Goal: Share content: Share content

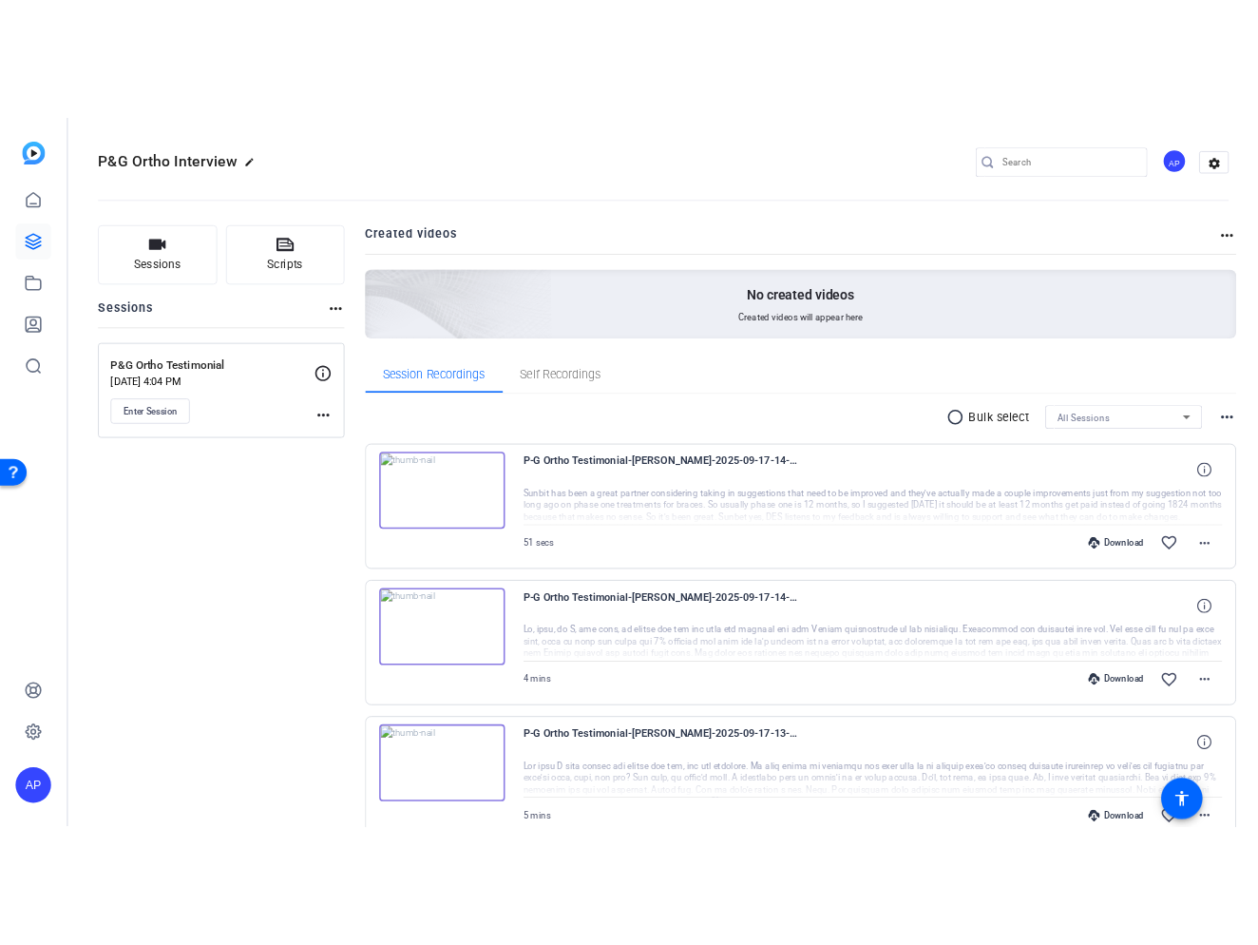
scroll to position [1, 0]
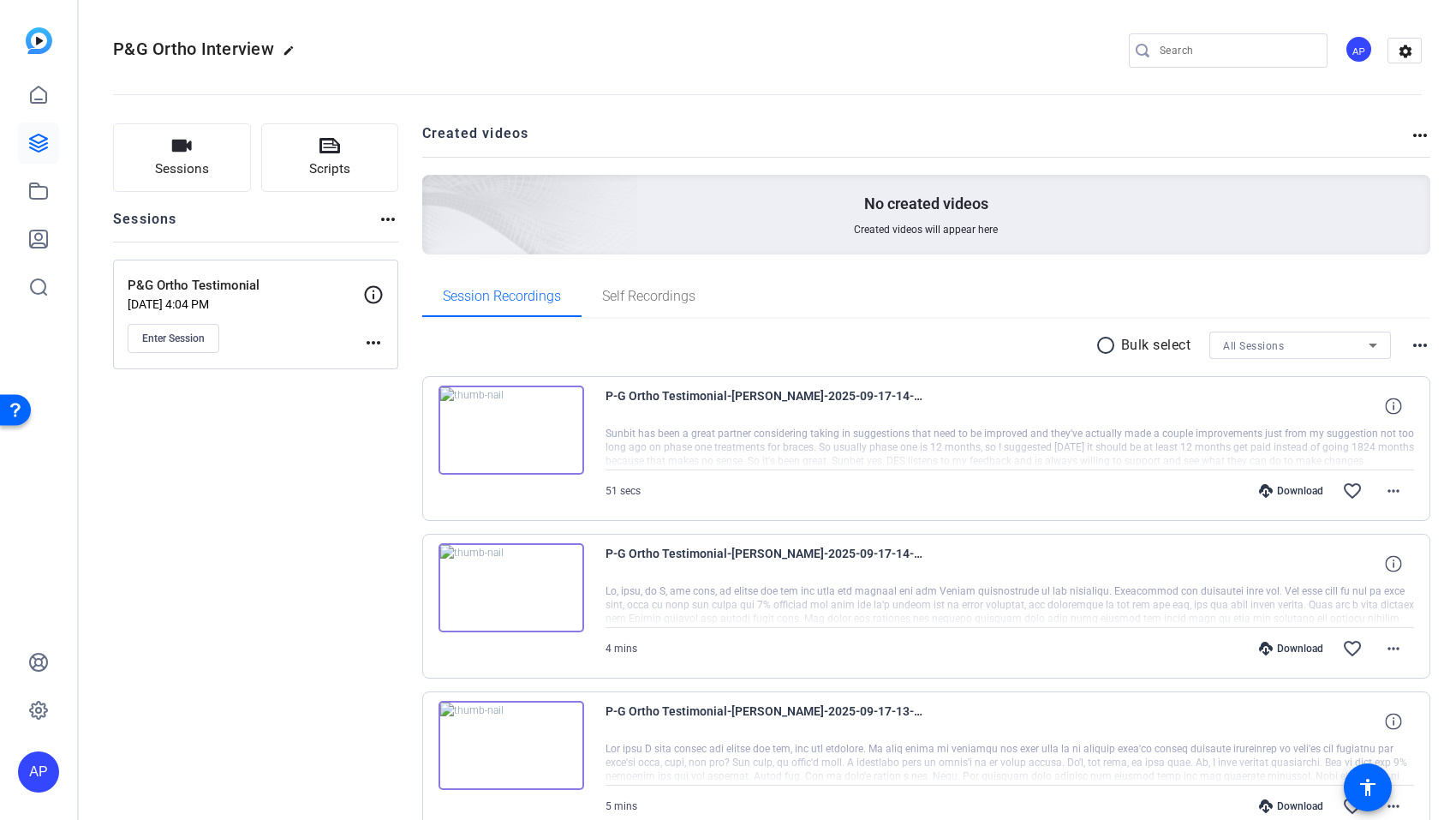
click at [770, 411] on span "P-G Ortho Testimonial-[PERSON_NAME]-2025-09-17-14-07-03-887-0" at bounding box center [765, 407] width 317 height 41
click at [1077, 456] on div at bounding box center [1011, 448] width 810 height 43
click at [1129, 436] on div at bounding box center [1011, 448] width 810 height 43
click at [503, 427] on img at bounding box center [512, 430] width 146 height 89
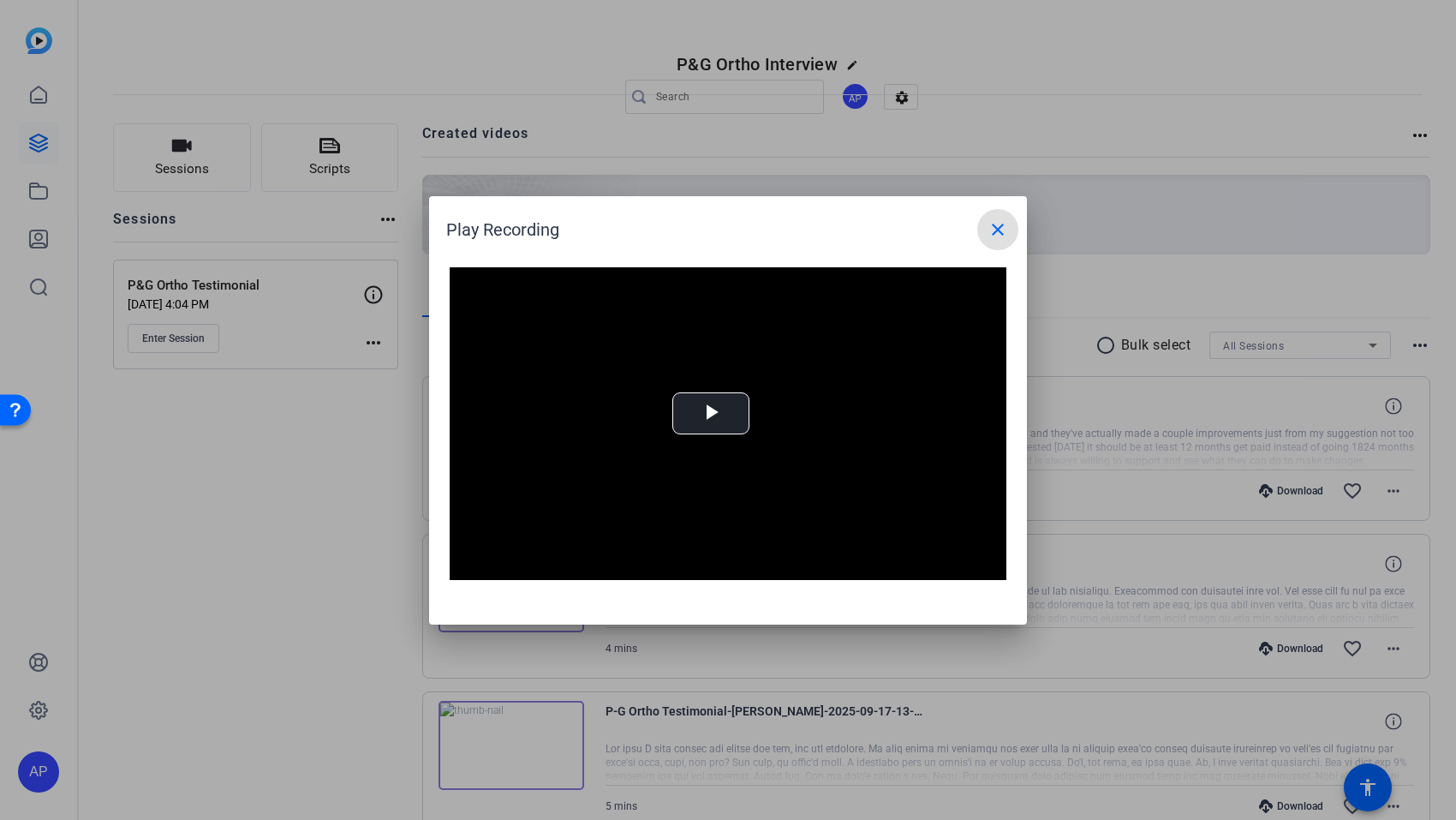
click at [998, 233] on mat-icon "close" at bounding box center [998, 229] width 21 height 21
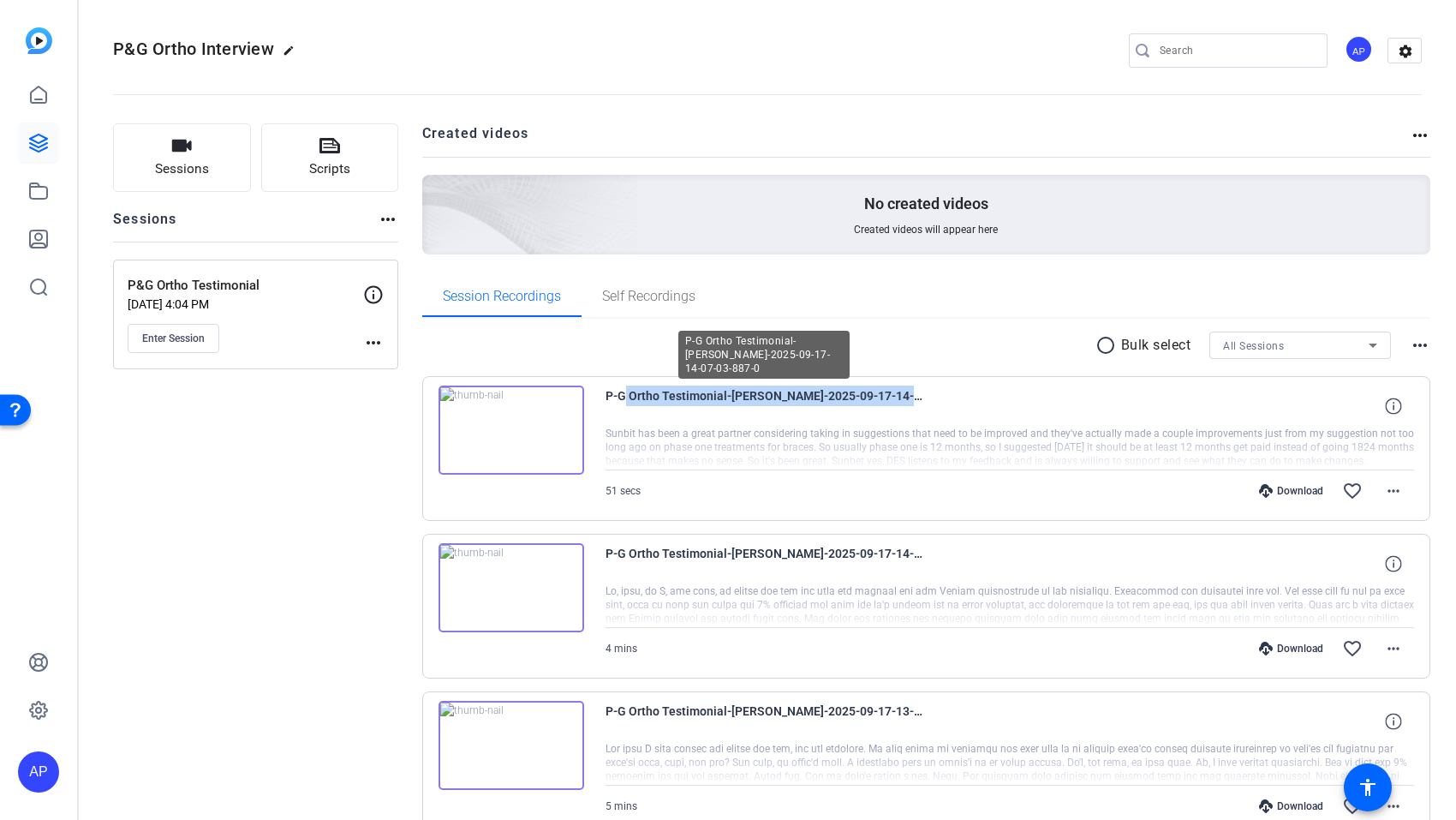
drag, startPoint x: 792, startPoint y: 404, endPoint x: 638, endPoint y: 392, distance: 154.5
click at [627, 395] on div "P-G Ortho Testimonial-[PERSON_NAME]-2025-09-17-14-07-03-887-0" at bounding box center [1011, 407] width 810 height 41
click at [1392, 494] on mat-icon "more_horiz" at bounding box center [1394, 491] width 21 height 21
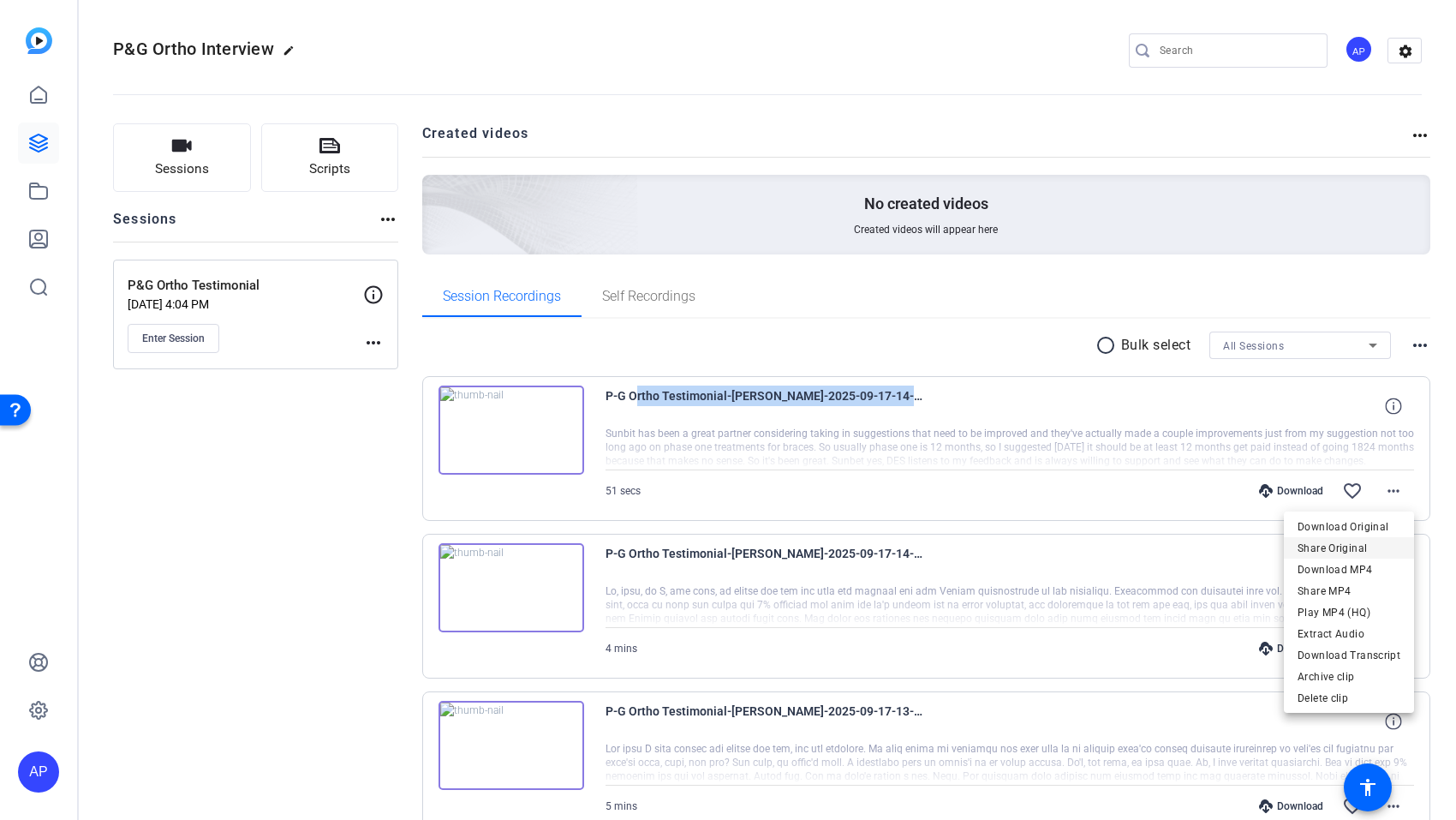
click at [1365, 548] on span "Share Original" at bounding box center [1350, 548] width 103 height 21
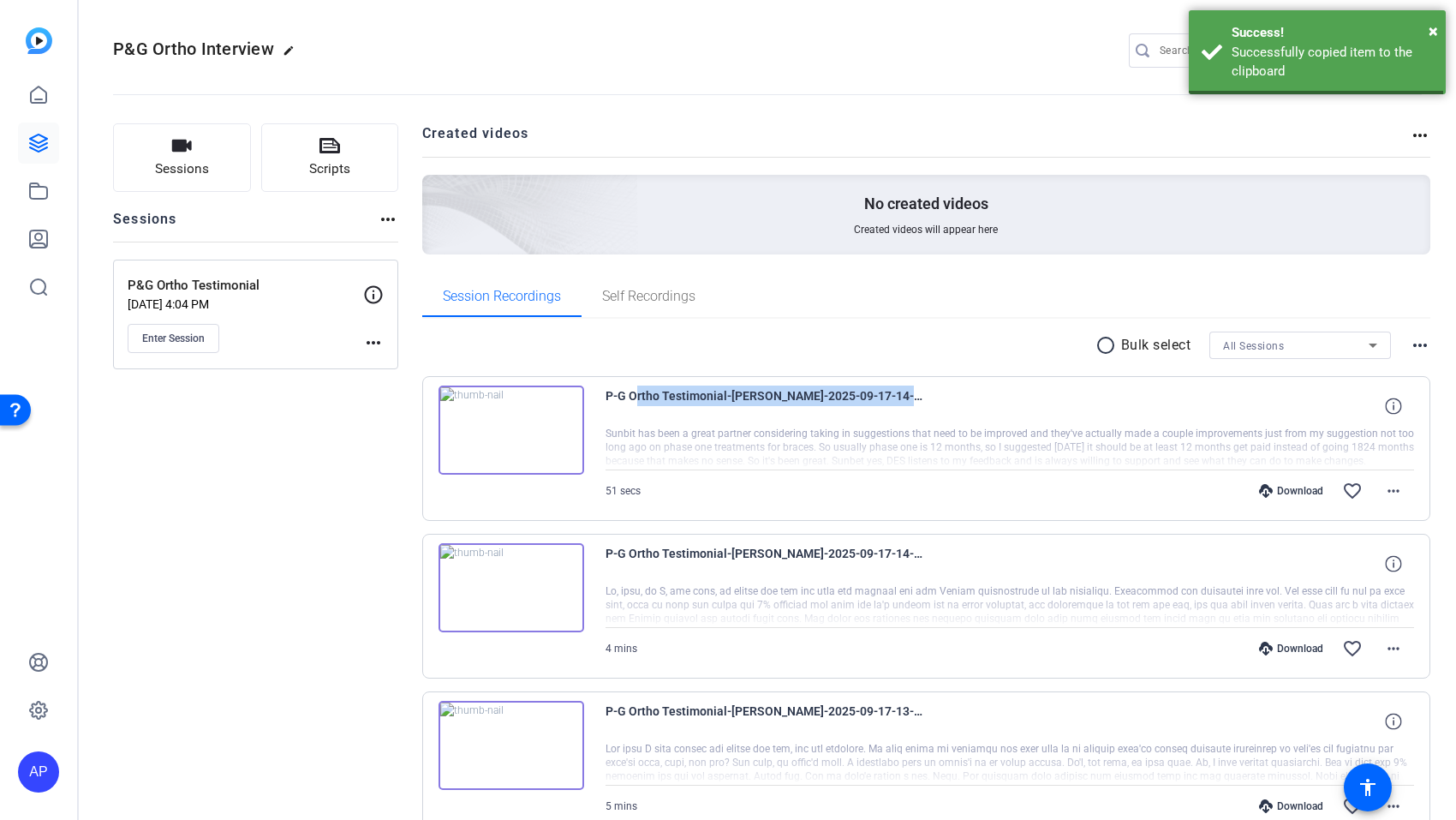
copy span "Ortho Testimonial-[PERSON_NAME]-2025-09-17-14-07-03-887-0"
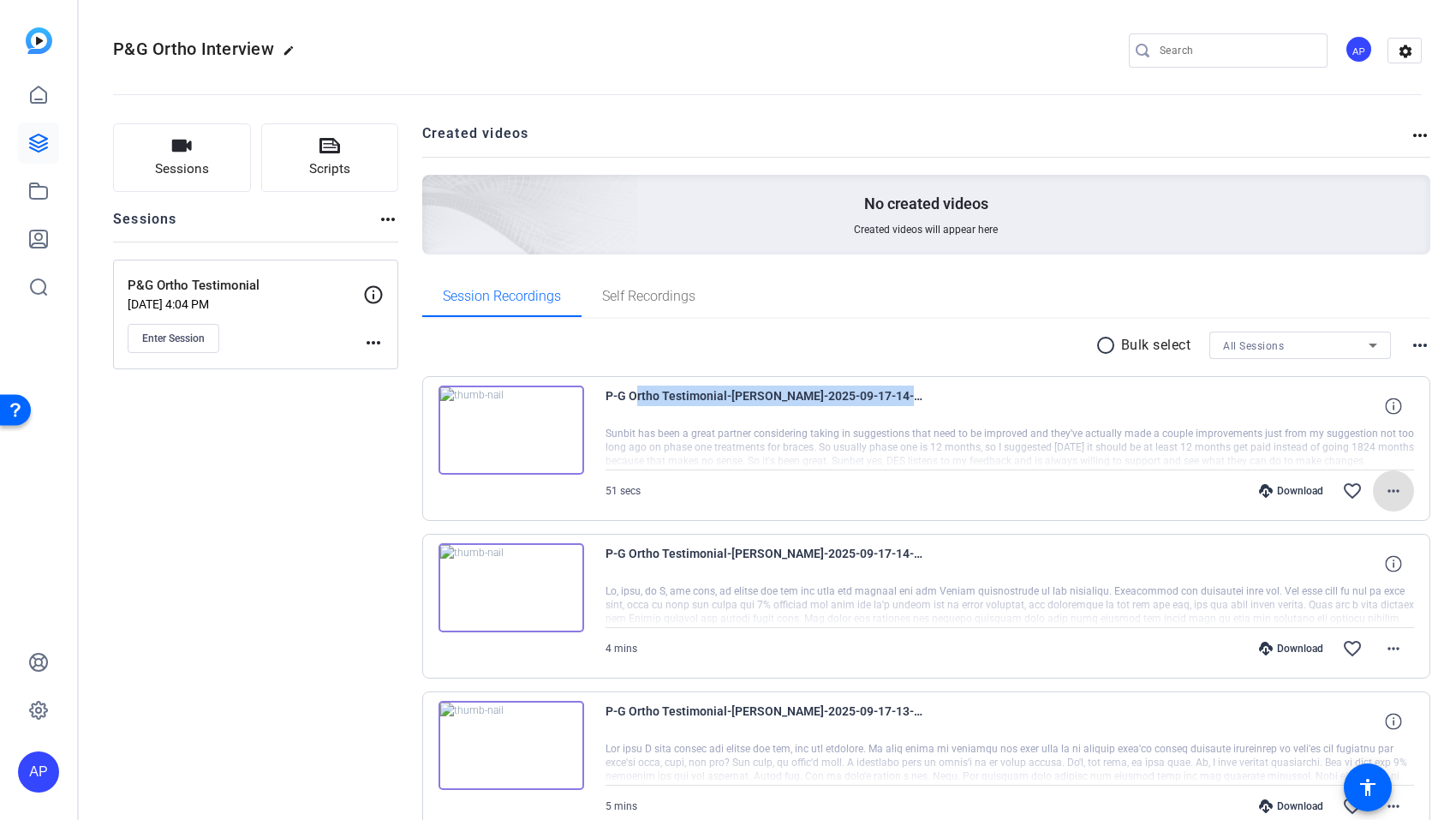
click at [526, 431] on img at bounding box center [512, 430] width 146 height 89
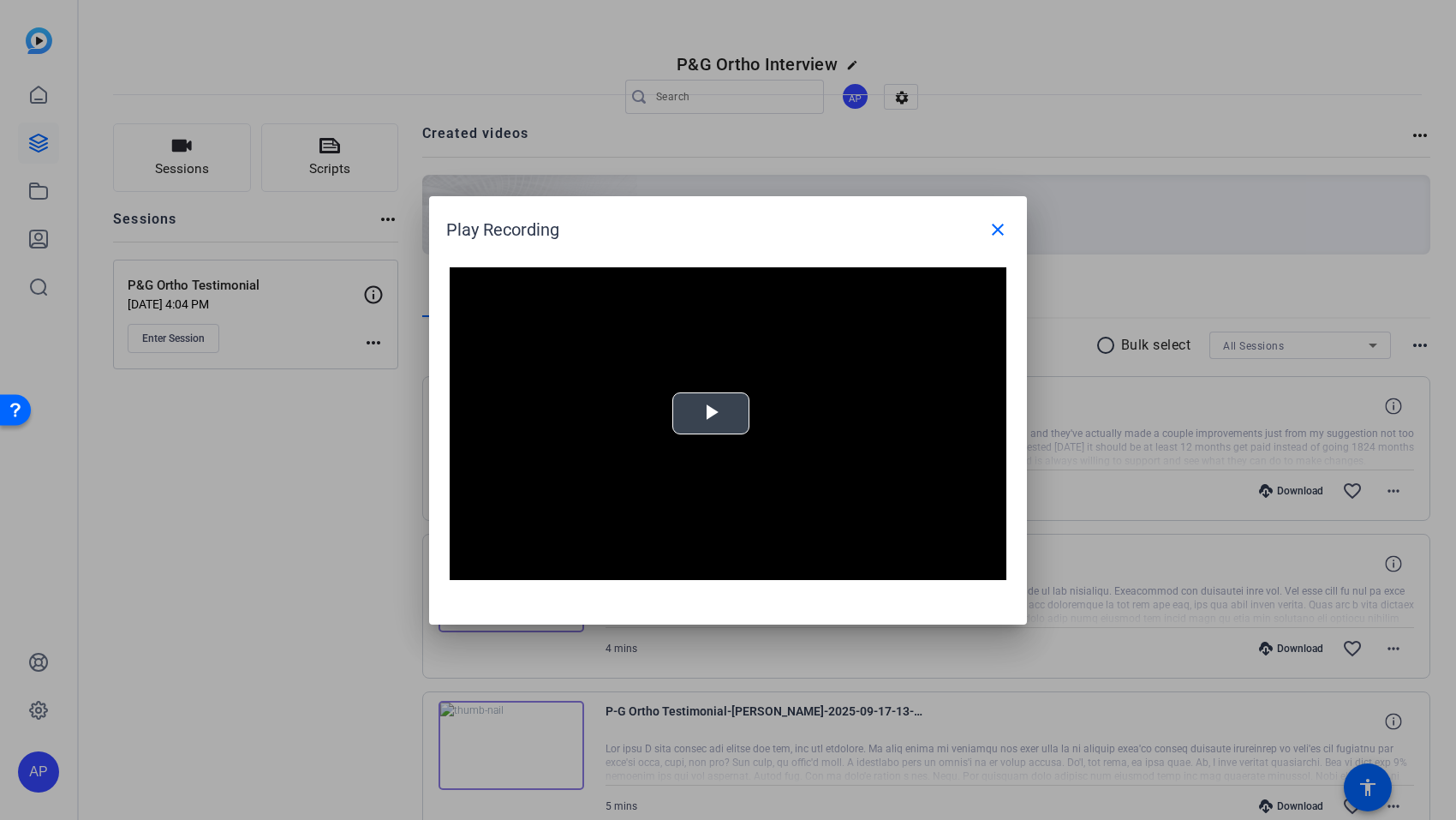
click at [711, 413] on span "Video Player" at bounding box center [711, 413] width 0 height 0
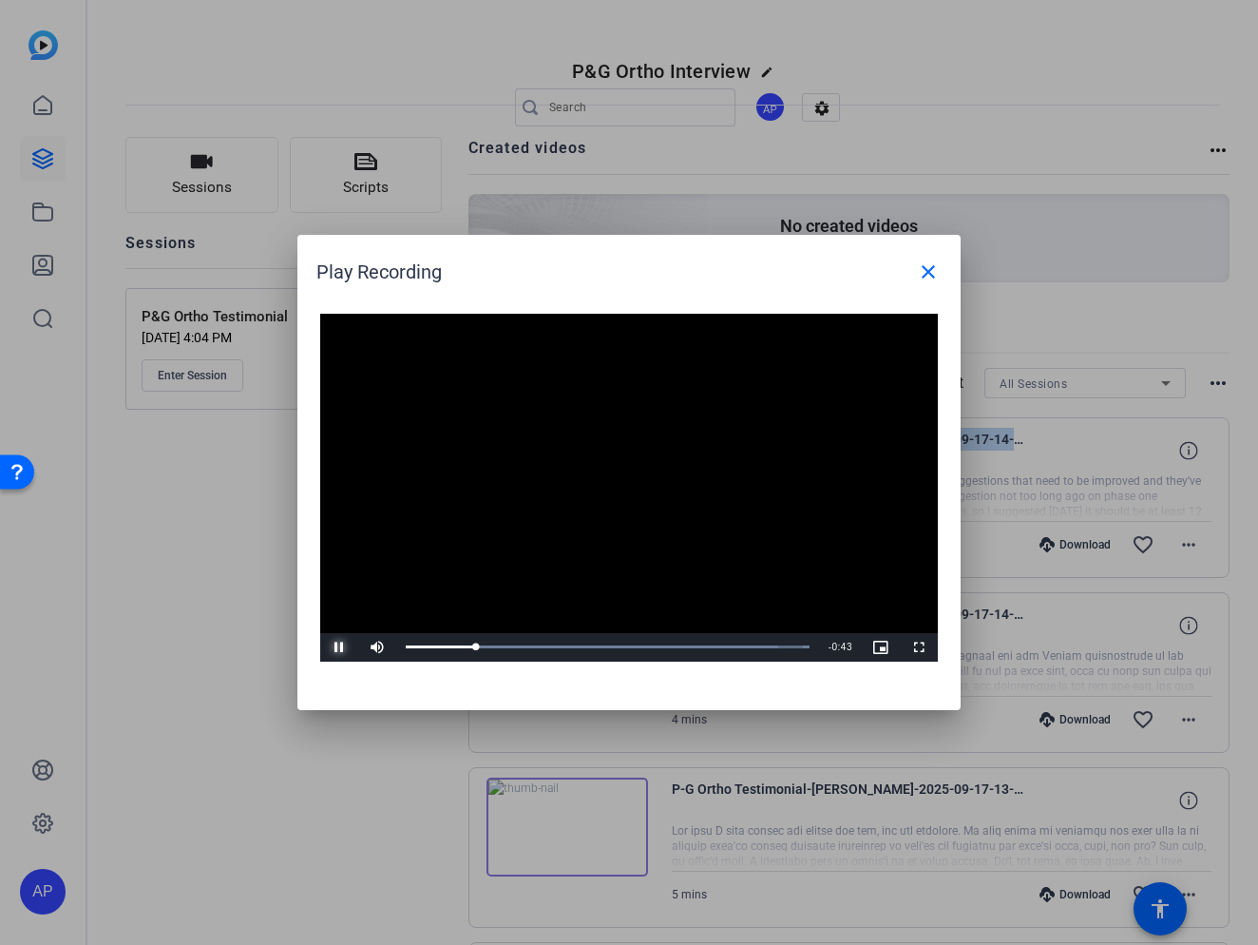
drag, startPoint x: 339, startPoint y: 652, endPoint x: 387, endPoint y: 645, distance: 48.0
click at [339, 647] on span "Video Player" at bounding box center [339, 647] width 38 height 0
click at [459, 644] on div "0:09" at bounding box center [442, 646] width 72 height 5
click at [447, 650] on div "Loaded : 100.00% 0:05 0:06" at bounding box center [607, 647] width 423 height 29
click at [336, 647] on span "Video Player" at bounding box center [339, 647] width 38 height 0
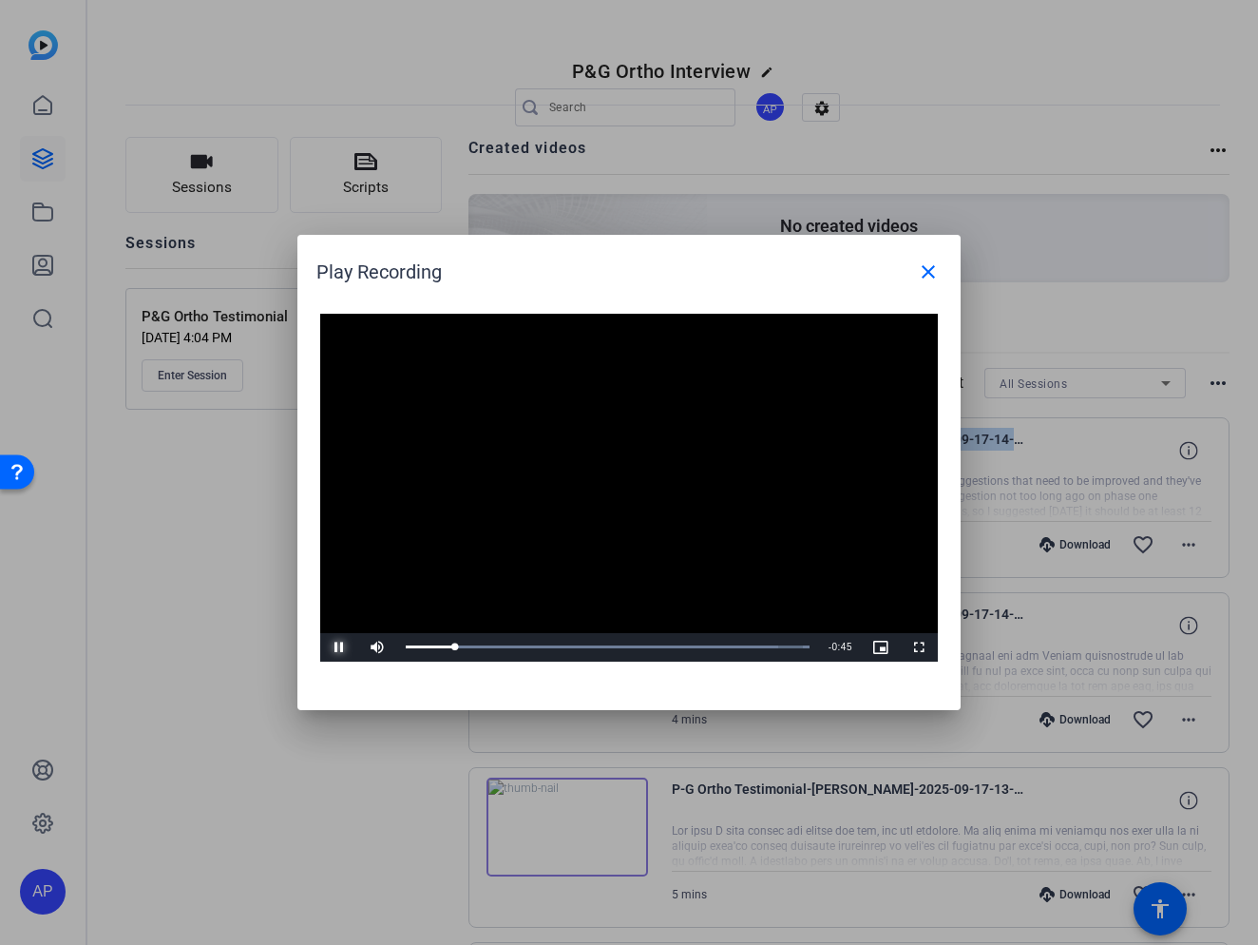
drag, startPoint x: 338, startPoint y: 648, endPoint x: 369, endPoint y: 637, distance: 32.5
click at [338, 647] on span "Video Player" at bounding box center [339, 647] width 38 height 0
click at [320, 633] on button "Play" at bounding box center [339, 647] width 38 height 29
click at [339, 647] on span "Video Player" at bounding box center [339, 647] width 38 height 0
drag, startPoint x: 349, startPoint y: 642, endPoint x: 87, endPoint y: 650, distance: 261.4
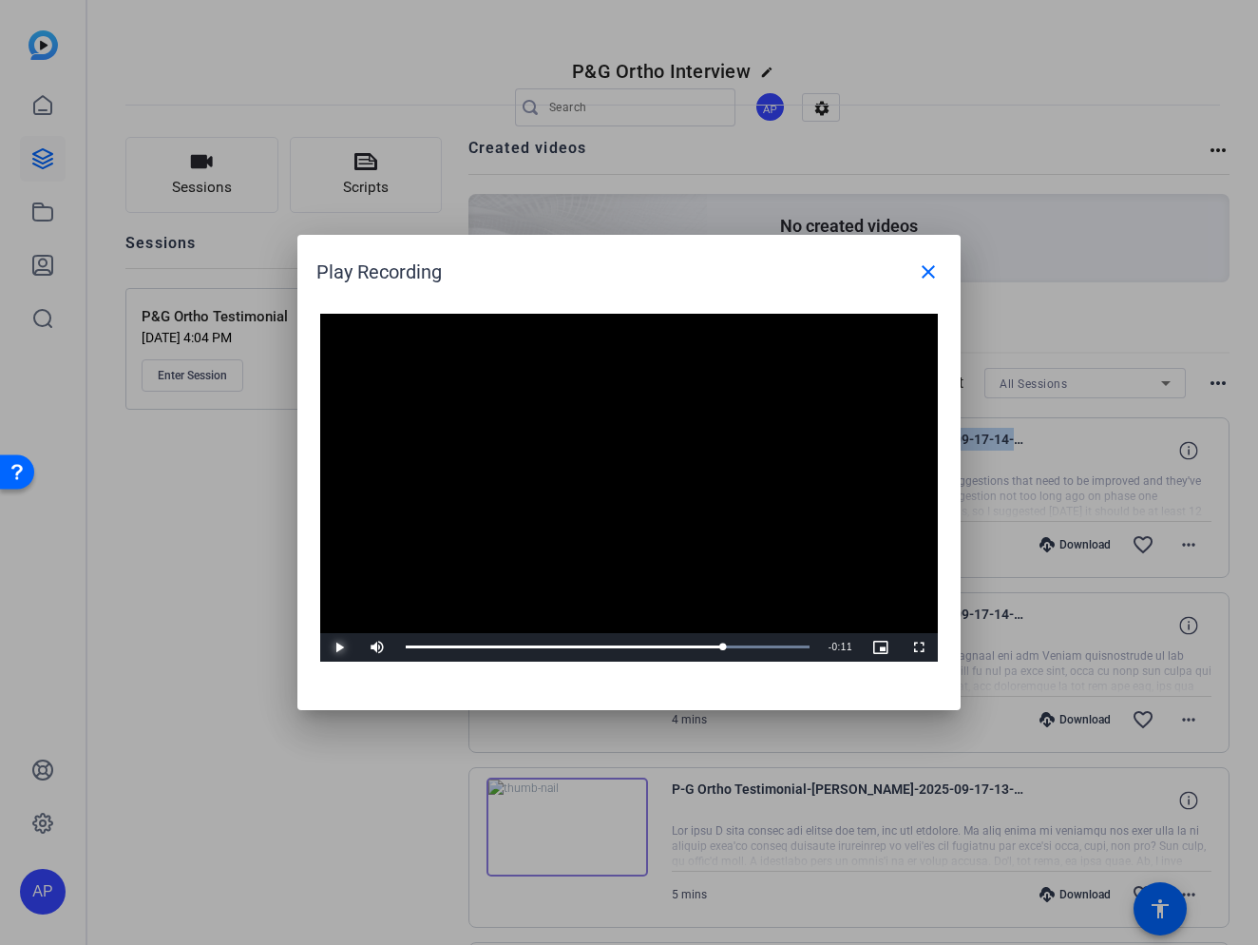
click at [348, 647] on span "Video Player" at bounding box center [339, 647] width 38 height 0
click at [745, 645] on div "0:47" at bounding box center [592, 646] width 372 height 5
click at [336, 647] on span "Video Player" at bounding box center [339, 647] width 38 height 0
click at [342, 647] on span "Video Player" at bounding box center [339, 647] width 38 height 0
click at [936, 273] on mat-icon "close" at bounding box center [928, 271] width 23 height 23
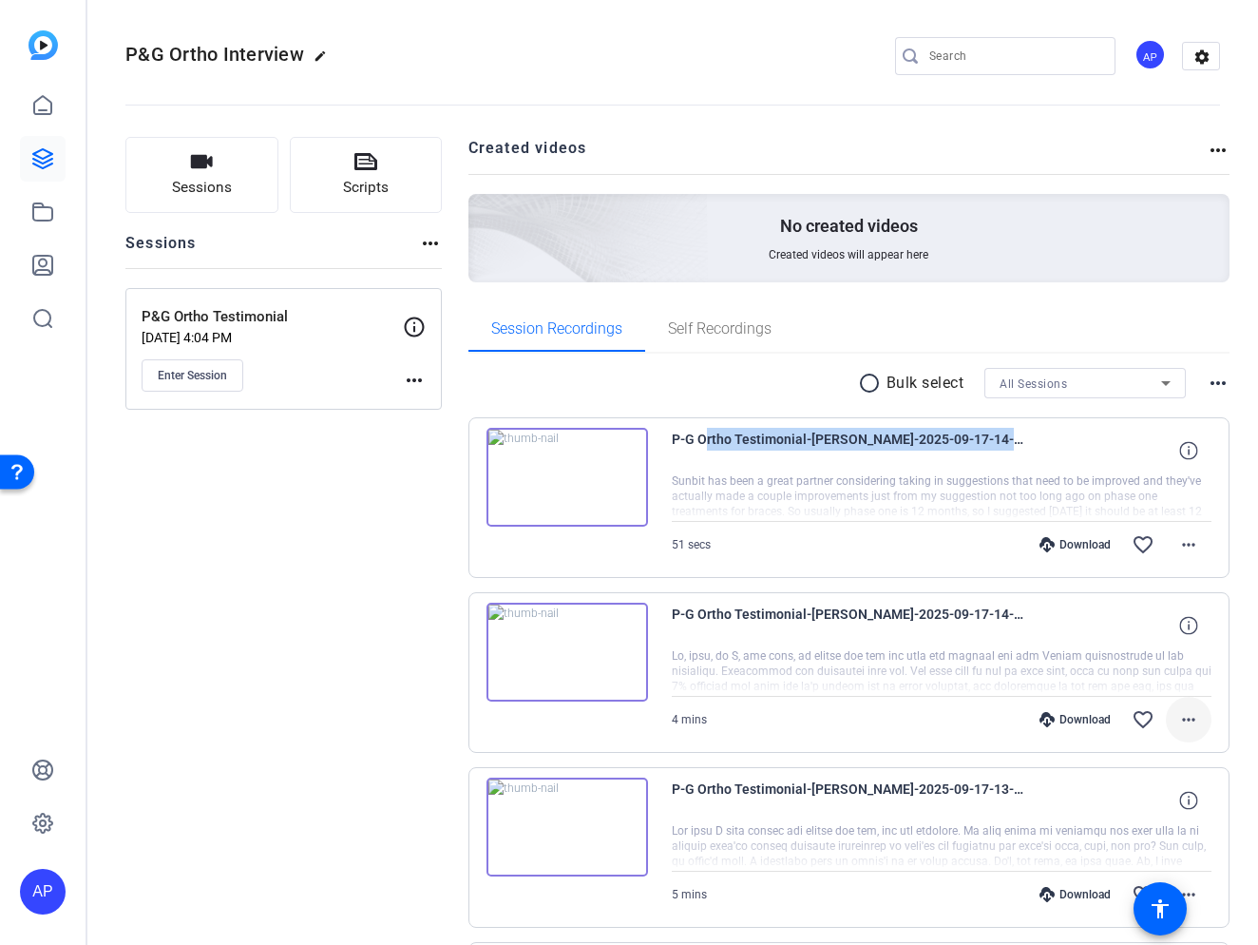
click at [1200, 726] on span at bounding box center [1189, 720] width 46 height 46
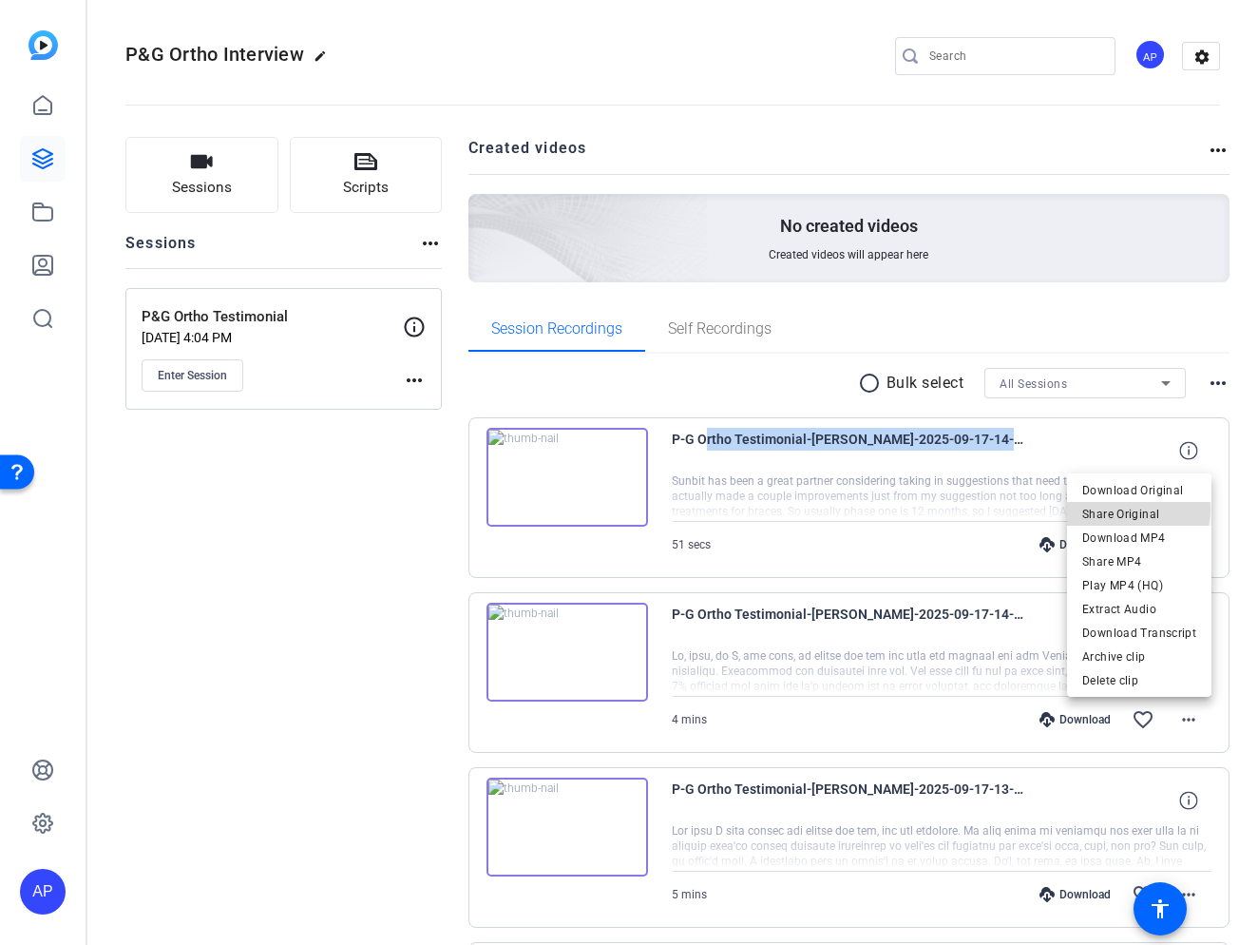
click at [1139, 509] on span "Share Original" at bounding box center [1139, 514] width 114 height 23
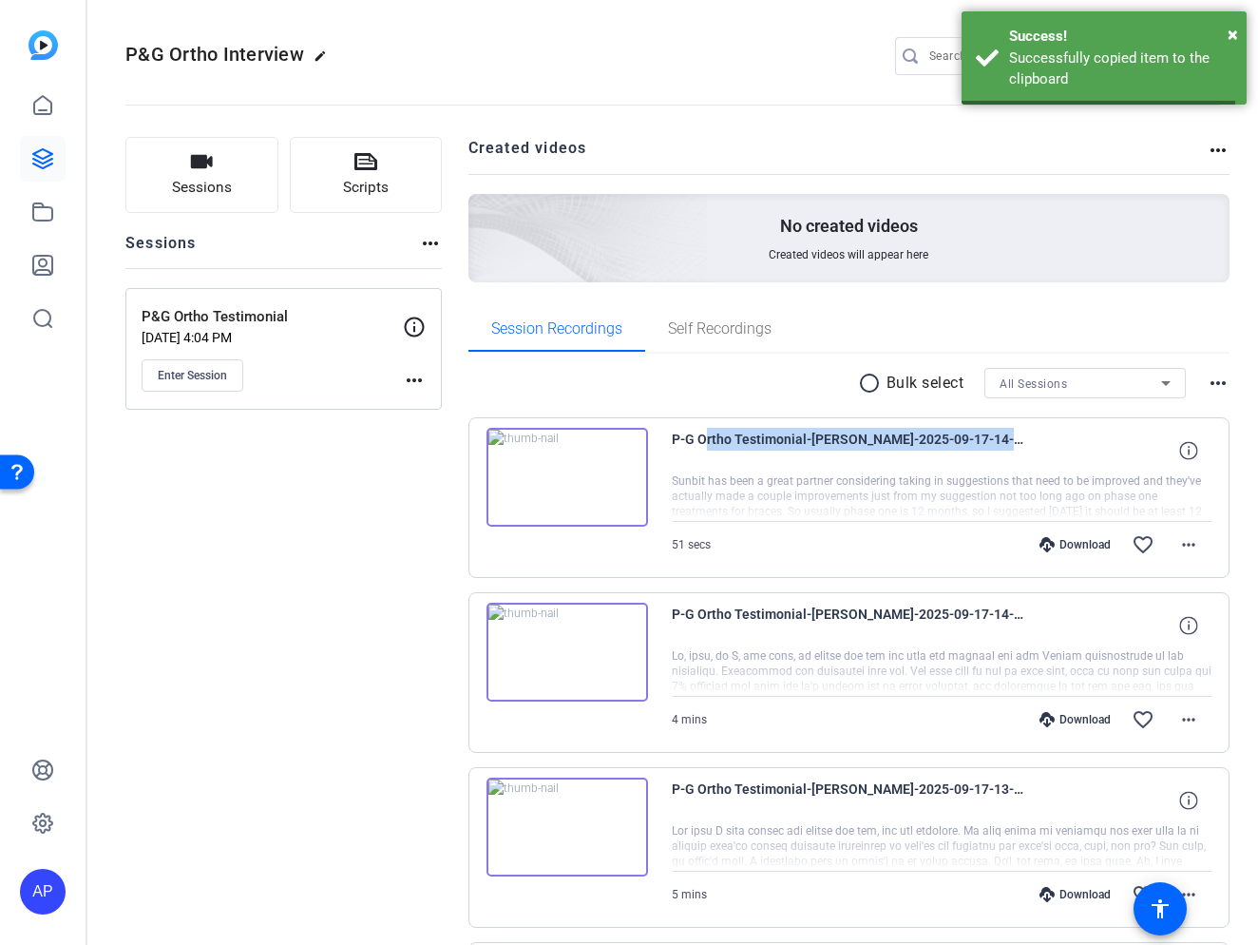
copy span "Ortho Testimonial-[PERSON_NAME]-2025-09-17-14-07-03-887-0"
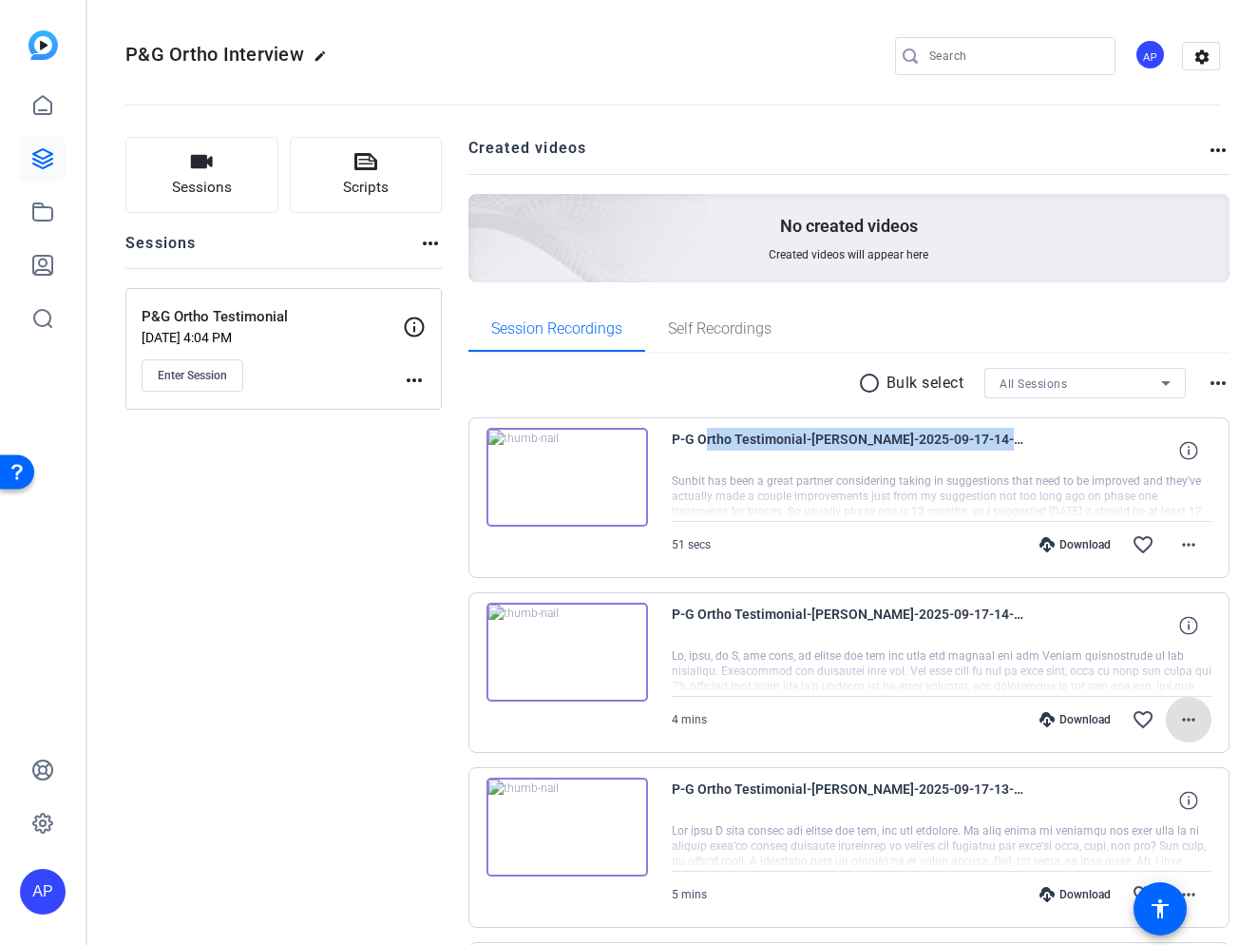
click at [568, 652] on img at bounding box center [568, 651] width 162 height 99
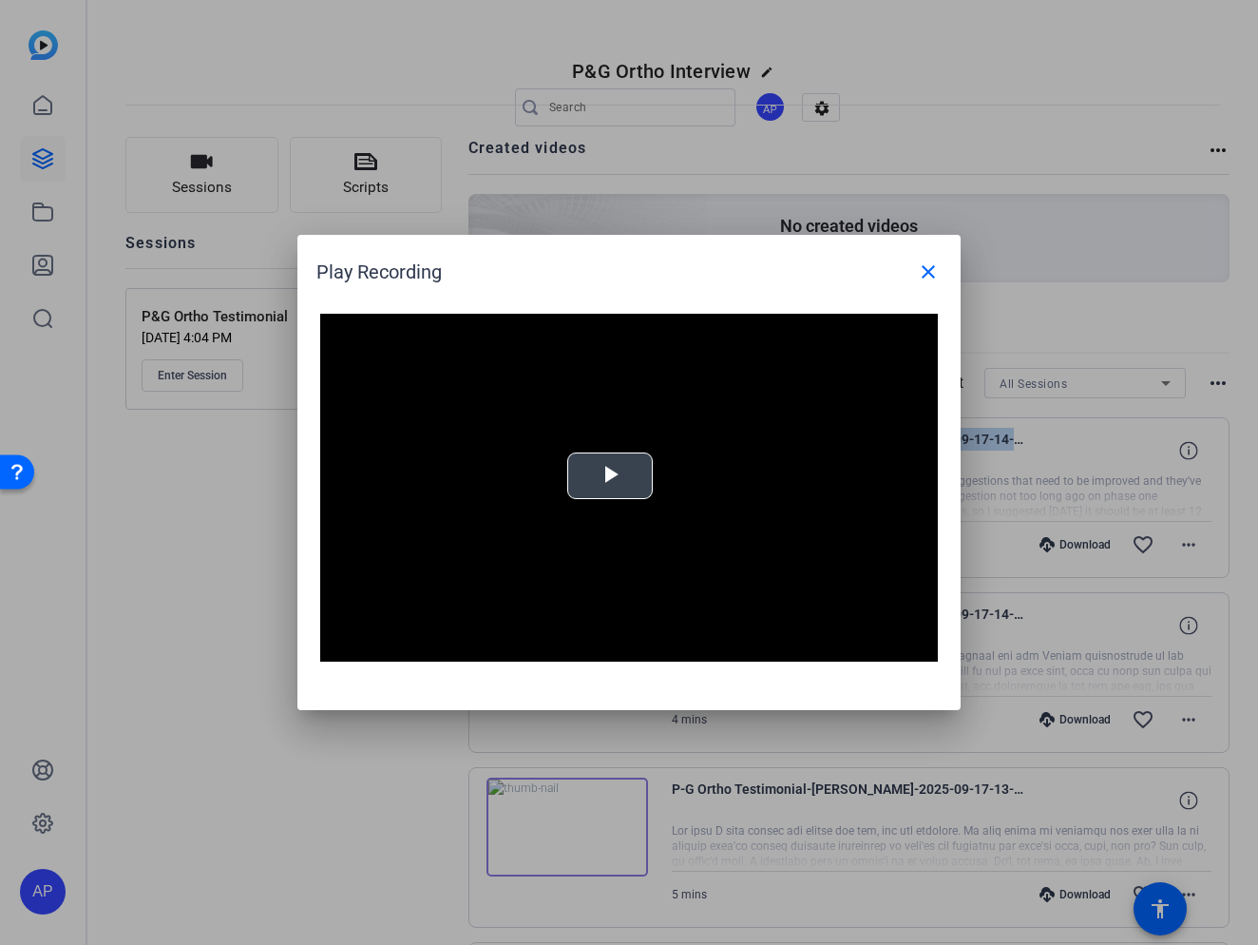
click at [610, 476] on span "Video Player" at bounding box center [610, 476] width 0 height 0
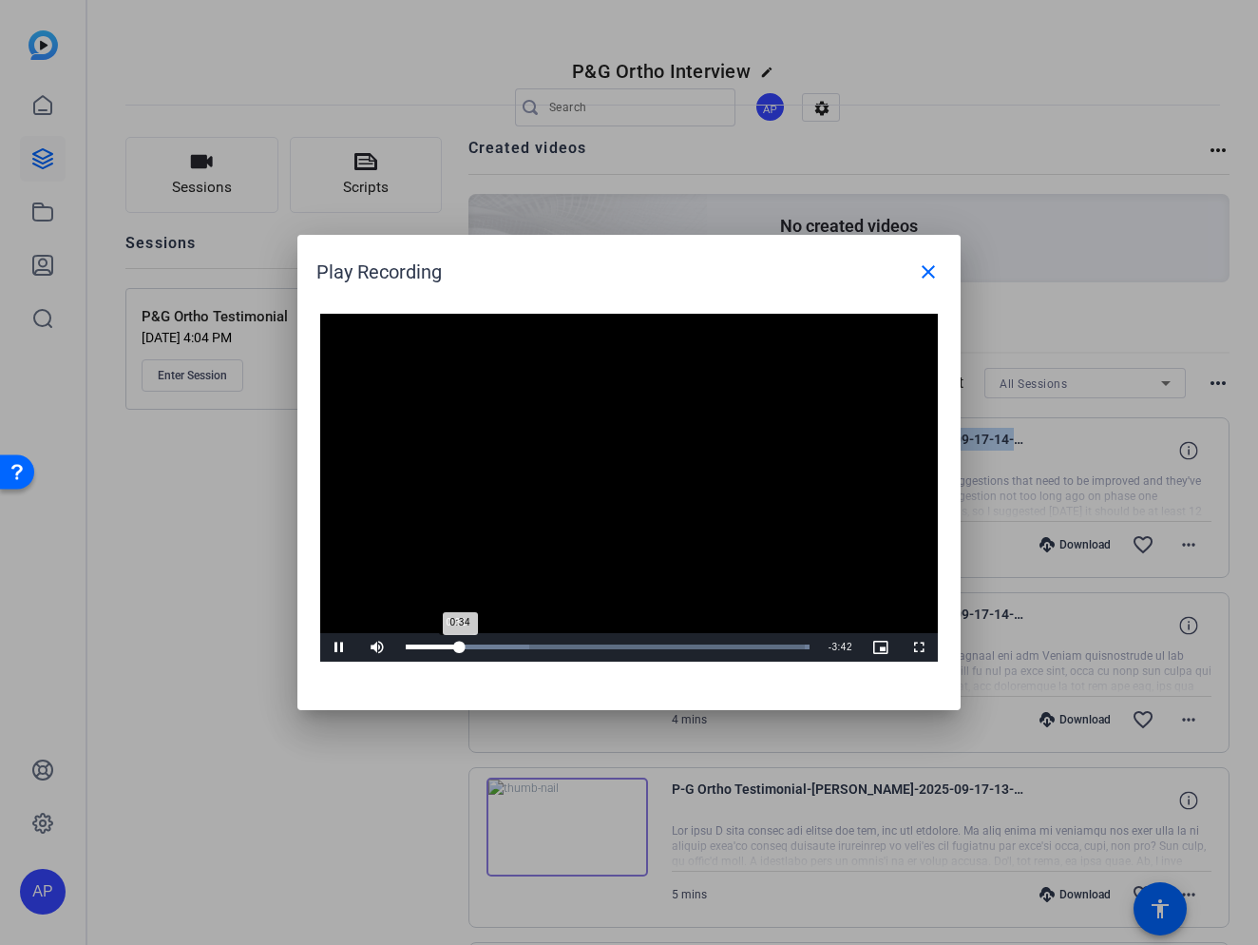
click at [455, 647] on div "0:34" at bounding box center [433, 646] width 54 height 5
click at [344, 647] on span "Video Player" at bounding box center [339, 647] width 38 height 0
click at [487, 642] on div "Loaded : 100.00% 0:52 1:19" at bounding box center [607, 647] width 423 height 29
click at [343, 647] on span "Video Player" at bounding box center [339, 647] width 38 height 0
click at [546, 646] on div "1:33" at bounding box center [479, 646] width 147 height 5
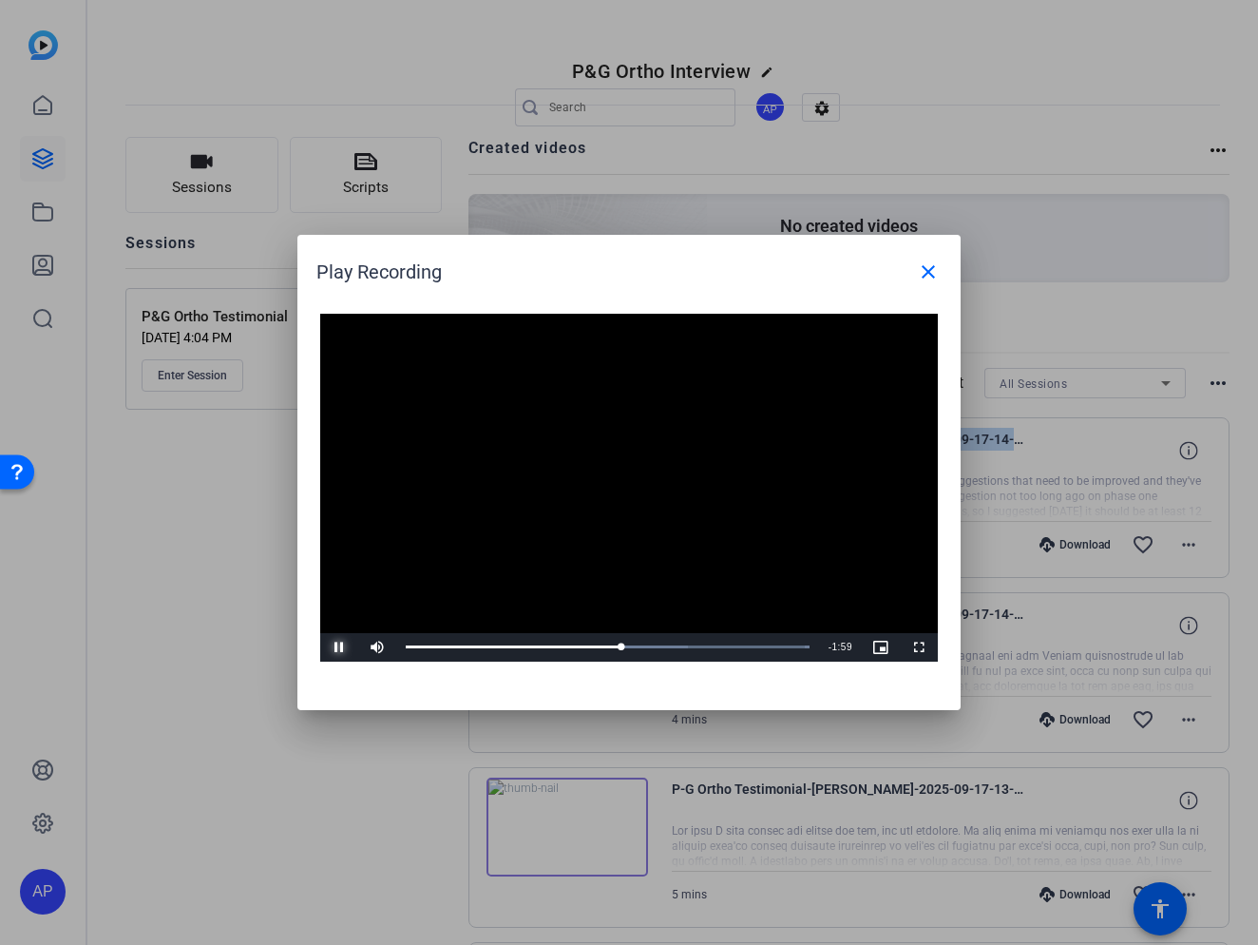
click at [339, 647] on span "Video Player" at bounding box center [339, 647] width 38 height 0
click at [325, 647] on span "Video Player" at bounding box center [339, 647] width 38 height 0
click at [931, 265] on mat-icon "close" at bounding box center [928, 271] width 23 height 23
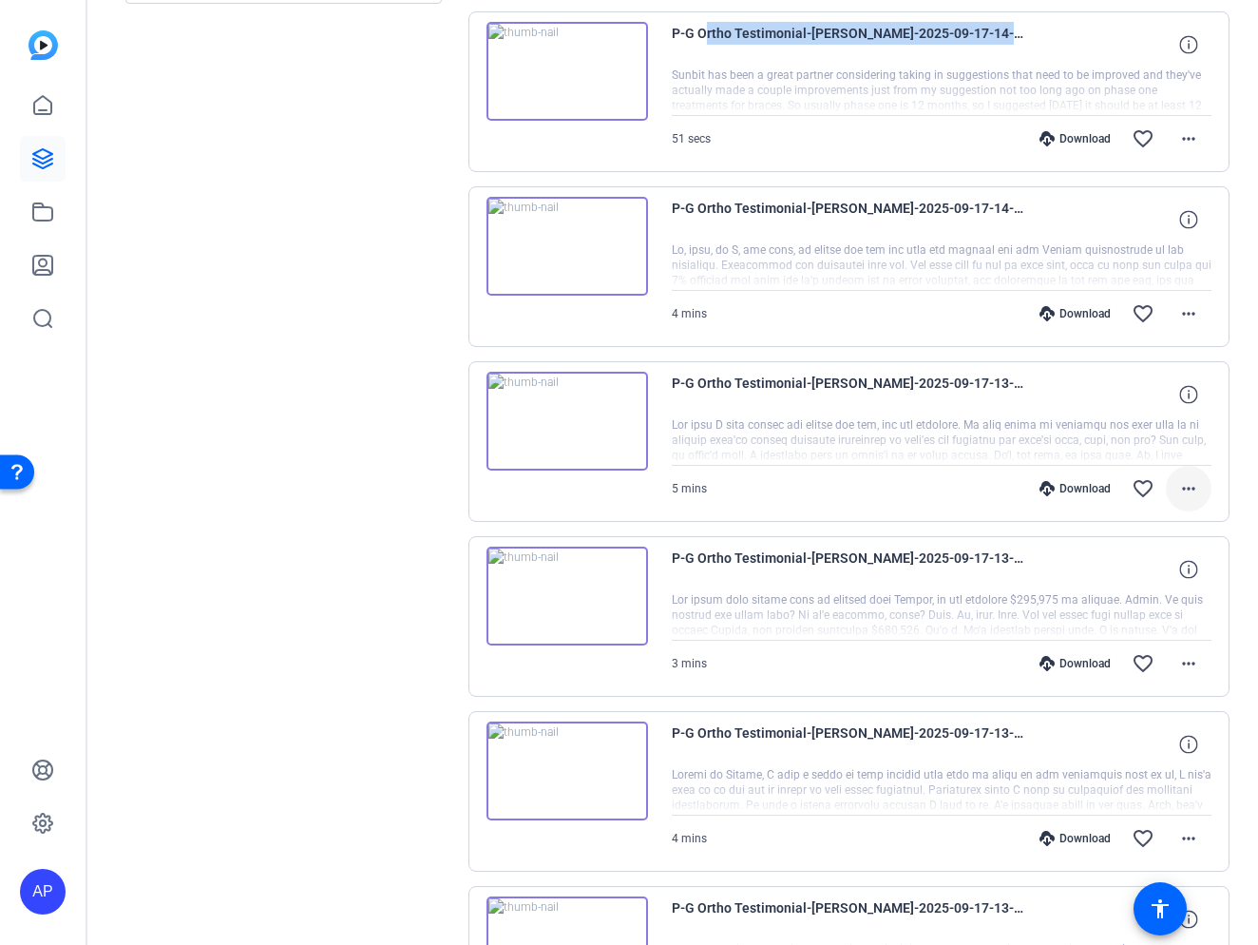
scroll to position [406, 0]
click at [1186, 487] on mat-icon "more_horiz" at bounding box center [1188, 489] width 23 height 23
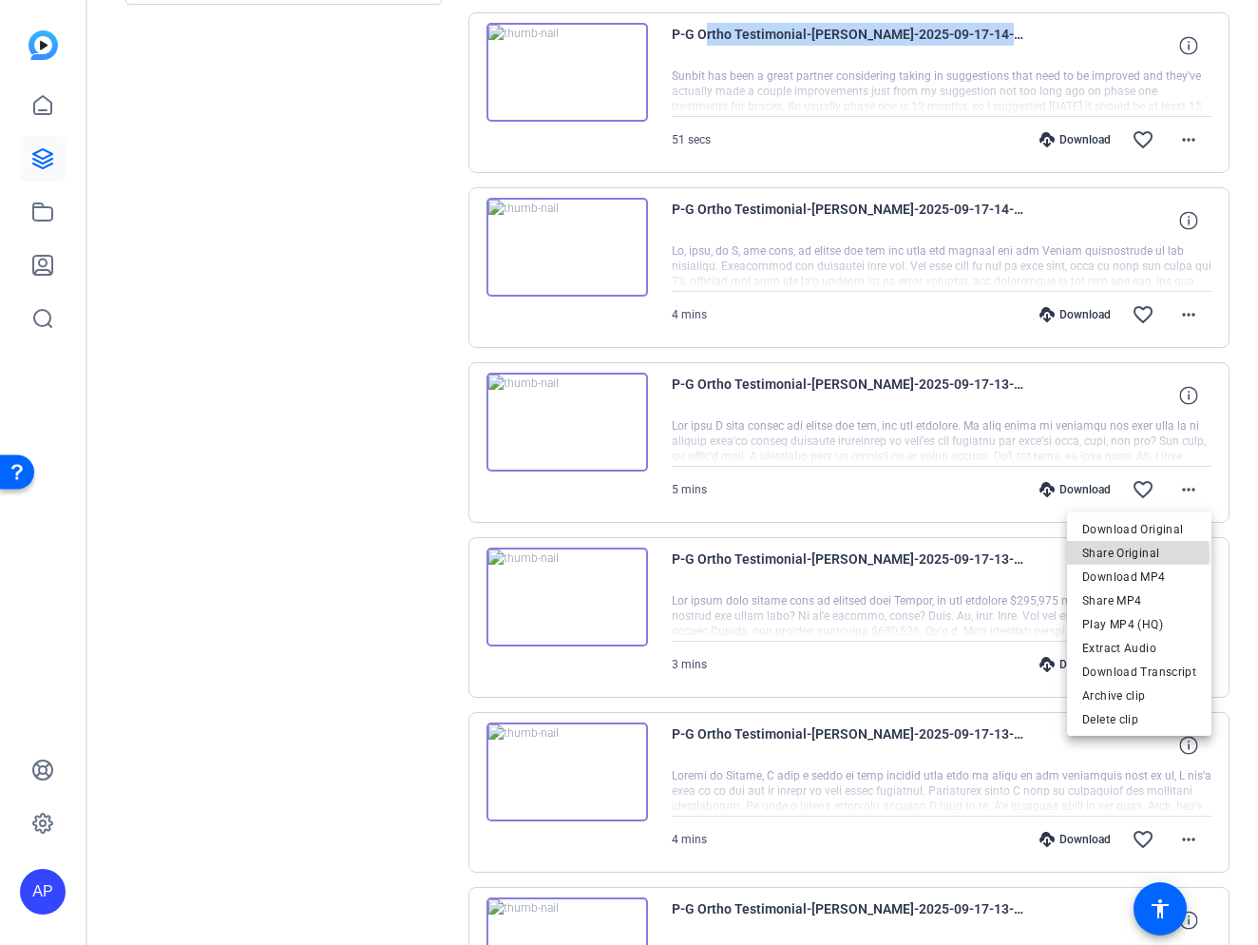
click at [1124, 554] on span "Share Original" at bounding box center [1139, 553] width 114 height 23
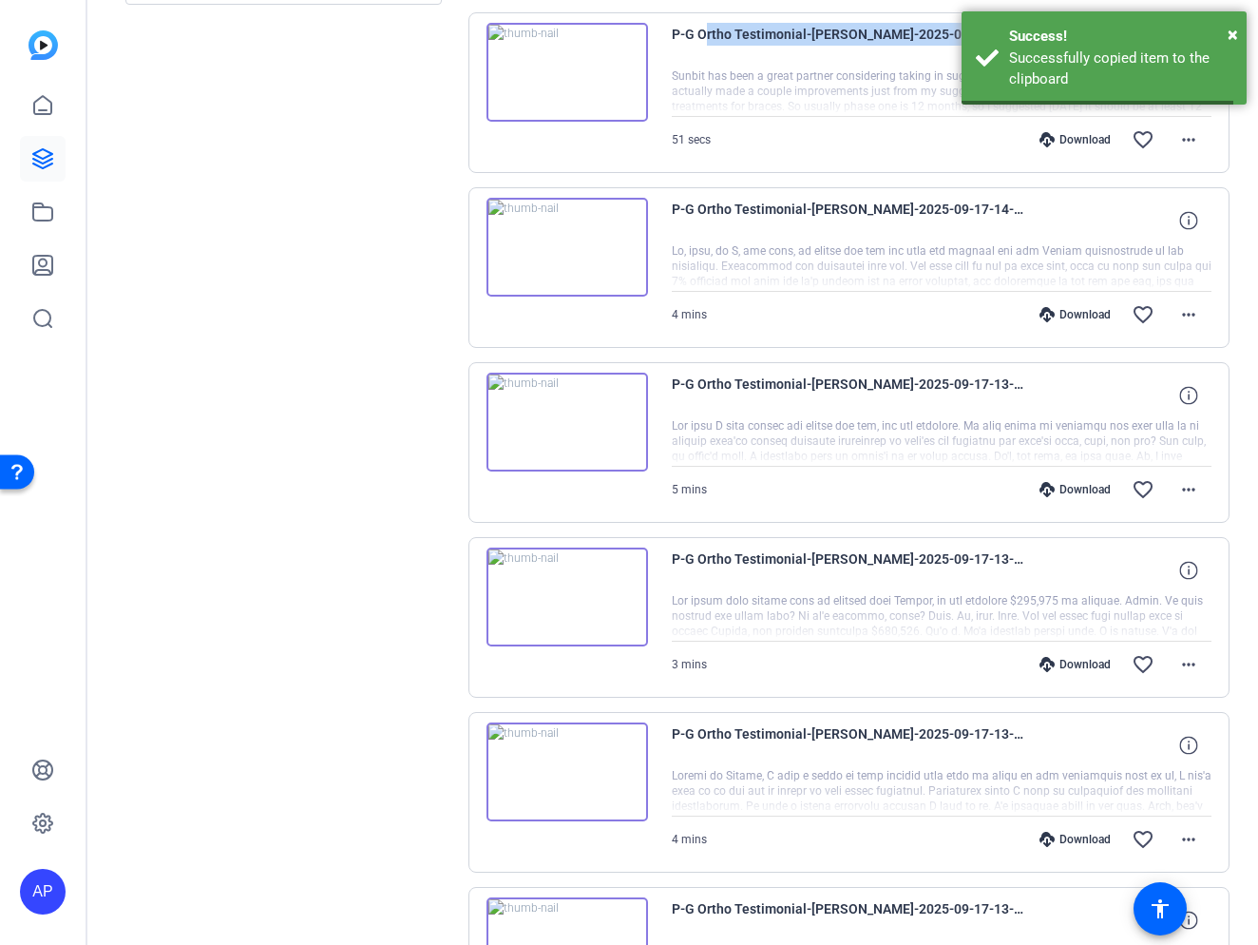
copy span "Ortho Testimonial-[PERSON_NAME]-2025-09-17-14-07-03-887-0"
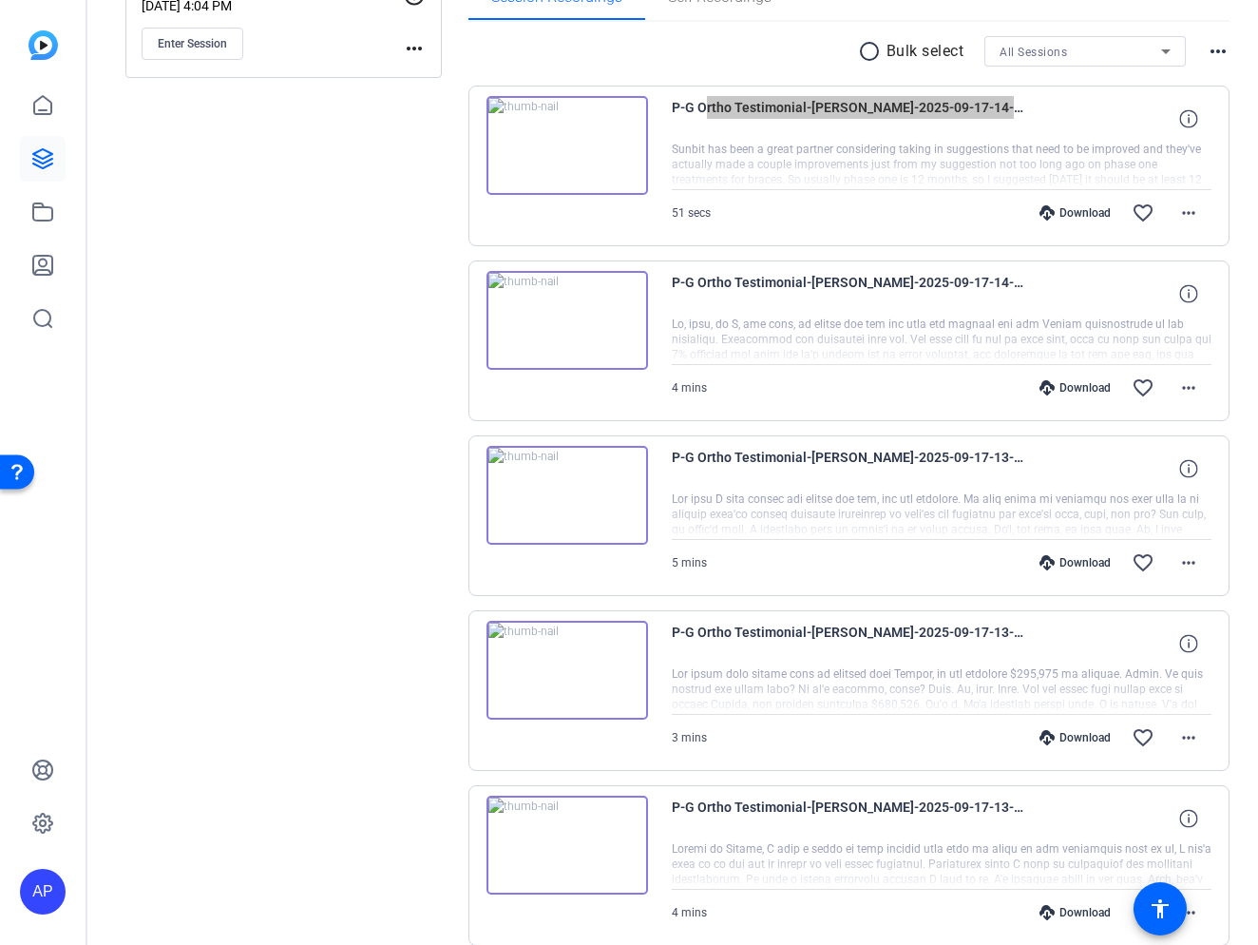
scroll to position [340, 0]
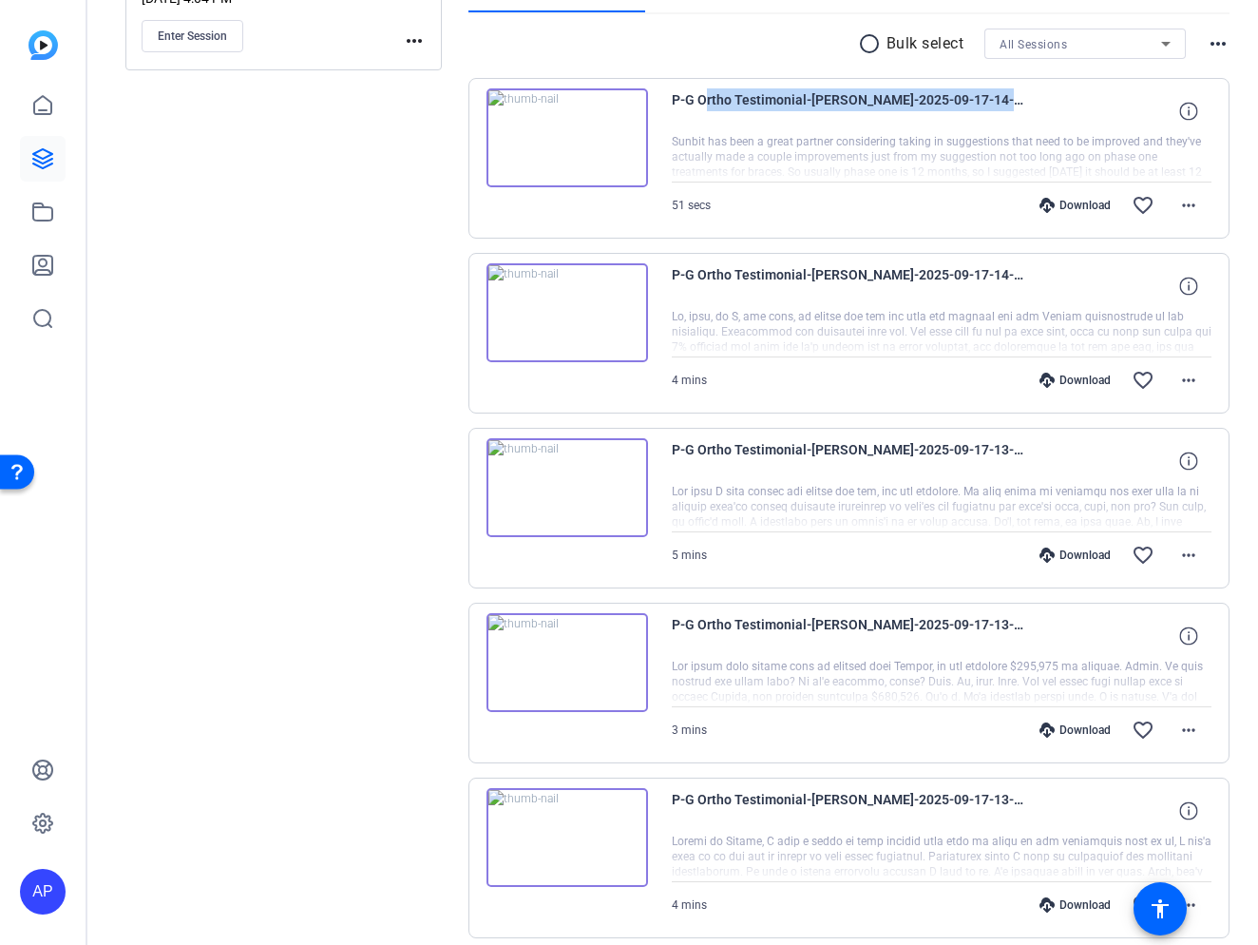
click at [559, 487] on img at bounding box center [568, 487] width 162 height 99
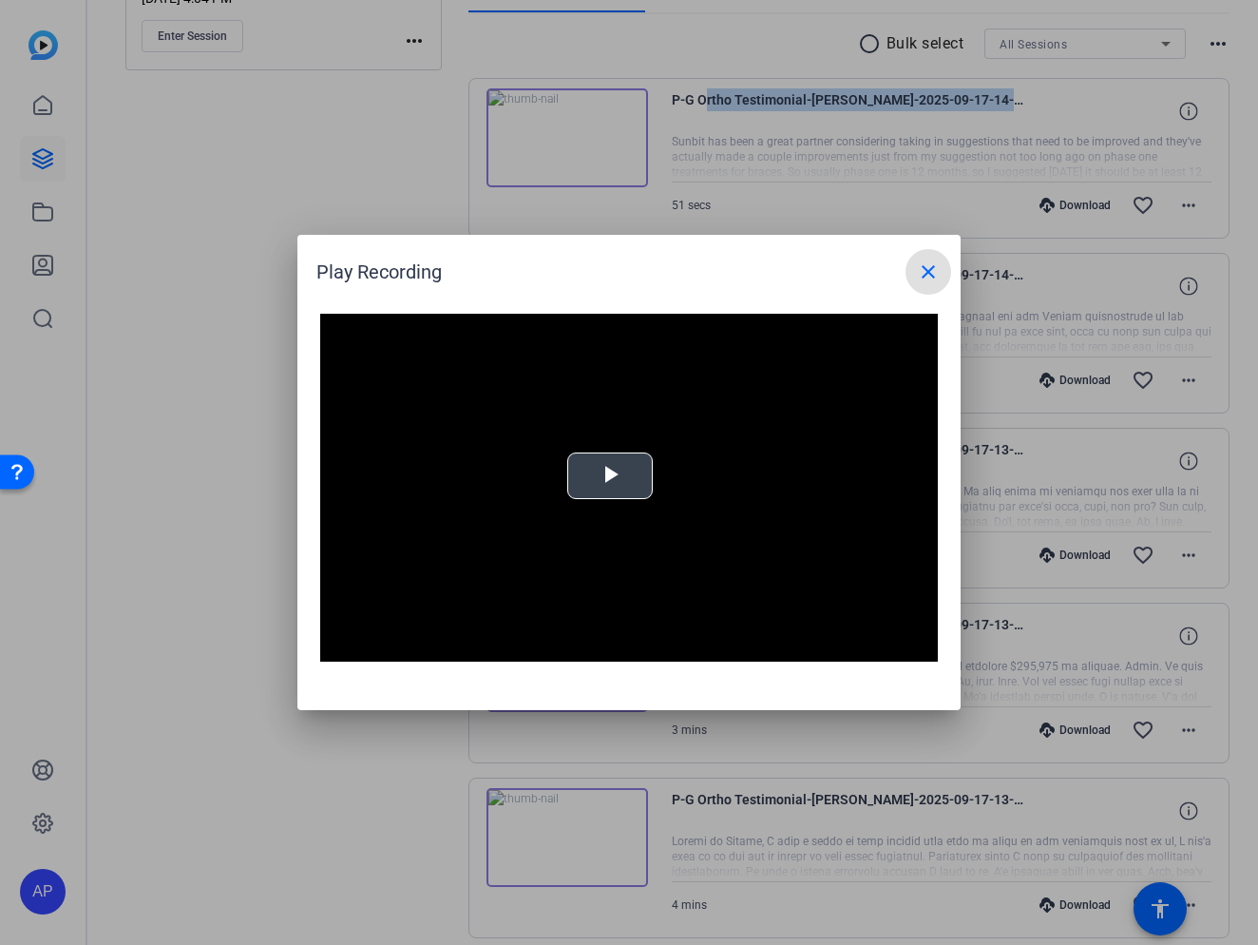
click at [610, 476] on span "Video Player" at bounding box center [610, 476] width 0 height 0
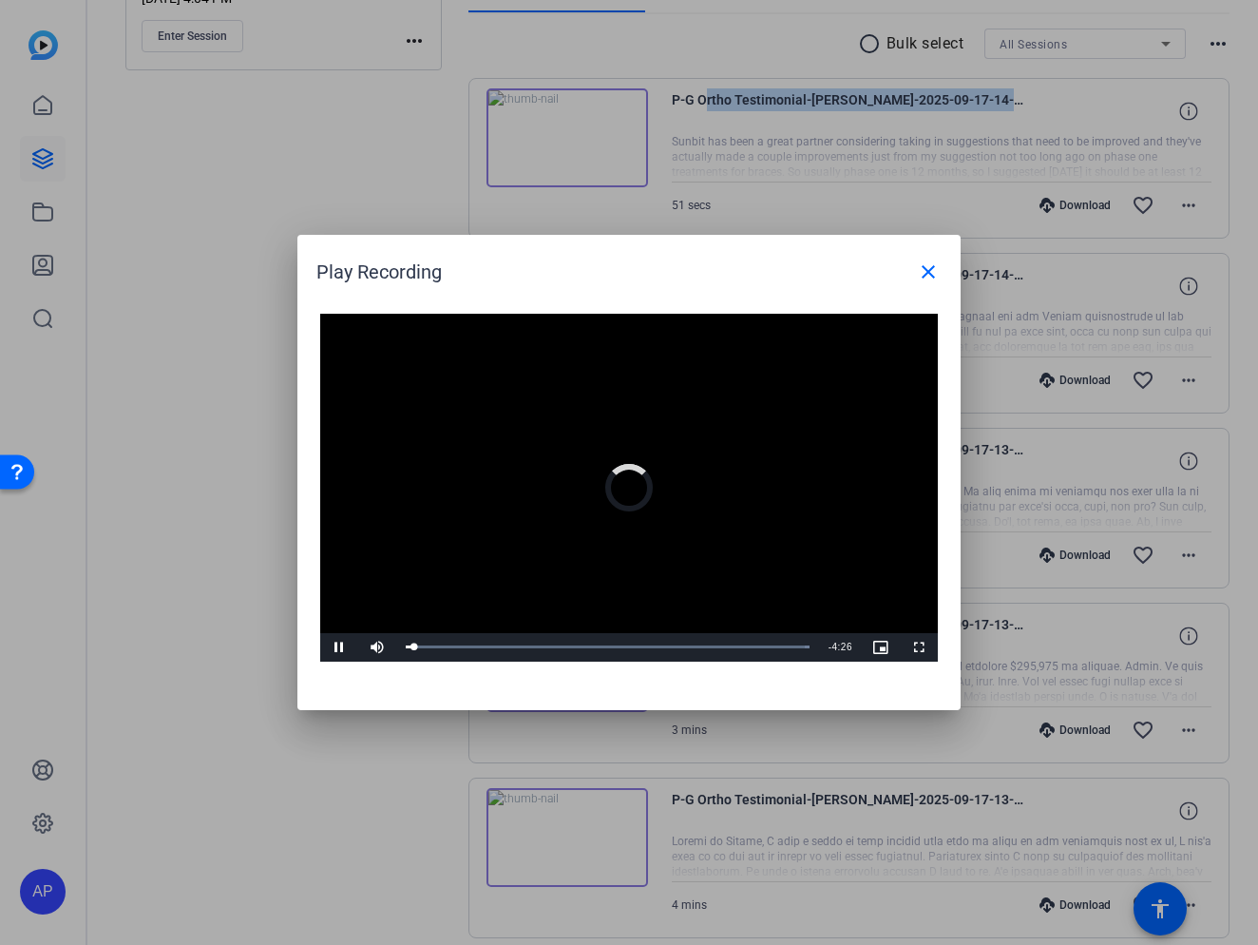
click at [484, 602] on video "Video Player" at bounding box center [629, 488] width 618 height 348
click at [405, 645] on div "15%" at bounding box center [419, 646] width 39 height 3
click at [338, 647] on span "Video Player" at bounding box center [339, 647] width 38 height 0
click at [406, 647] on div "Loaded : 100.00% 0:00 0:16" at bounding box center [608, 646] width 404 height 5
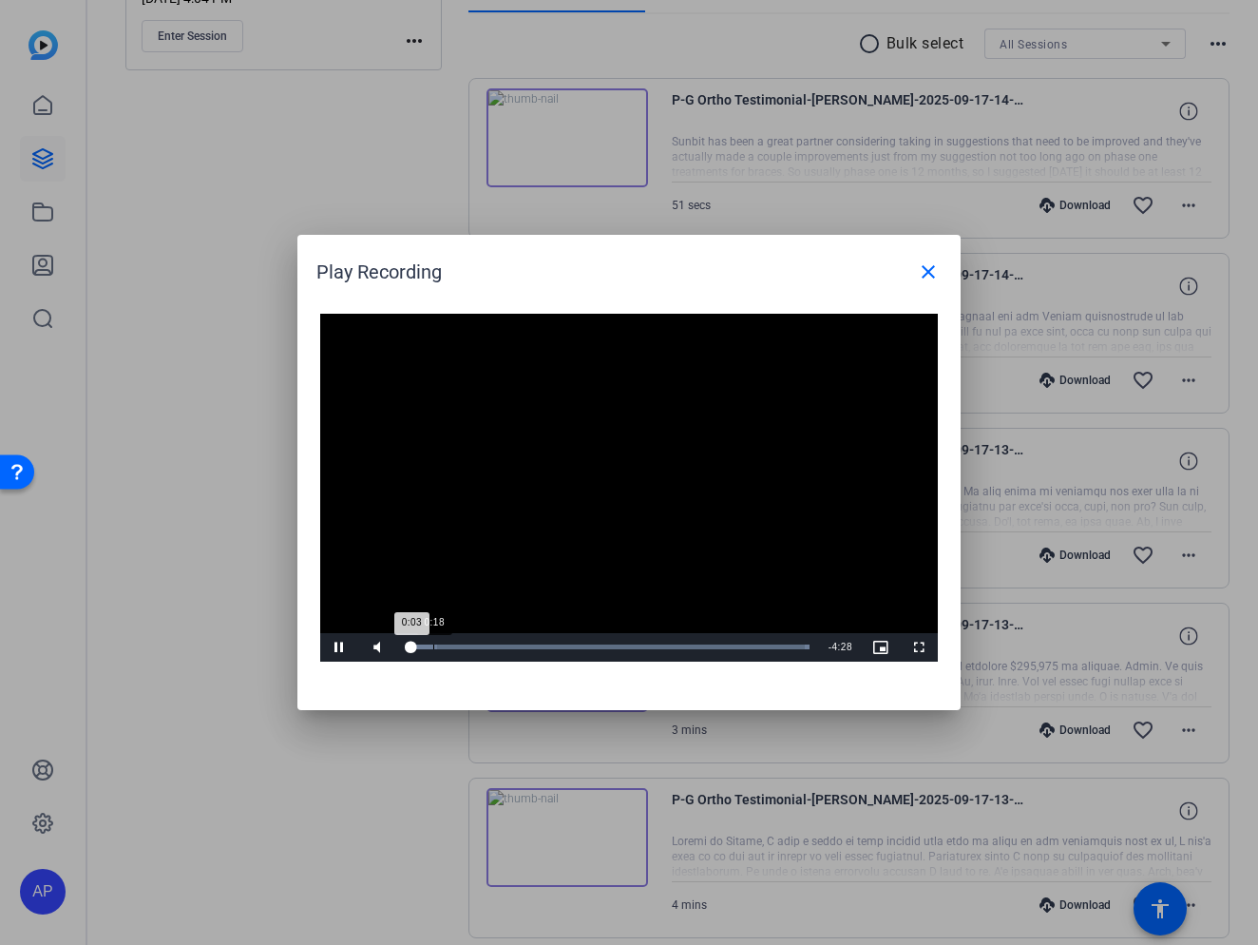
drag, startPoint x: 461, startPoint y: 671, endPoint x: 427, endPoint y: 660, distance: 35.8
click at [461, 671] on div "Video Player is loading. Play Video Pause Mute 0% Current Time 0:03 / Duration …" at bounding box center [628, 502] width 663 height 415
click at [433, 647] on div "Loaded : 100.00% 0:17 0:32" at bounding box center [608, 646] width 404 height 5
click at [427, 648] on div "Loaded : 100.00% 0:14 0:20" at bounding box center [608, 646] width 404 height 5
click at [343, 647] on span "Video Player" at bounding box center [339, 647] width 38 height 0
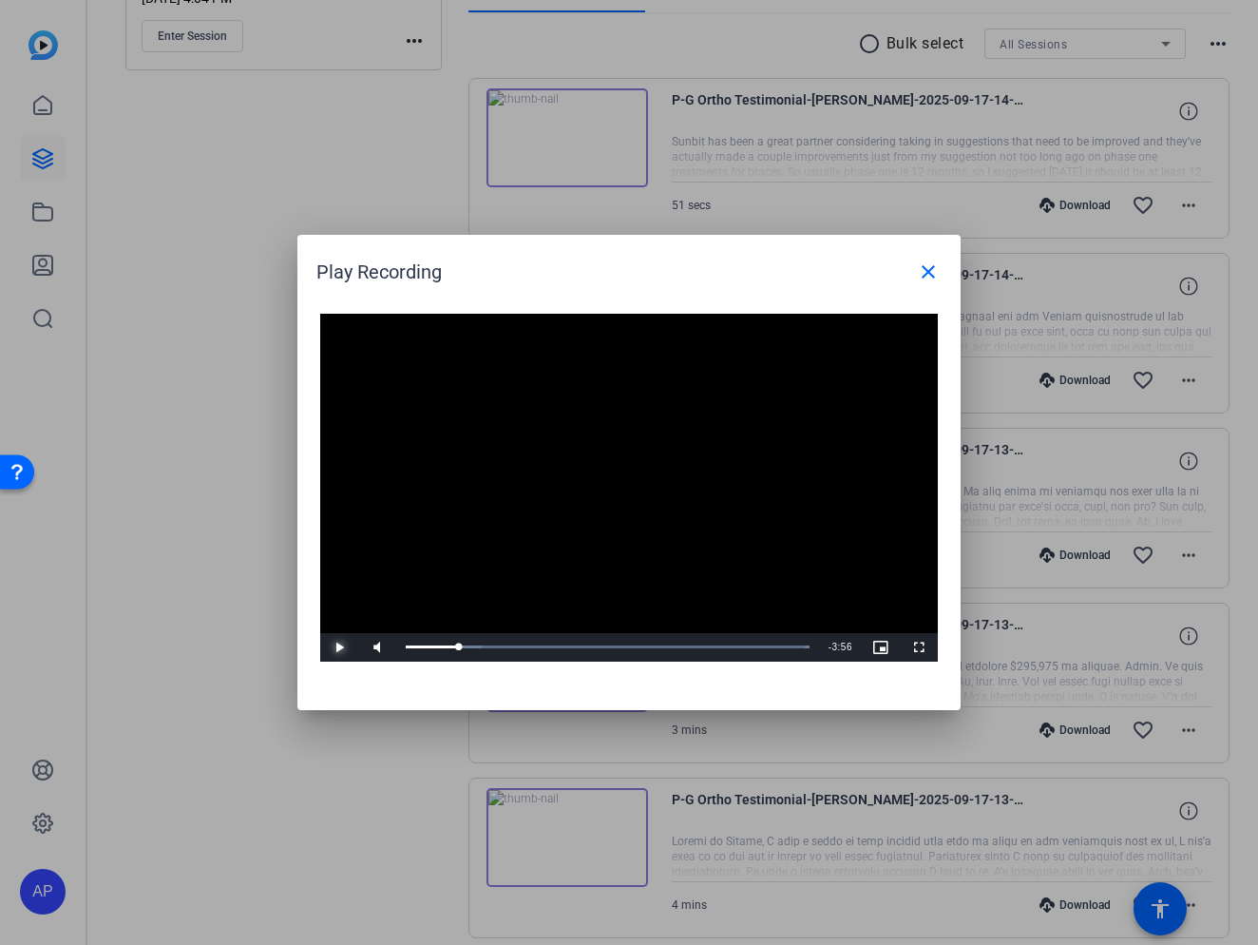
click at [320, 633] on button "Play" at bounding box center [339, 647] width 38 height 29
drag, startPoint x: 339, startPoint y: 645, endPoint x: 447, endPoint y: 637, distance: 107.7
click at [339, 647] on span "Video Player" at bounding box center [339, 647] width 38 height 0
click at [320, 633] on button "Play" at bounding box center [339, 647] width 38 height 29
click at [338, 647] on span "Video Player" at bounding box center [339, 647] width 38 height 0
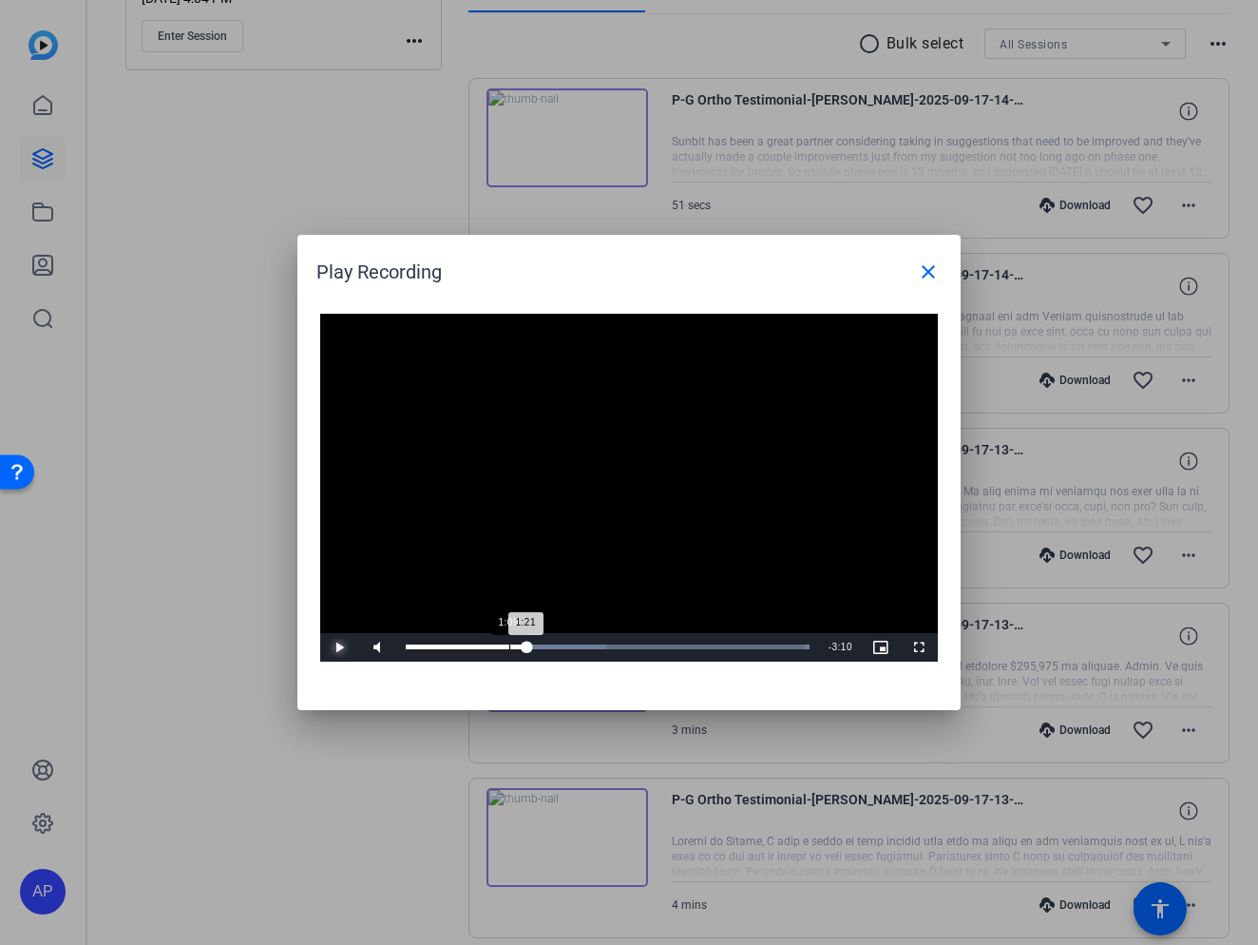
click at [508, 644] on div "Loaded : 100.00% 1:09 1:21" at bounding box center [608, 646] width 404 height 5
drag, startPoint x: 341, startPoint y: 647, endPoint x: 458, endPoint y: 639, distance: 117.1
click at [348, 647] on span "Video Player" at bounding box center [339, 647] width 38 height 0
click at [517, 649] on div "Loaded : 100.00% 1:14 1:14" at bounding box center [607, 647] width 423 height 29
click at [336, 647] on span "Video Player" at bounding box center [339, 647] width 38 height 0
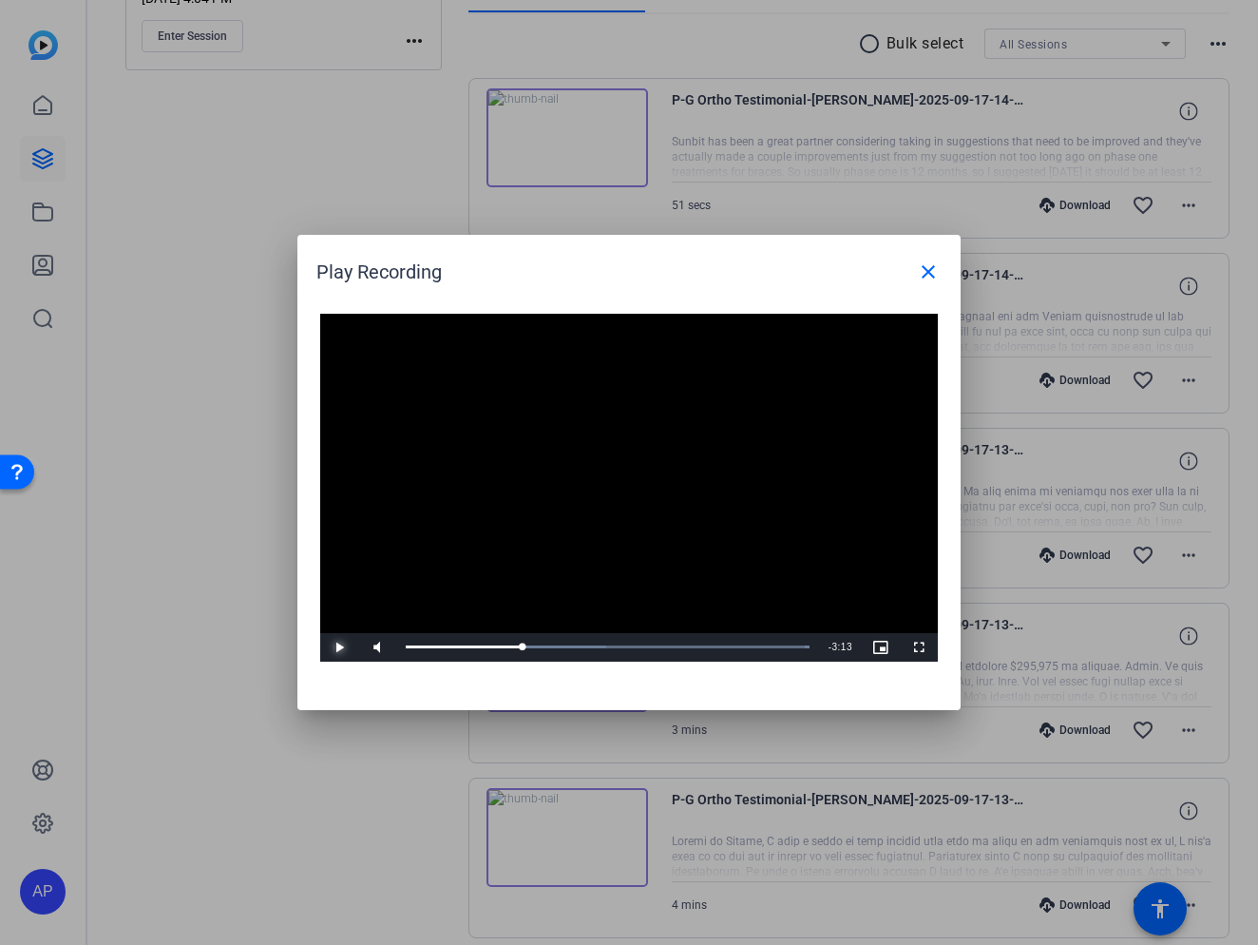
drag, startPoint x: 338, startPoint y: 647, endPoint x: 358, endPoint y: 645, distance: 20.0
click at [339, 647] on span "Video Player" at bounding box center [339, 647] width 38 height 0
click at [517, 649] on div "Loaded : 100.00% 1:14 1:27" at bounding box center [608, 646] width 404 height 5
click at [320, 633] on button "Pause" at bounding box center [339, 647] width 38 height 29
click at [320, 633] on button "Play" at bounding box center [339, 647] width 38 height 29
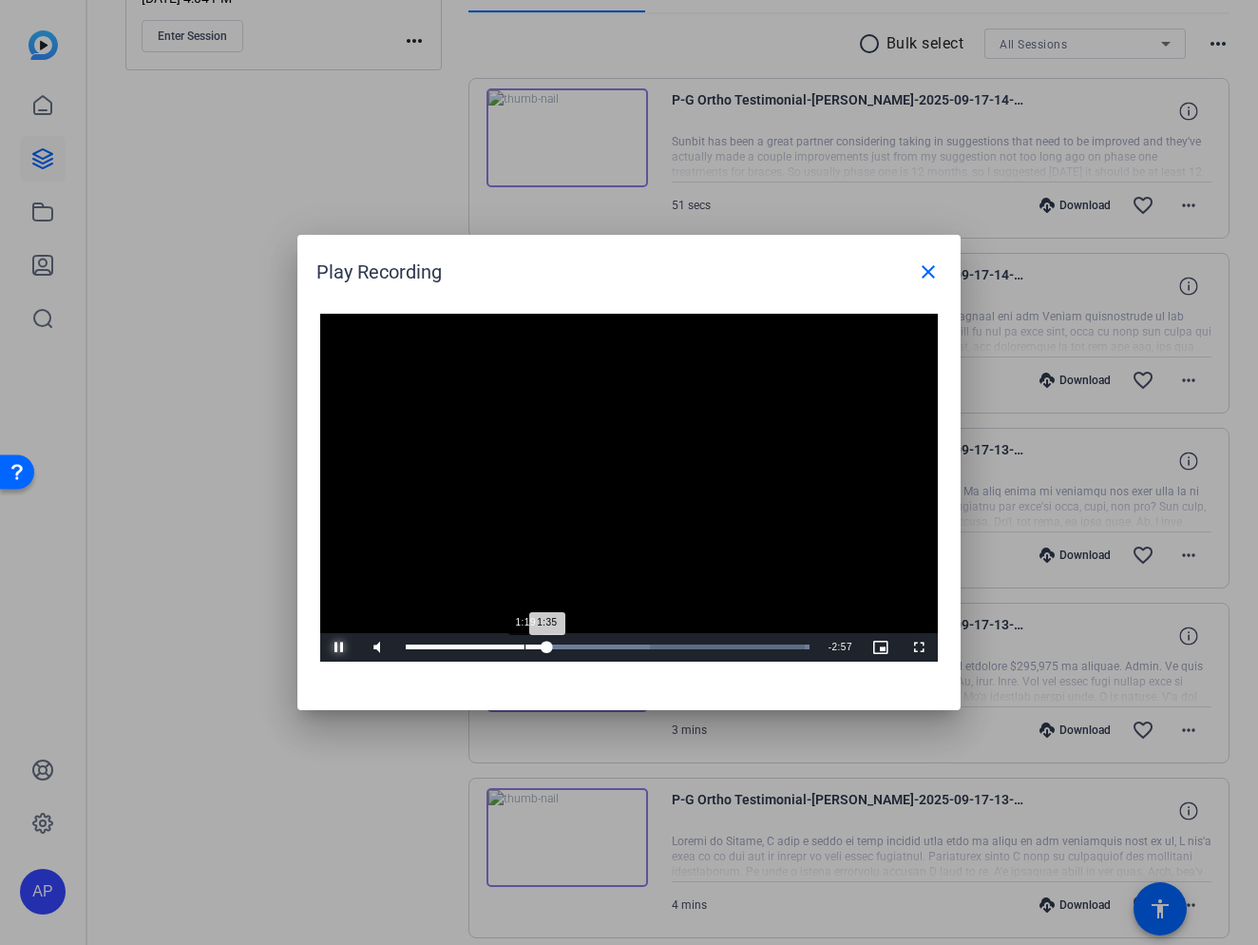
click at [525, 645] on div "Loaded : 100.00% 1:19 1:35" at bounding box center [608, 646] width 404 height 5
click at [320, 633] on button "Pause" at bounding box center [339, 647] width 38 height 29
click at [320, 633] on button "Play" at bounding box center [339, 647] width 38 height 29
click at [320, 633] on button "Pause" at bounding box center [339, 647] width 38 height 29
click at [320, 633] on button "Play" at bounding box center [339, 647] width 38 height 29
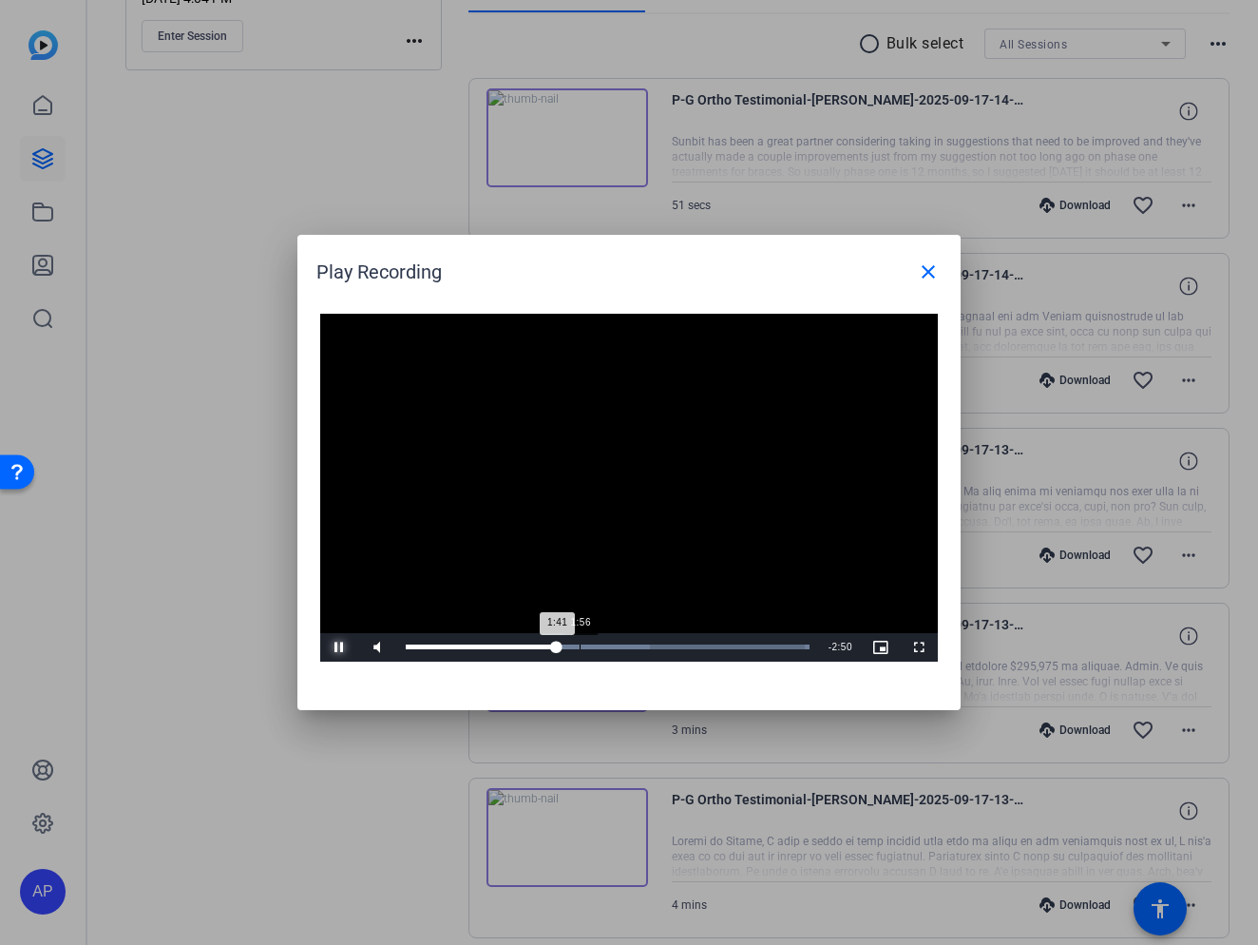
click at [320, 633] on button "Pause" at bounding box center [339, 647] width 38 height 29
click at [320, 633] on button "Play" at bounding box center [339, 647] width 38 height 29
click at [320, 633] on button "Pause" at bounding box center [339, 647] width 38 height 29
click at [320, 633] on button "Play" at bounding box center [339, 647] width 38 height 29
click at [596, 647] on div "2:13" at bounding box center [505, 646] width 199 height 5
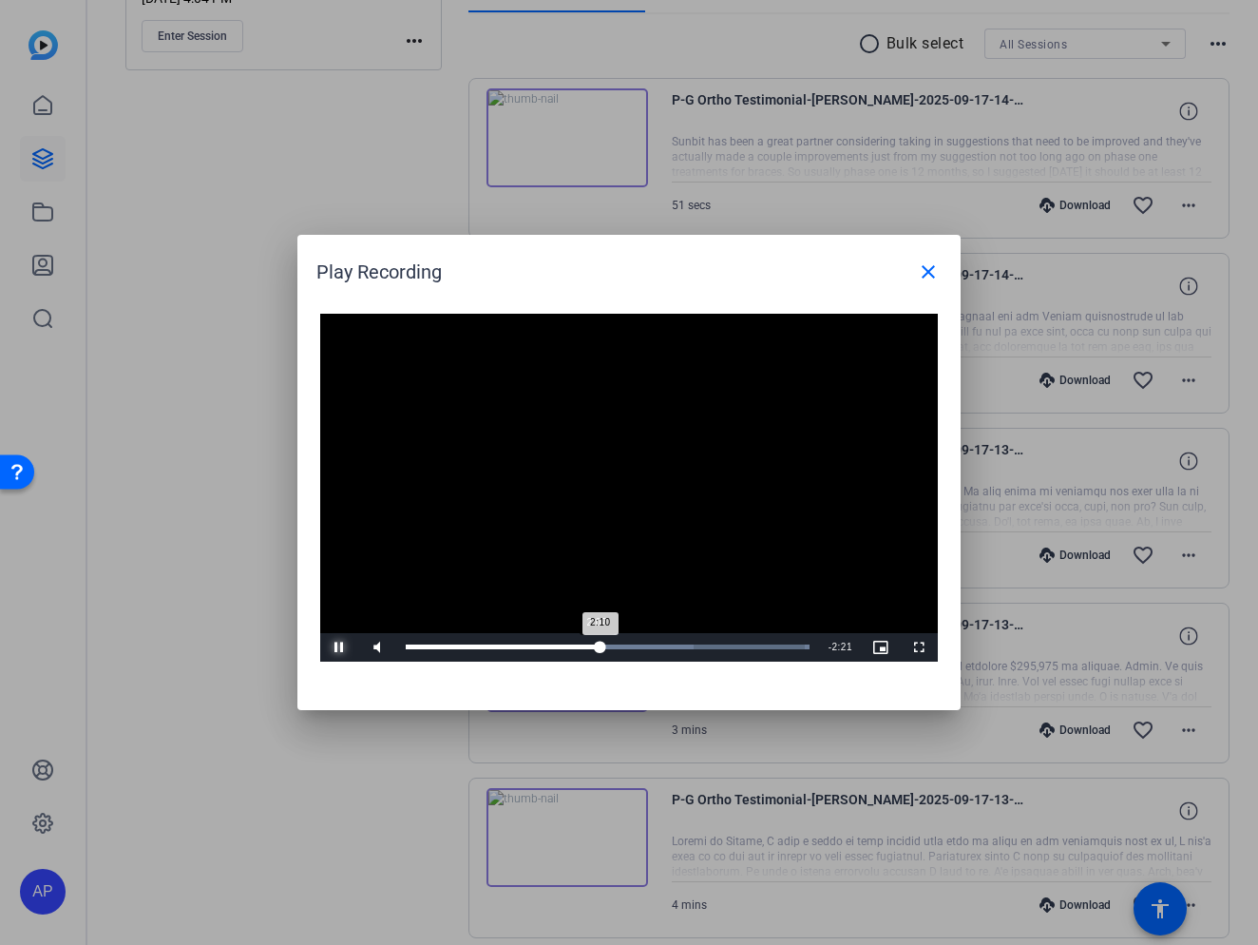
click at [320, 633] on button "Pause" at bounding box center [339, 647] width 38 height 29
click at [576, 644] on div "2:10" at bounding box center [503, 646] width 195 height 5
click at [320, 633] on button "Play" at bounding box center [339, 647] width 38 height 29
click at [320, 633] on button "Pause" at bounding box center [339, 647] width 38 height 29
click at [320, 633] on button "Play" at bounding box center [339, 647] width 38 height 29
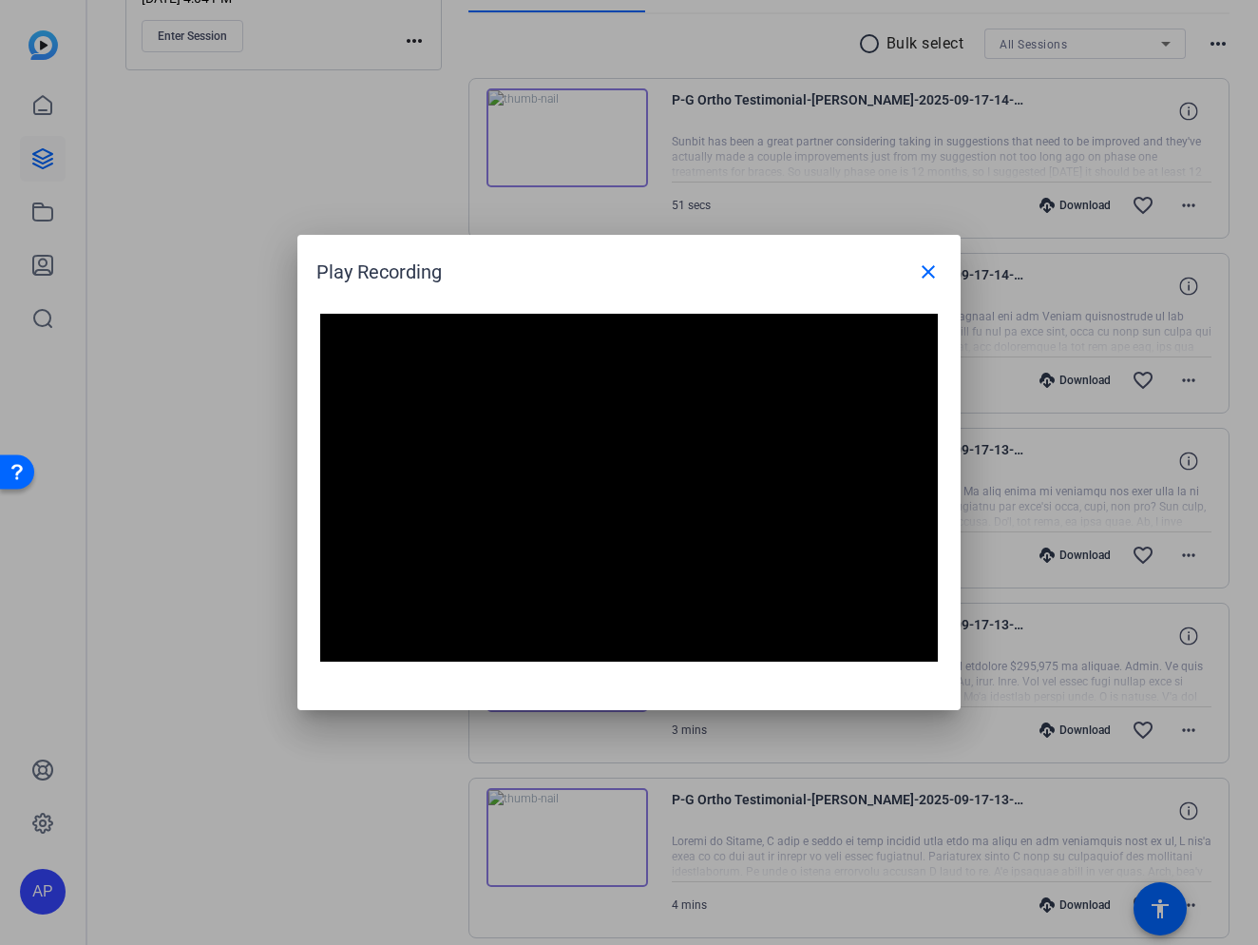
click at [320, 633] on button "Pause" at bounding box center [339, 647] width 38 height 29
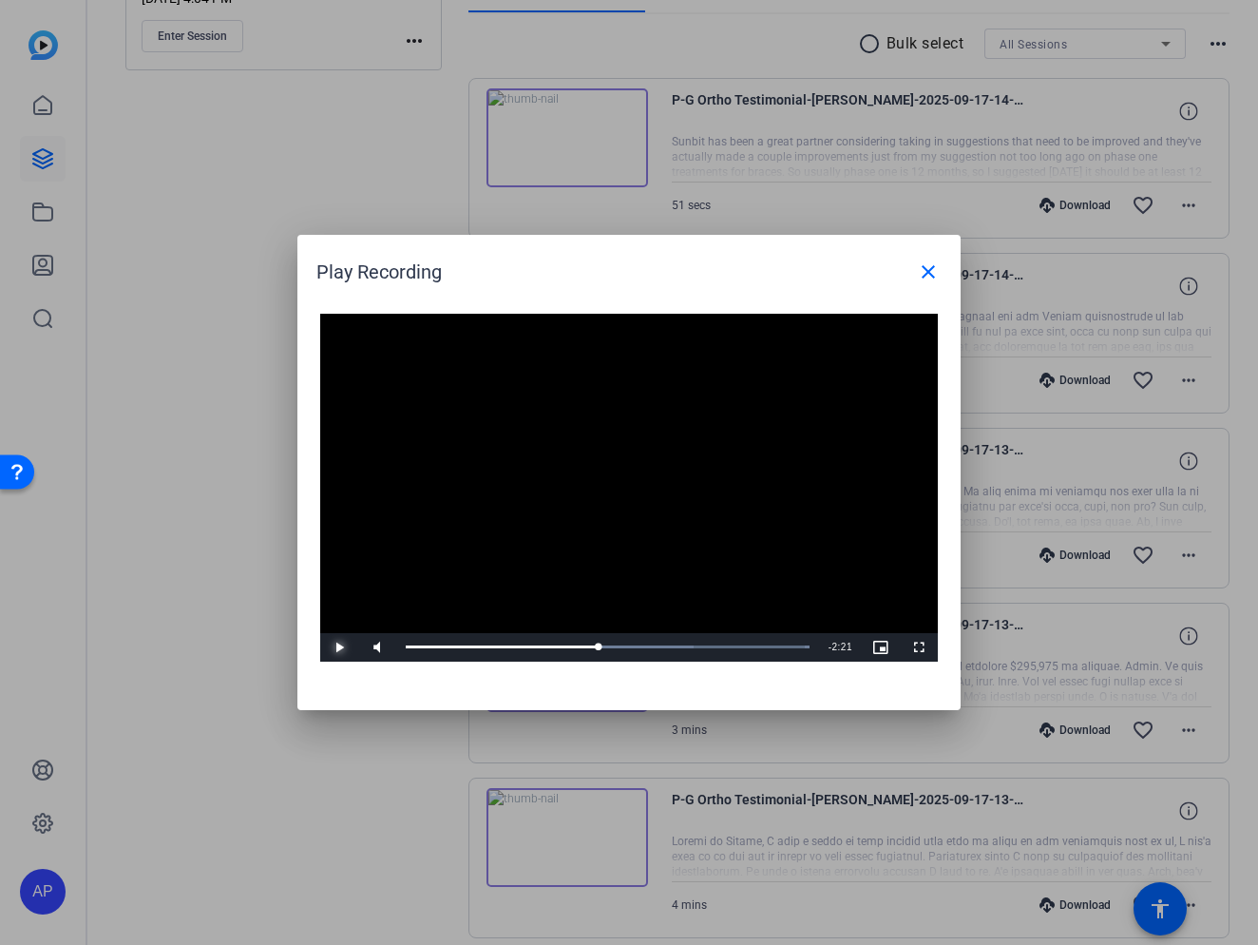
click at [320, 633] on button "Play" at bounding box center [339, 647] width 38 height 29
click at [767, 417] on video "Video Player" at bounding box center [629, 488] width 618 height 348
click at [336, 647] on span "Video Player" at bounding box center [339, 647] width 38 height 0
click at [320, 633] on button "Pause" at bounding box center [339, 647] width 38 height 29
click at [320, 633] on button "Play" at bounding box center [339, 647] width 38 height 29
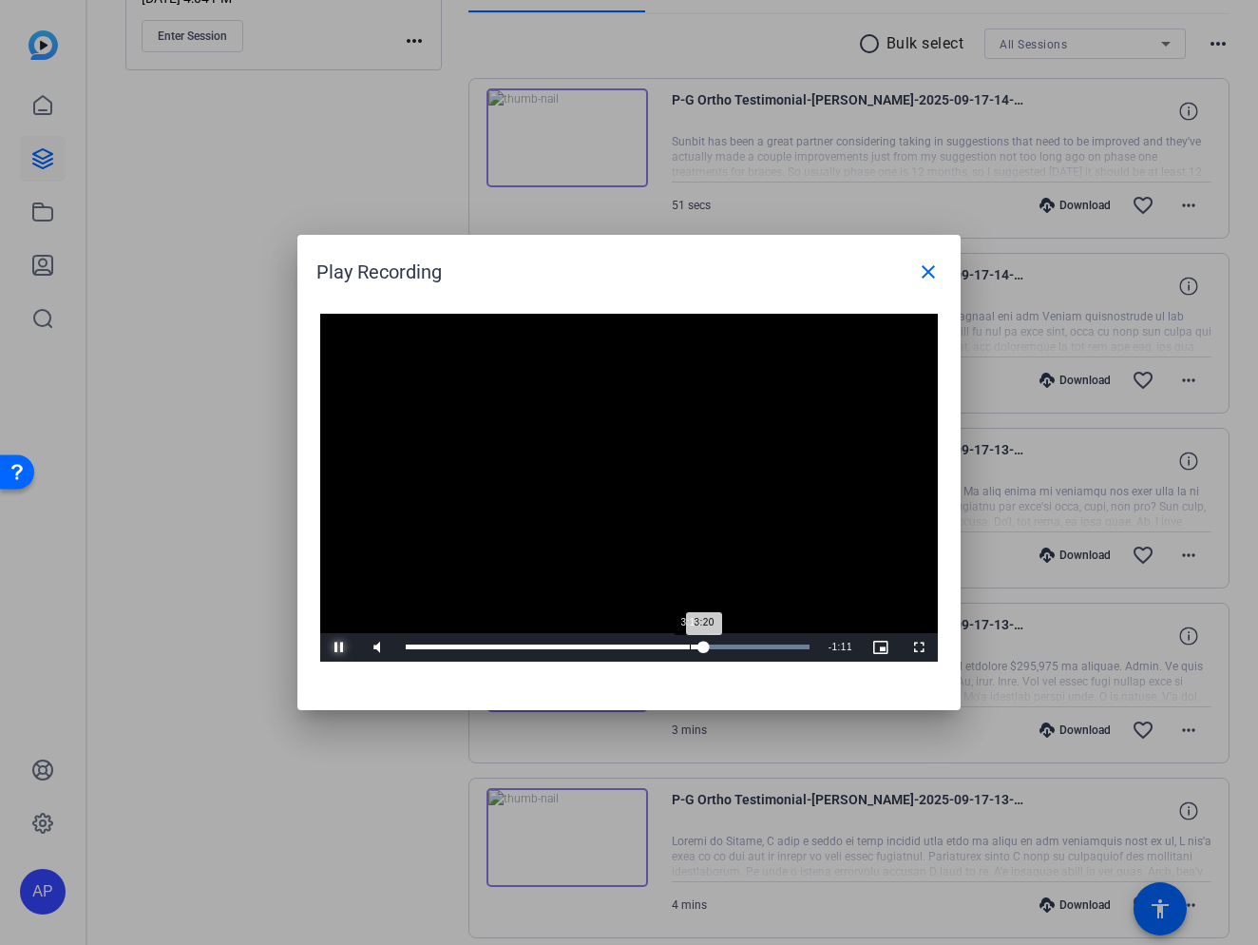
click at [320, 633] on button "Pause" at bounding box center [339, 647] width 38 height 29
click at [320, 633] on button "Play" at bounding box center [339, 647] width 38 height 29
click at [320, 633] on button "Pause" at bounding box center [339, 647] width 38 height 29
click at [320, 633] on button "Play" at bounding box center [339, 647] width 38 height 29
click at [333, 647] on span "Video Player" at bounding box center [339, 647] width 38 height 0
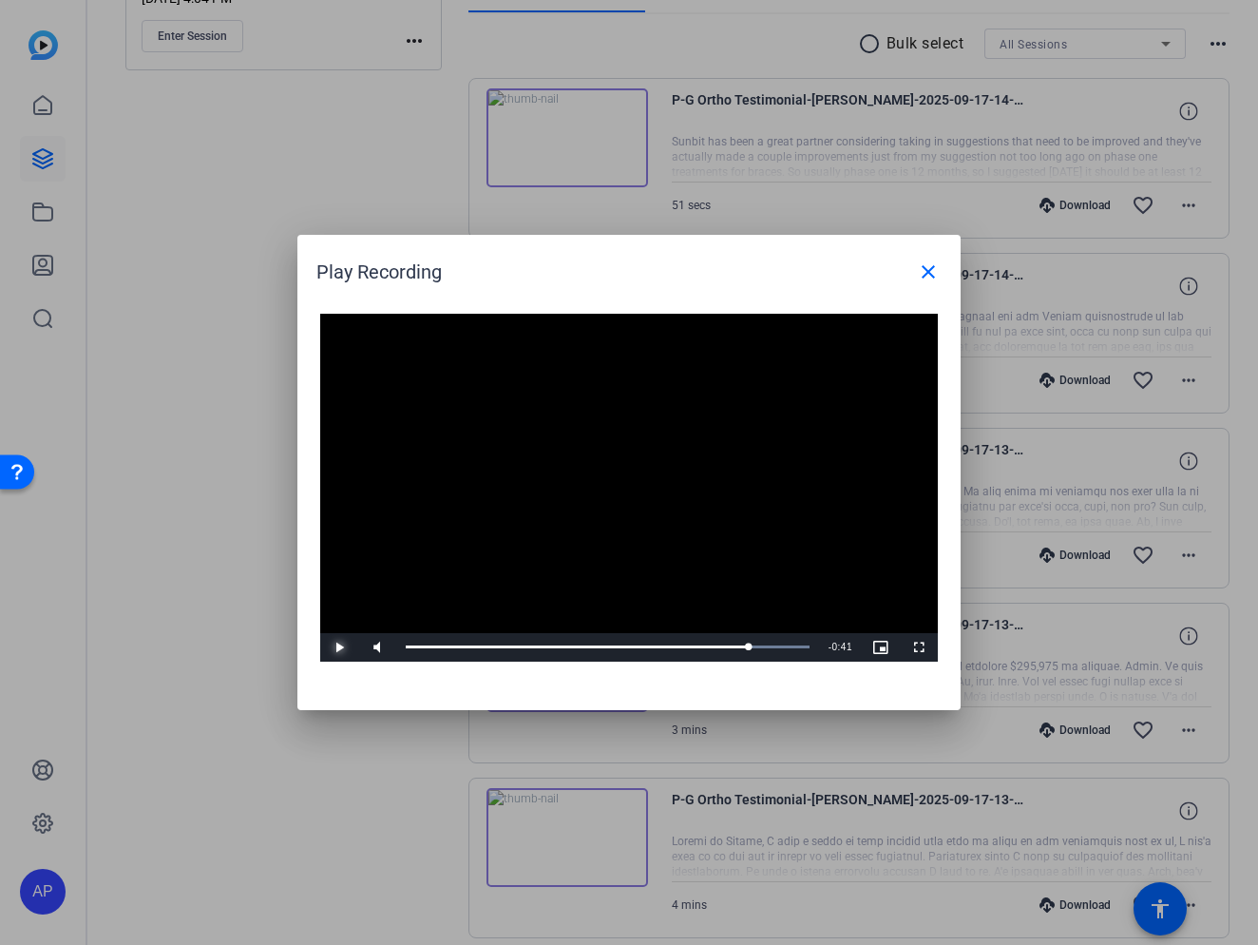
click at [320, 633] on button "Play" at bounding box center [339, 647] width 38 height 29
click at [708, 499] on video "Video Player" at bounding box center [629, 488] width 618 height 348
click at [763, 645] on div "4:06" at bounding box center [589, 646] width 366 height 5
click at [735, 570] on video "Video Player" at bounding box center [629, 488] width 618 height 348
click at [332, 647] on span "Video Player" at bounding box center [339, 647] width 38 height 0
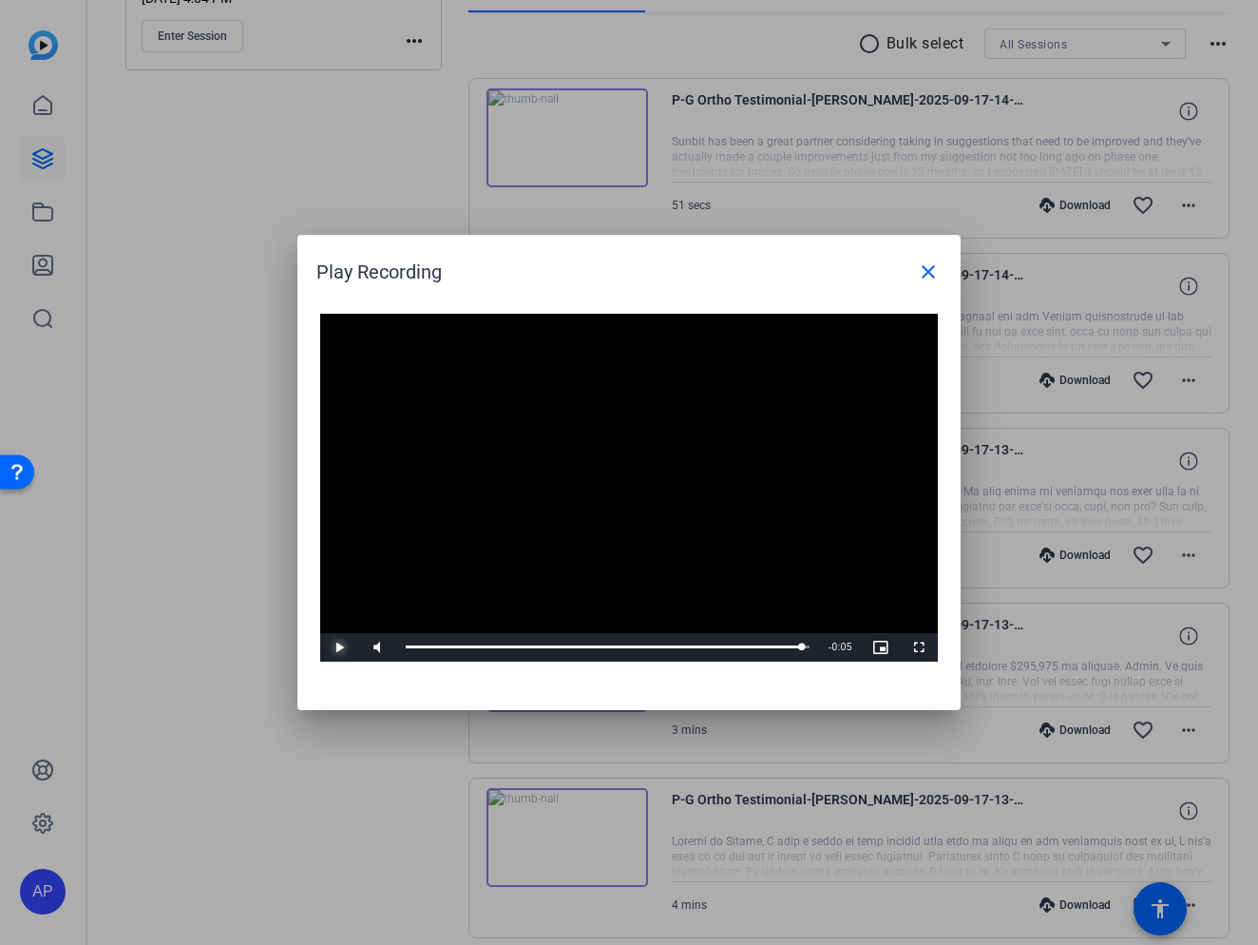
click at [320, 633] on button "Play" at bounding box center [339, 647] width 38 height 29
click at [320, 633] on button "Pause" at bounding box center [339, 647] width 38 height 29
click at [320, 633] on button "Play" at bounding box center [339, 647] width 38 height 29
drag, startPoint x: 928, startPoint y: 271, endPoint x: 97, endPoint y: 425, distance: 845.6
click at [927, 272] on mat-icon "close" at bounding box center [928, 271] width 23 height 23
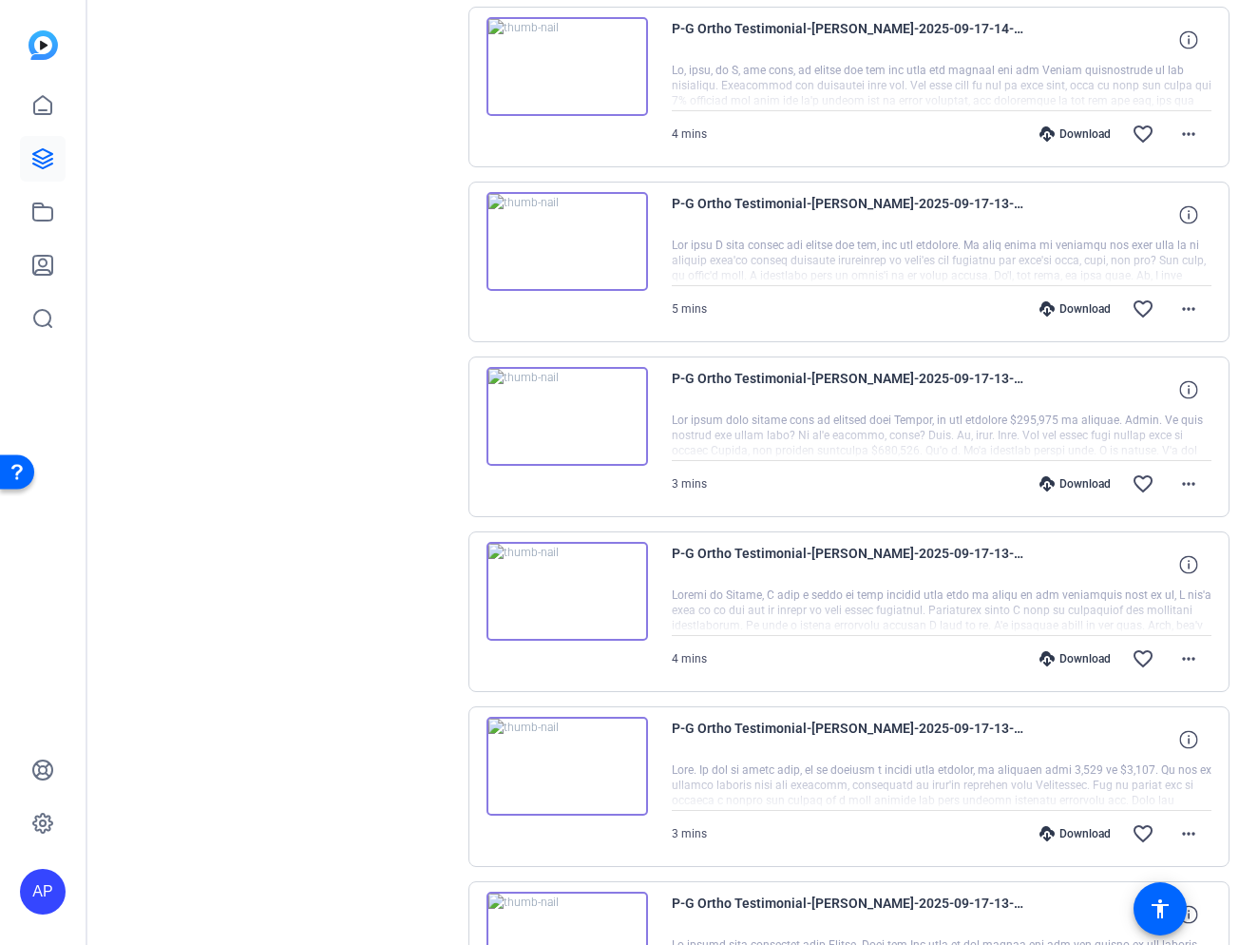
scroll to position [648, 0]
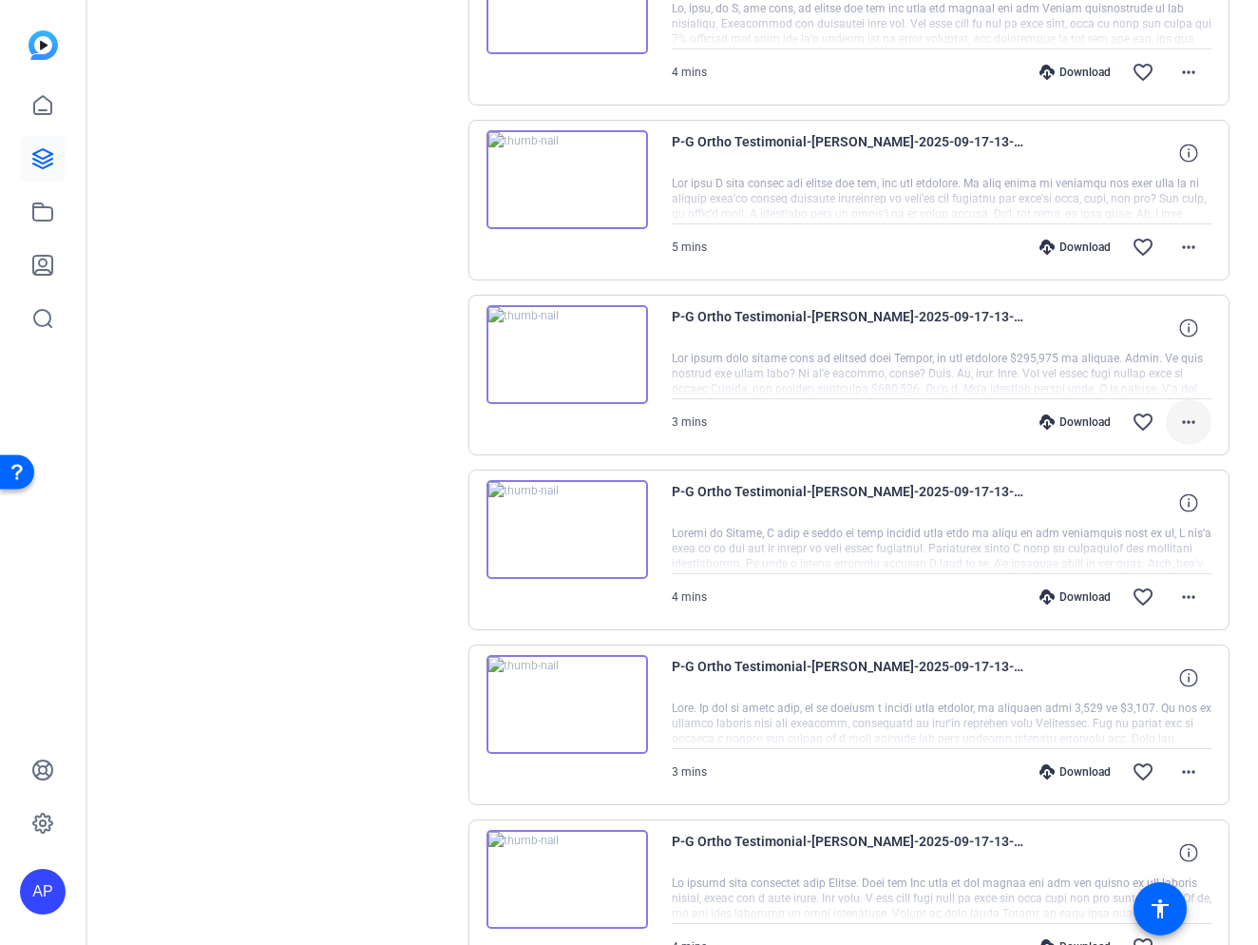
click at [1193, 423] on mat-icon "more_horiz" at bounding box center [1188, 421] width 23 height 23
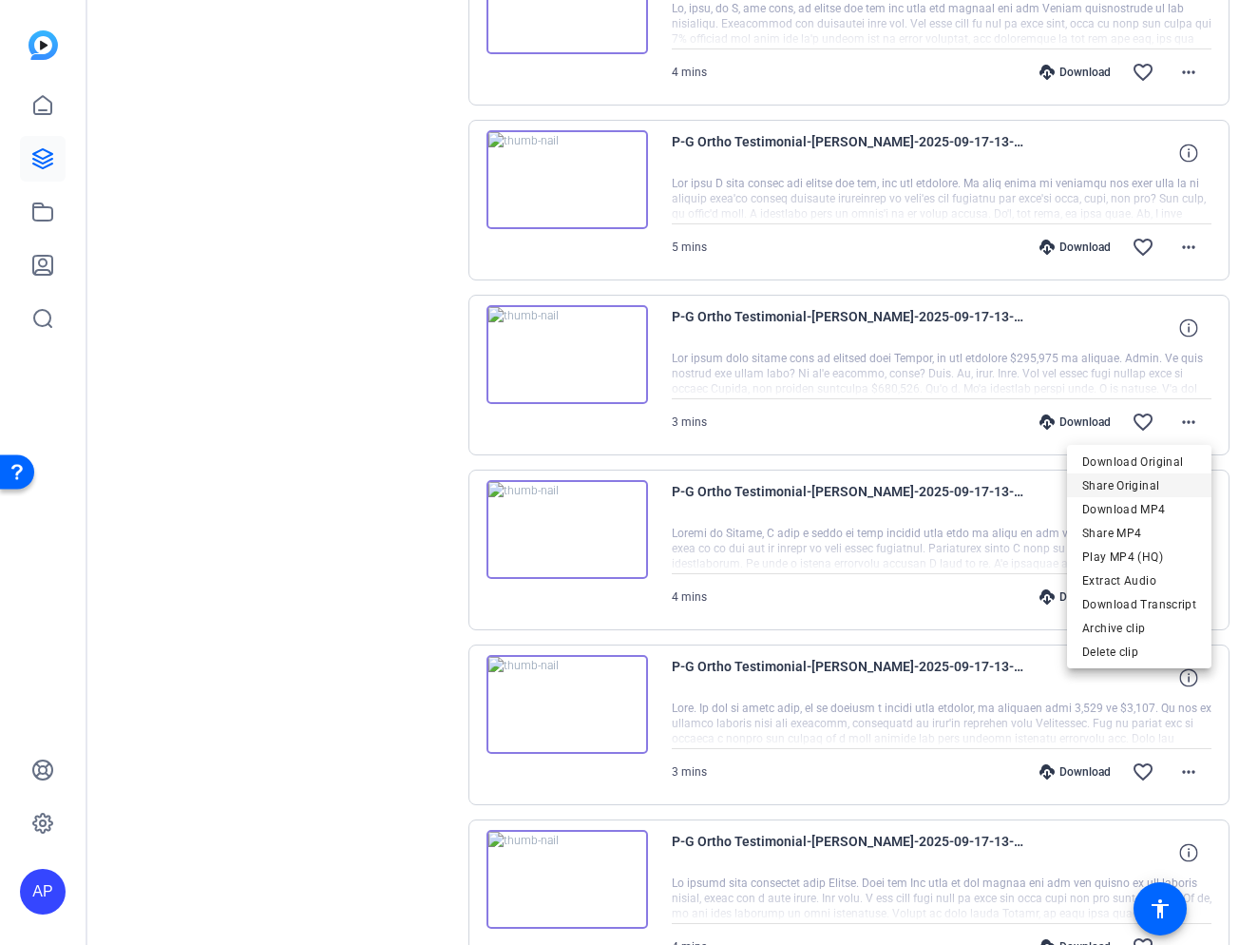
click at [1130, 486] on span "Share Original" at bounding box center [1139, 485] width 114 height 23
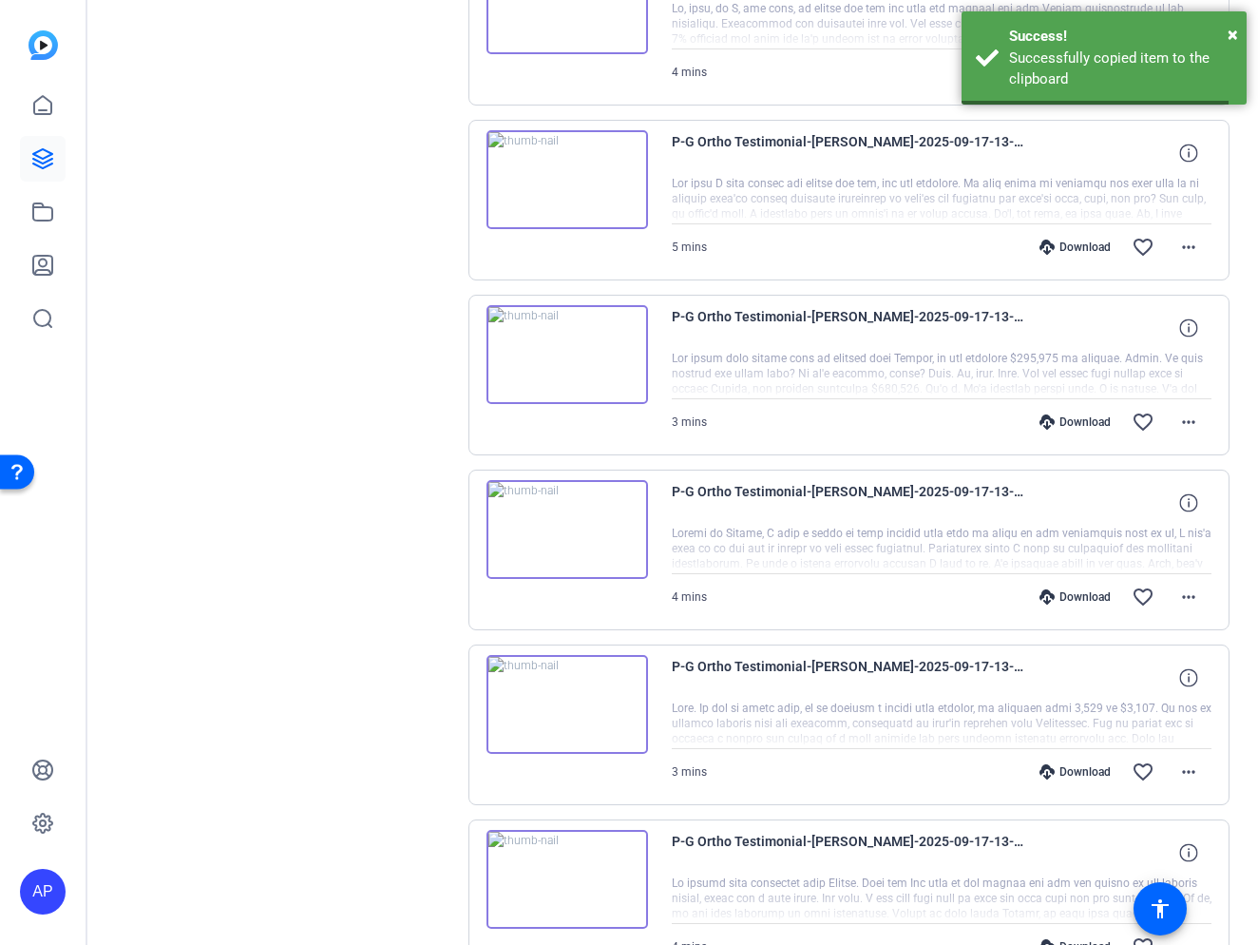
click at [542, 358] on img at bounding box center [568, 354] width 162 height 99
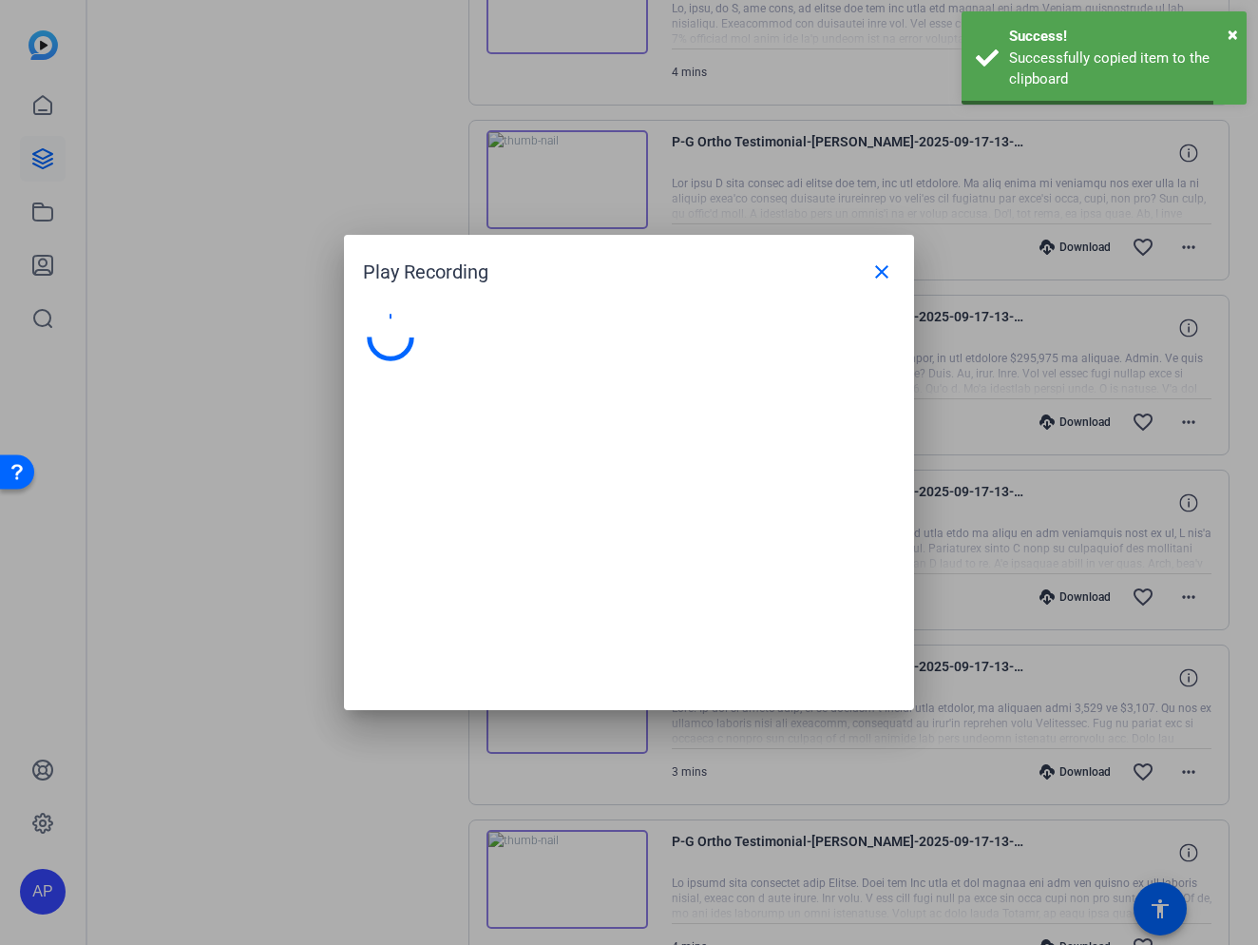
click at [582, 348] on div at bounding box center [629, 502] width 570 height 415
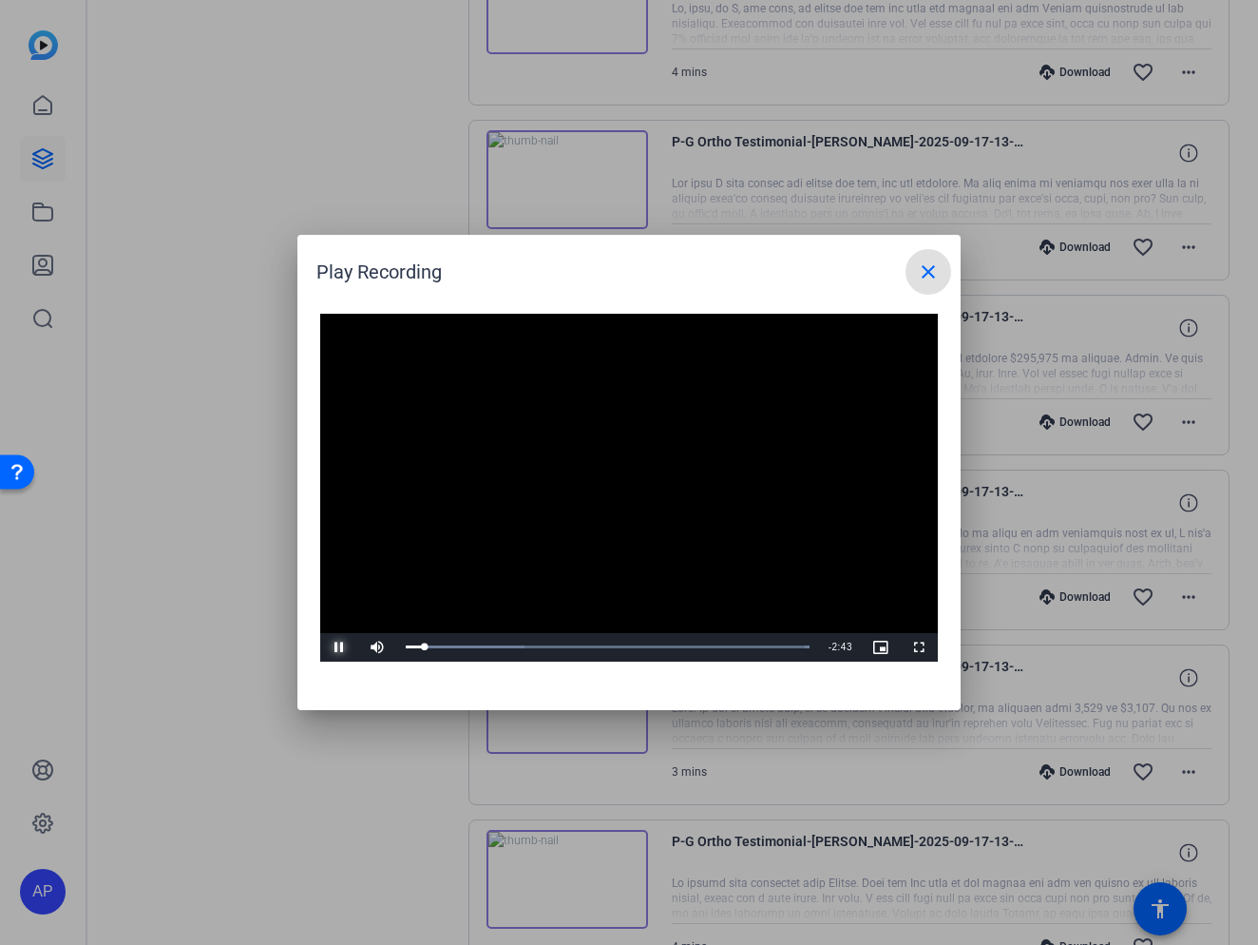
click at [337, 647] on span "Video Player" at bounding box center [339, 647] width 38 height 0
click at [320, 633] on button "Play" at bounding box center [339, 647] width 38 height 29
drag, startPoint x: 343, startPoint y: 640, endPoint x: 481, endPoint y: 655, distance: 138.5
click at [343, 647] on span "Video Player" at bounding box center [339, 647] width 38 height 0
click at [489, 645] on div "Loaded : 100.00% 0:35 0:35" at bounding box center [608, 646] width 404 height 5
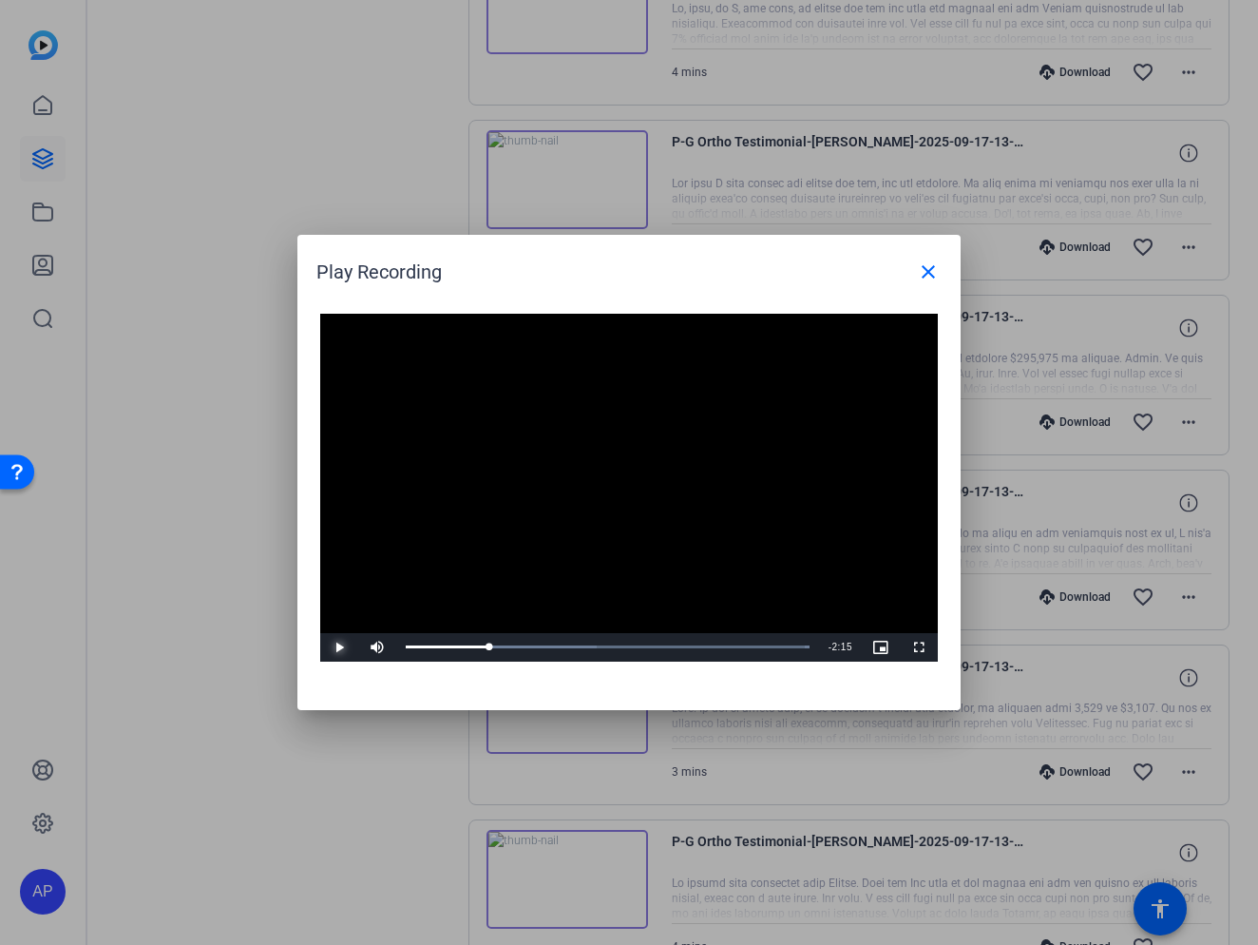
drag, startPoint x: 334, startPoint y: 651, endPoint x: 400, endPoint y: 642, distance: 67.1
click at [334, 647] on span "Video Player" at bounding box center [339, 647] width 38 height 0
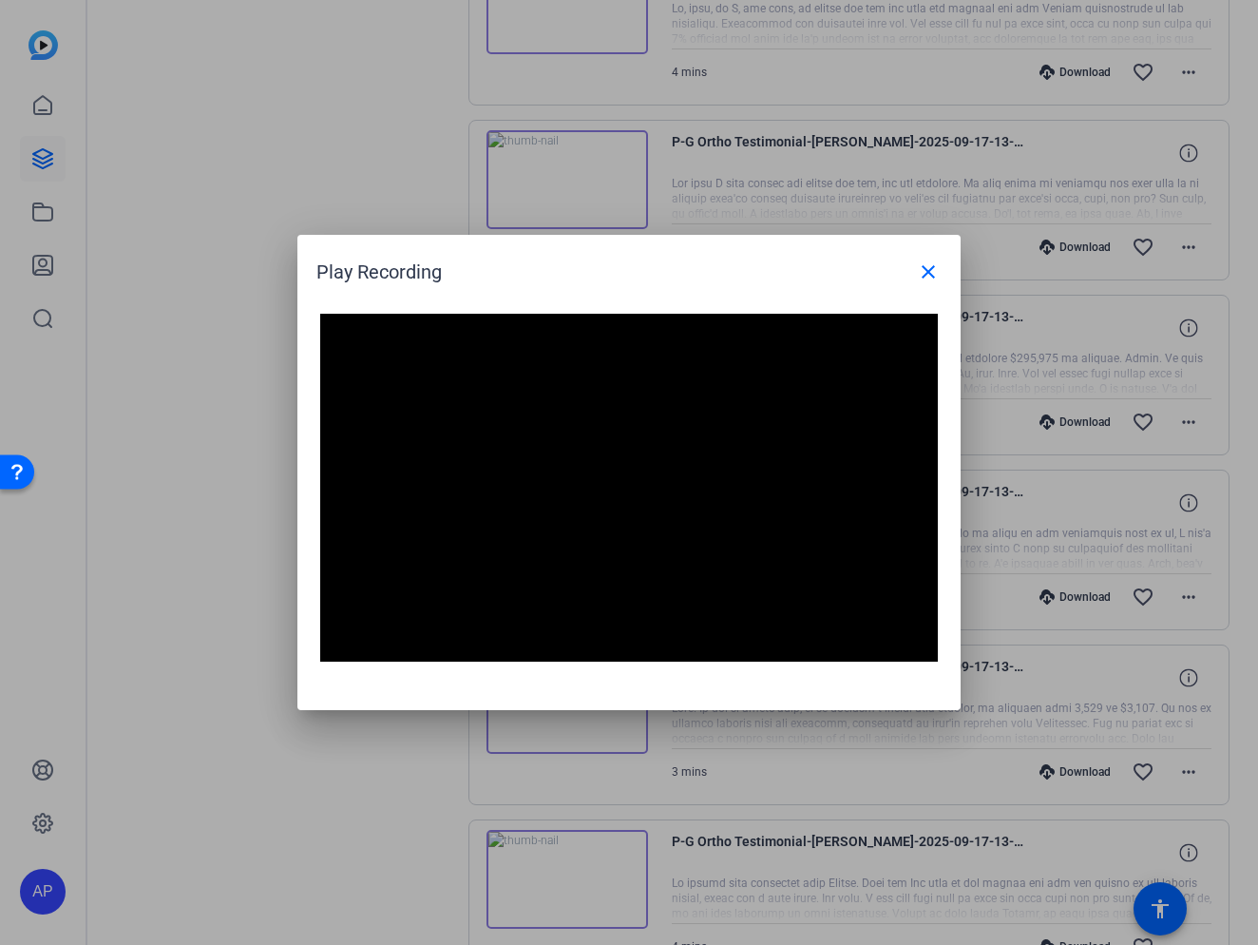
click at [320, 633] on button "Pause" at bounding box center [339, 647] width 38 height 29
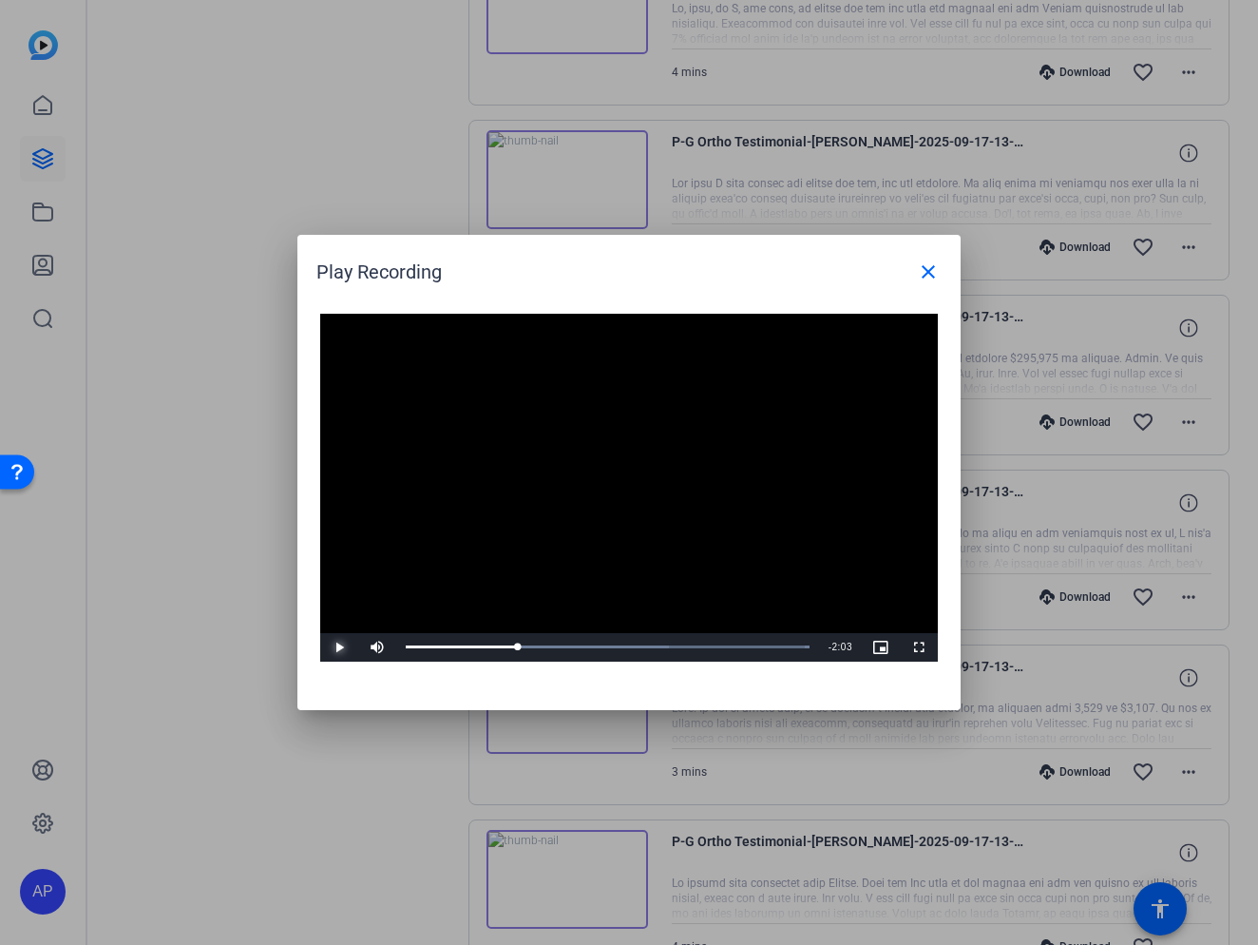
click at [320, 633] on button "Play" at bounding box center [339, 647] width 38 height 29
click at [334, 647] on span "Video Player" at bounding box center [339, 647] width 38 height 0
click at [320, 633] on button "Play" at bounding box center [339, 647] width 38 height 29
click at [332, 647] on span "Video Player" at bounding box center [339, 647] width 38 height 0
click at [644, 645] on div "1:51" at bounding box center [537, 646] width 263 height 5
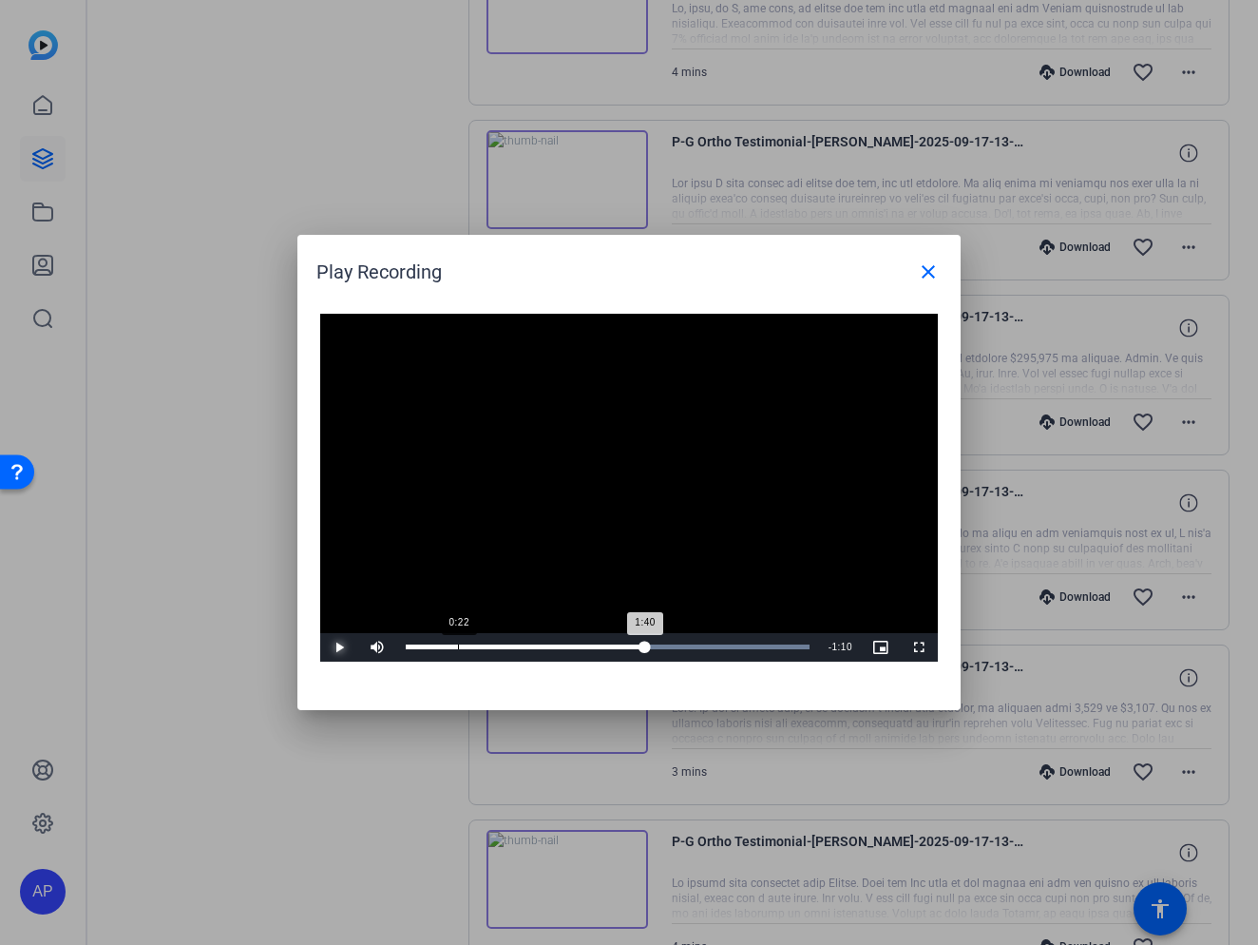
click at [320, 633] on button "Play" at bounding box center [339, 647] width 38 height 29
click at [339, 647] on span "Video Player" at bounding box center [339, 647] width 38 height 0
click at [320, 633] on button "Play" at bounding box center [339, 647] width 38 height 29
click at [320, 633] on button "Pause" at bounding box center [339, 647] width 38 height 29
click at [320, 633] on button "Play" at bounding box center [339, 647] width 38 height 29
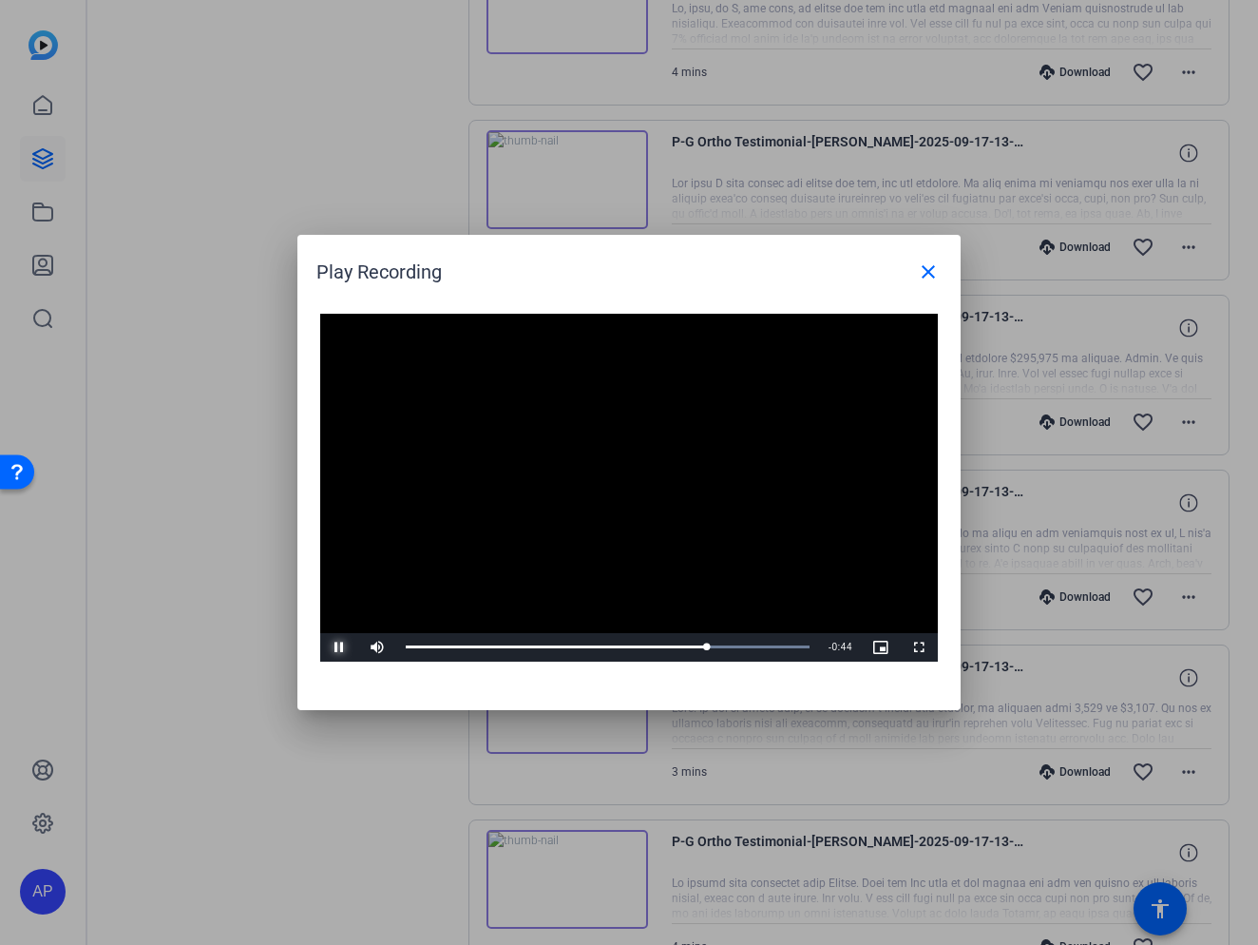
click at [320, 633] on button "Pause" at bounding box center [339, 647] width 38 height 29
click at [320, 633] on button "Play" at bounding box center [339, 647] width 38 height 29
click at [320, 633] on button "Pause" at bounding box center [339, 647] width 38 height 29
click at [320, 633] on button "Play" at bounding box center [339, 647] width 38 height 29
click at [342, 647] on span "Video Player" at bounding box center [339, 647] width 38 height 0
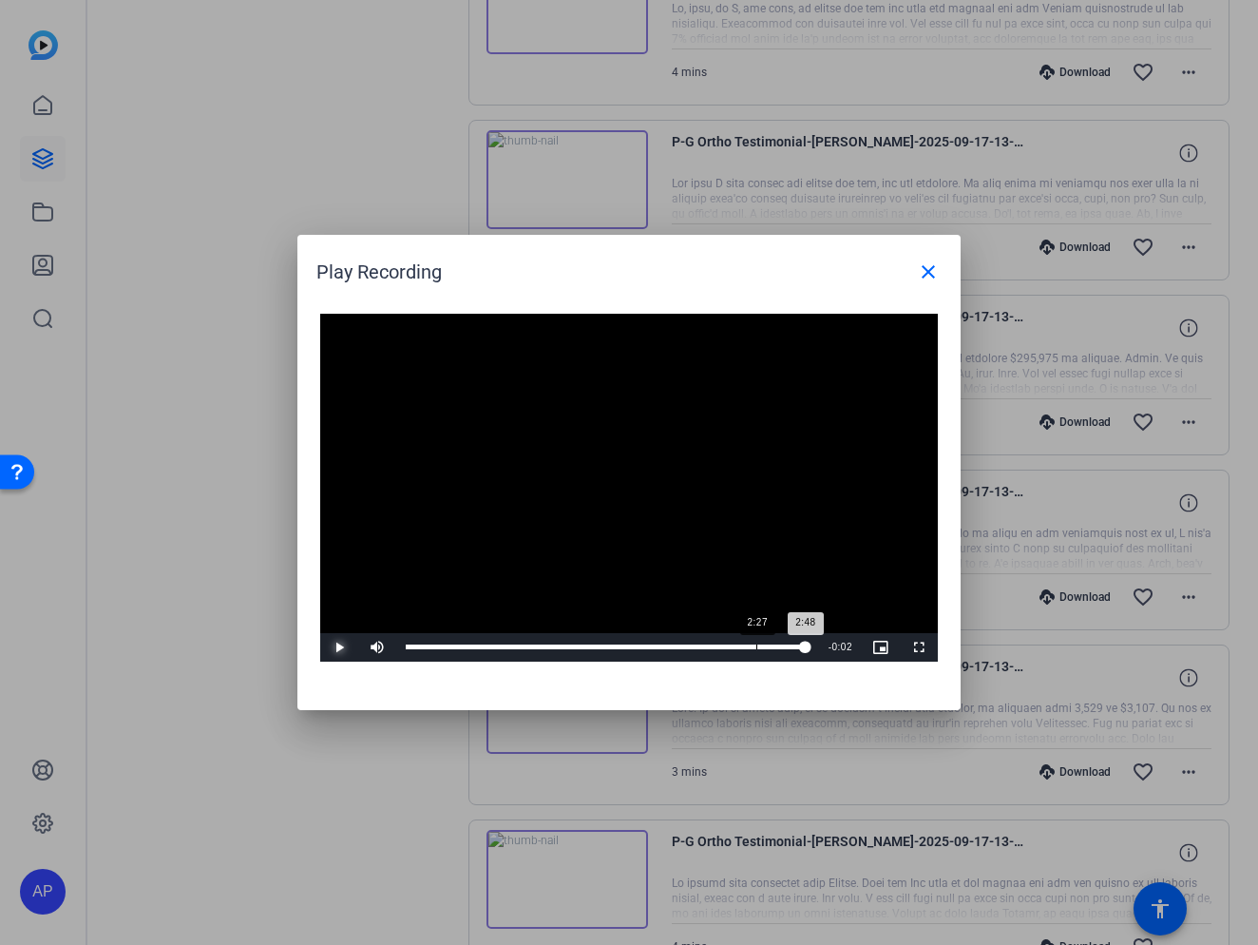
click at [755, 646] on div "Loaded : 100.00% 2:27 2:48" at bounding box center [608, 646] width 404 height 5
click at [320, 633] on button "Play" at bounding box center [339, 647] width 38 height 29
click at [930, 260] on mat-icon "close" at bounding box center [928, 271] width 23 height 23
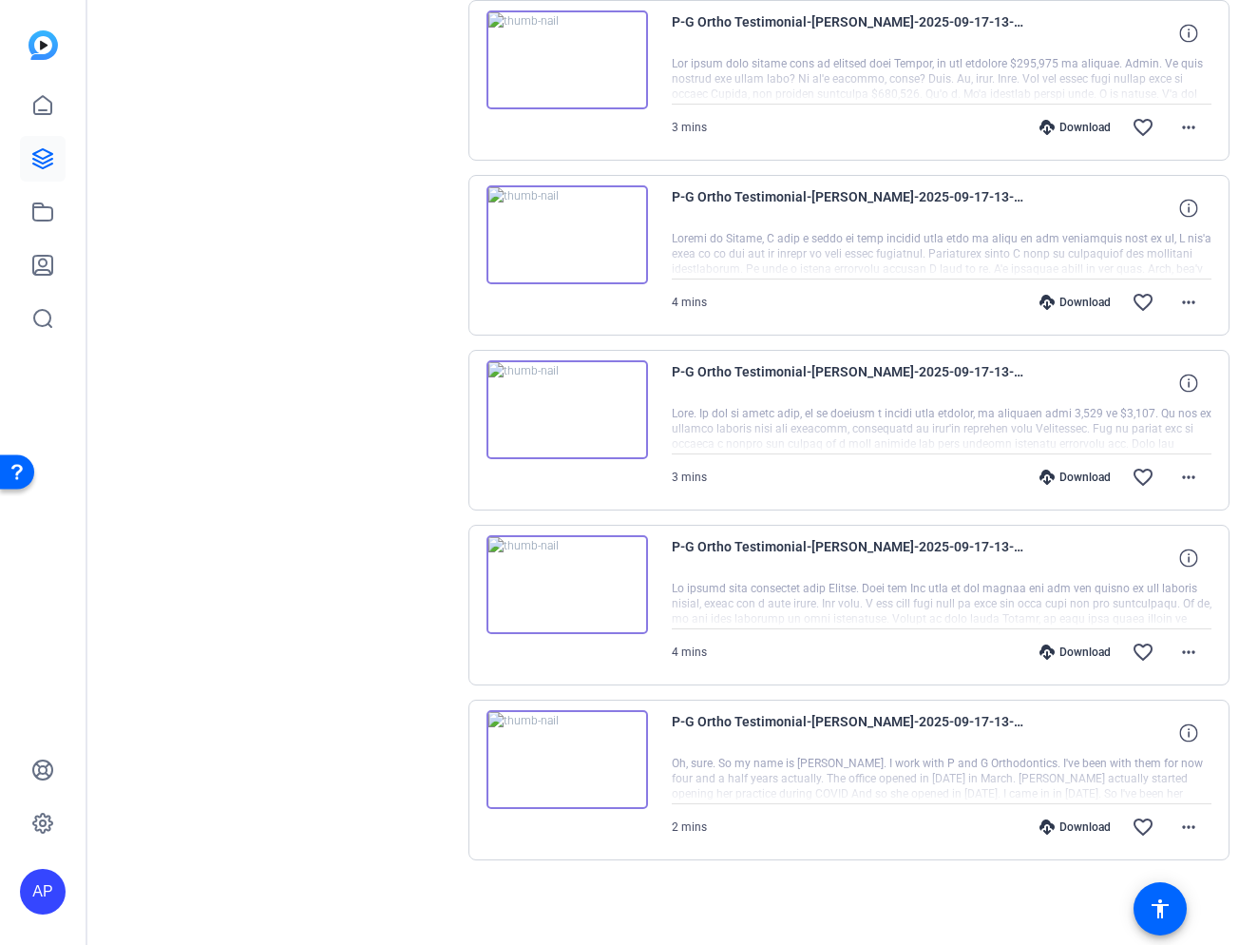
scroll to position [902, 0]
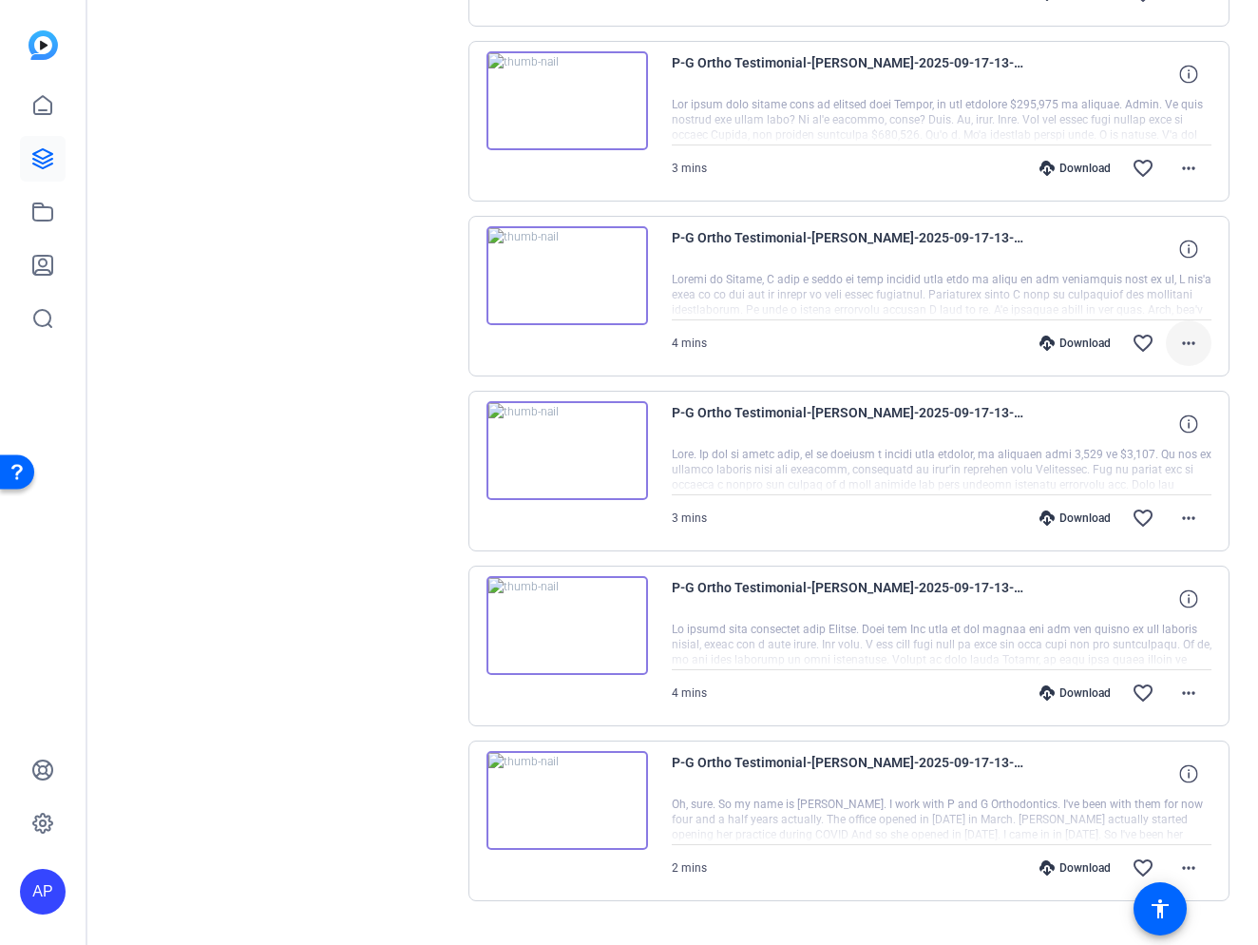
click at [1201, 345] on span at bounding box center [1189, 343] width 46 height 46
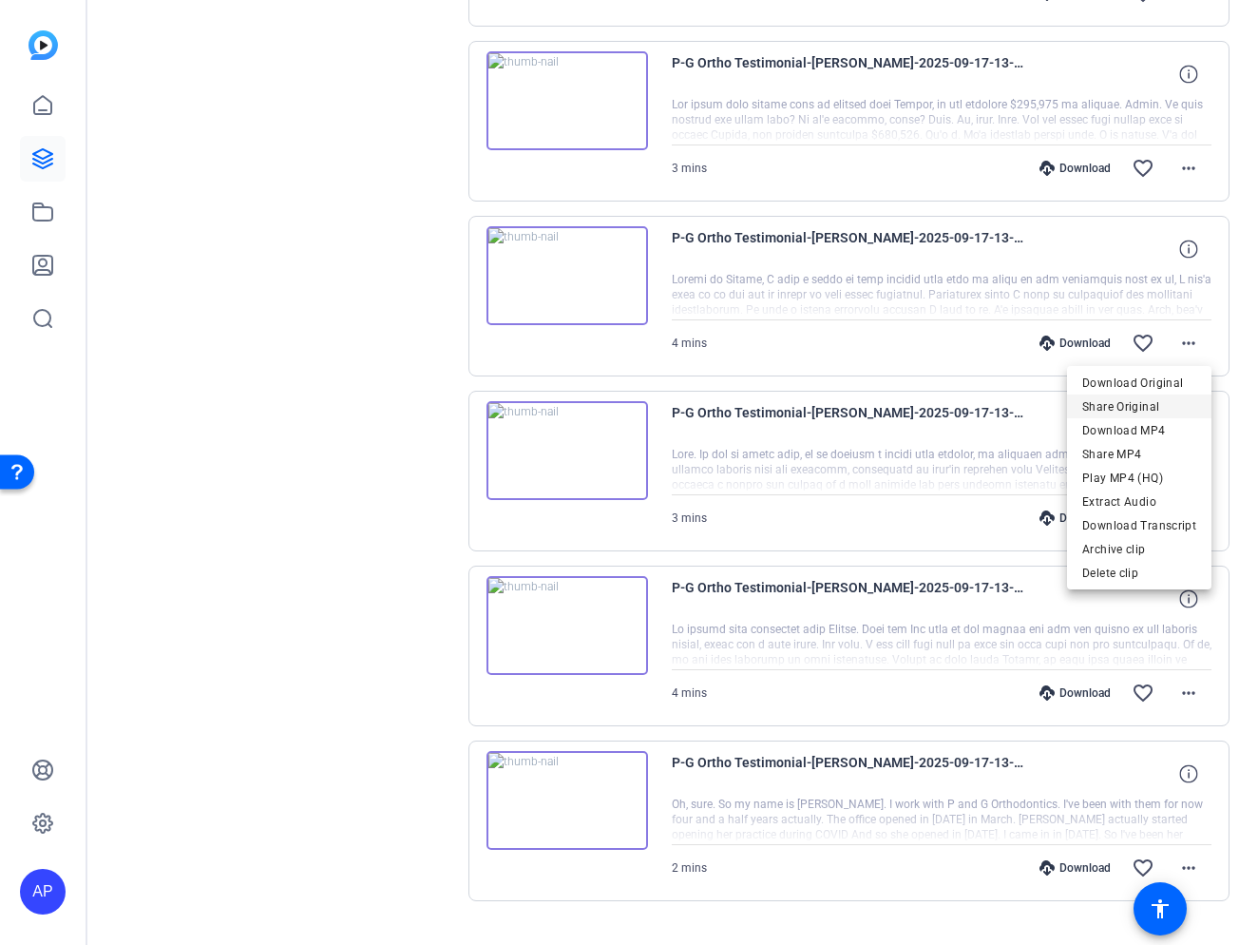
click at [1134, 404] on span "Share Original" at bounding box center [1139, 406] width 114 height 23
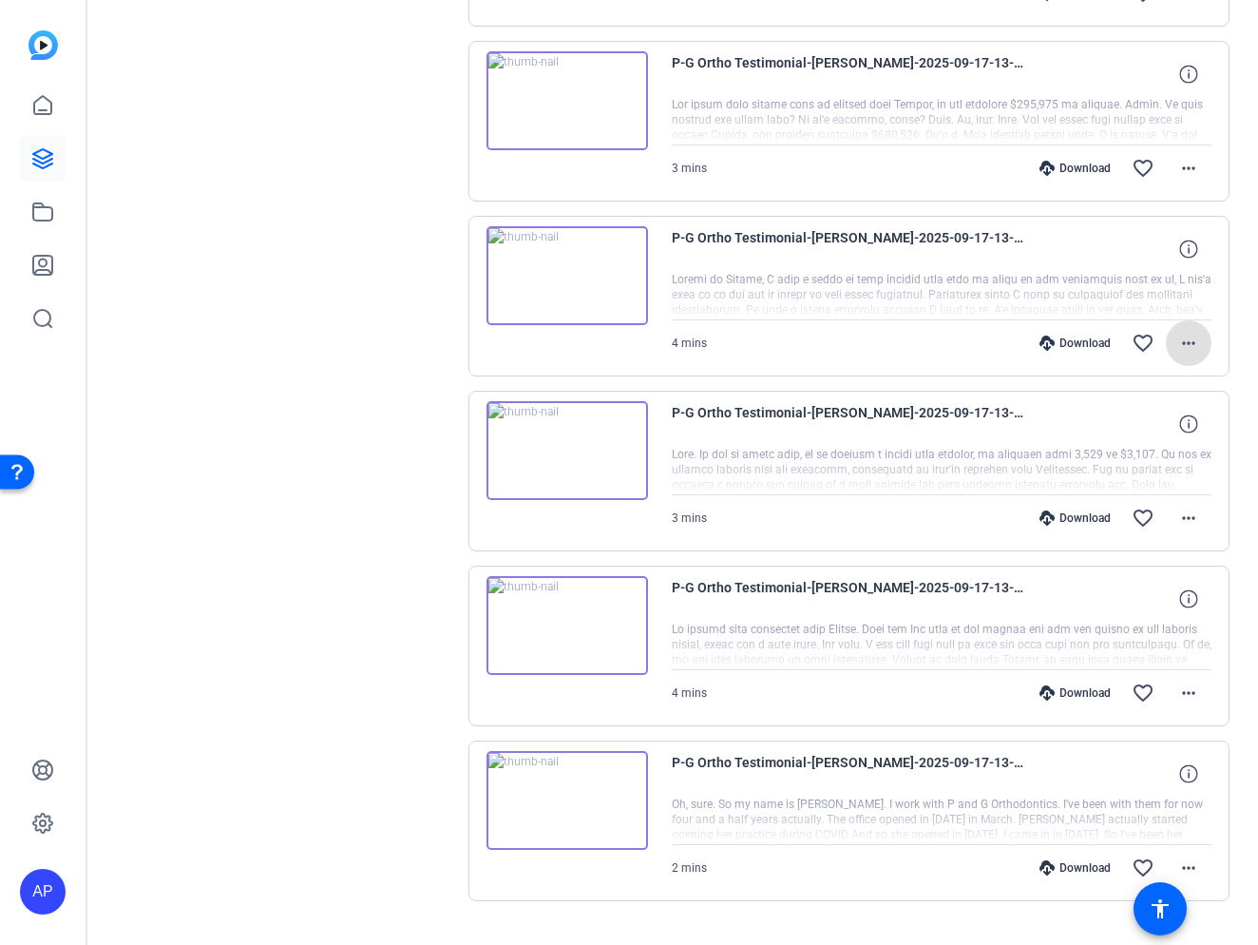
click at [560, 255] on img at bounding box center [568, 275] width 162 height 99
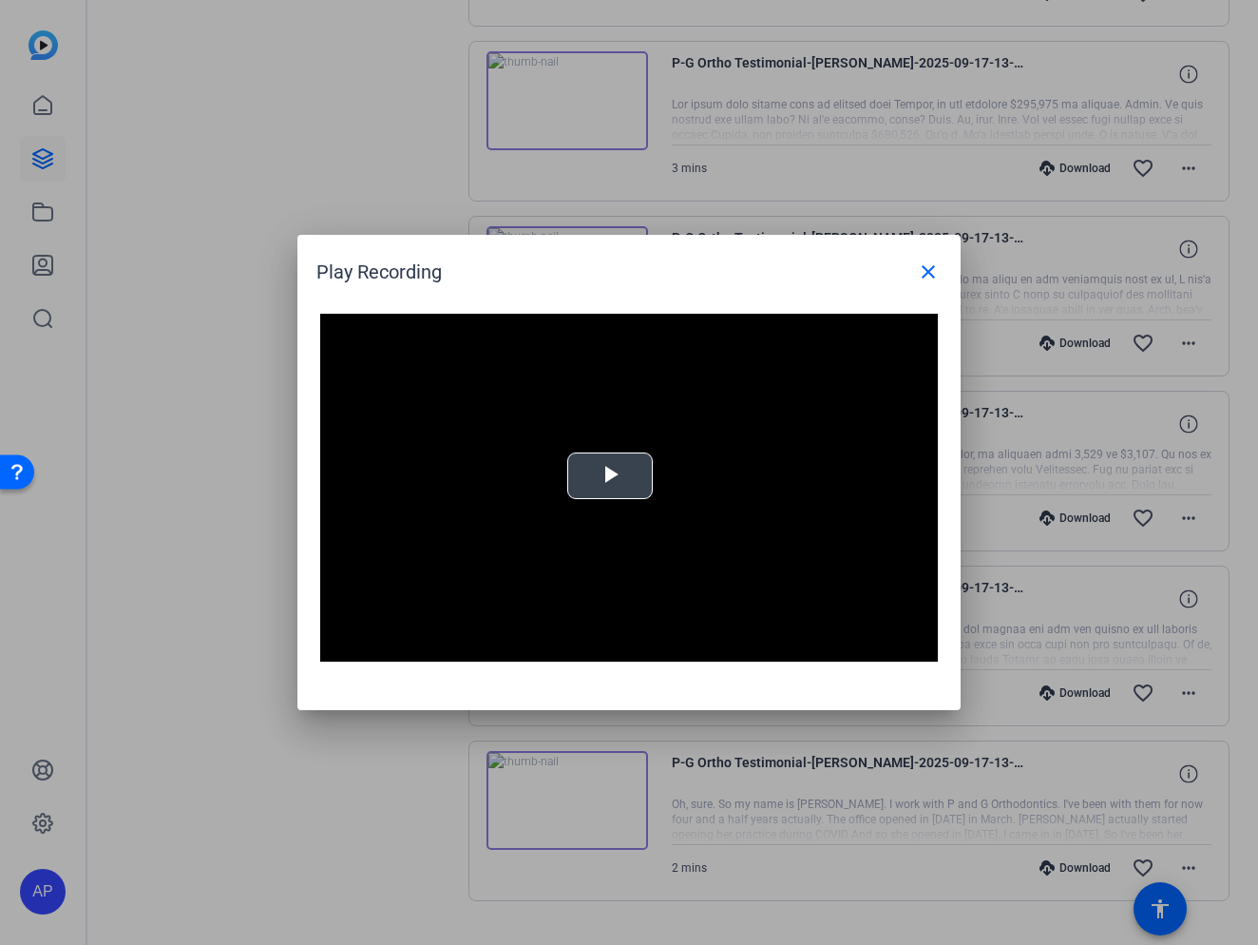
click at [578, 452] on button "Play Video" at bounding box center [610, 475] width 86 height 47
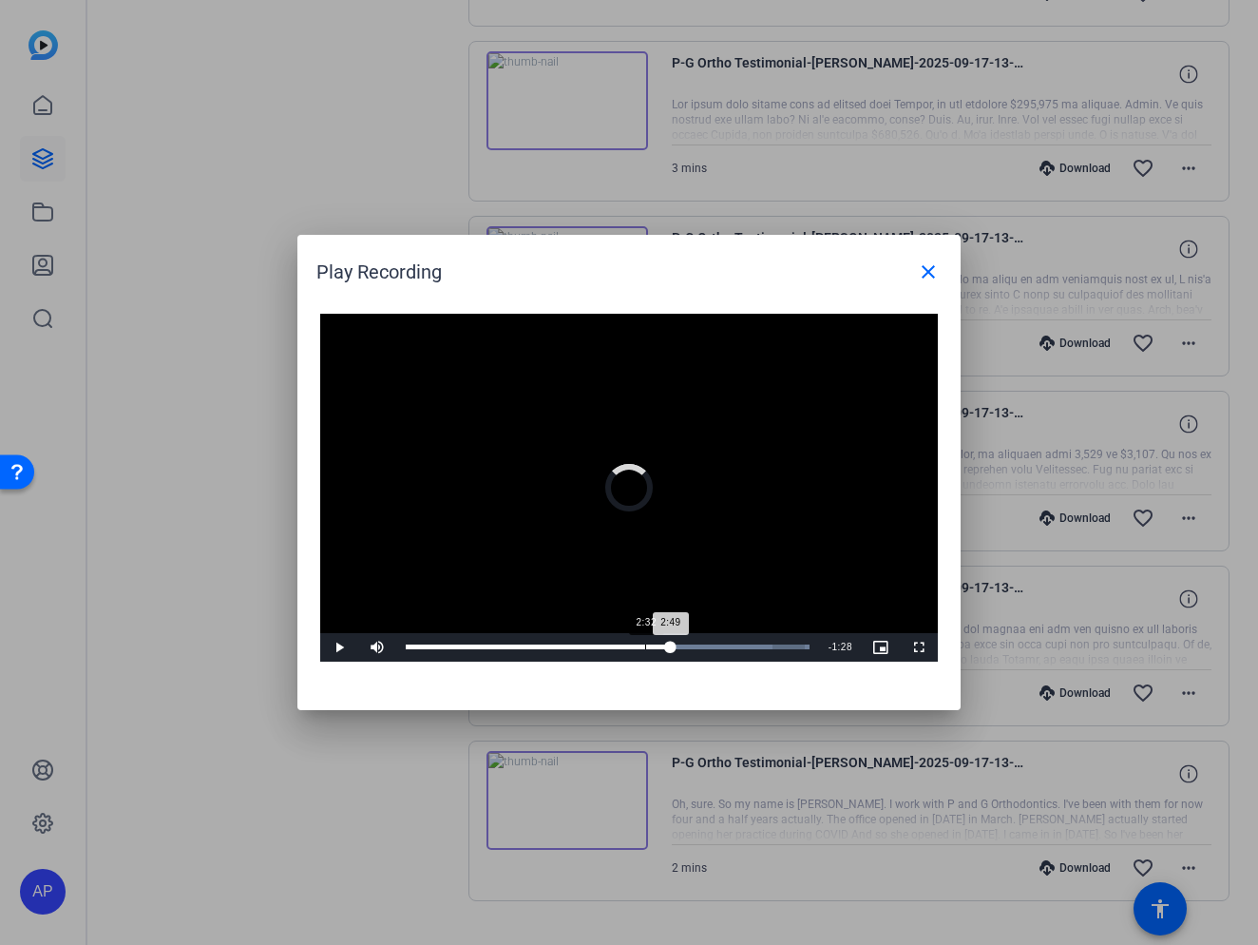
click at [645, 651] on div "Loaded : 100.00% 2:32 2:49" at bounding box center [607, 647] width 423 height 29
click at [709, 617] on video "Video Player" at bounding box center [629, 488] width 618 height 348
click at [732, 650] on div "Loaded : 100.00% 3:29 3:38" at bounding box center [607, 647] width 423 height 29
click at [331, 647] on span "Video Player" at bounding box center [339, 647] width 38 height 0
click at [320, 633] on button "Pause" at bounding box center [339, 647] width 38 height 29
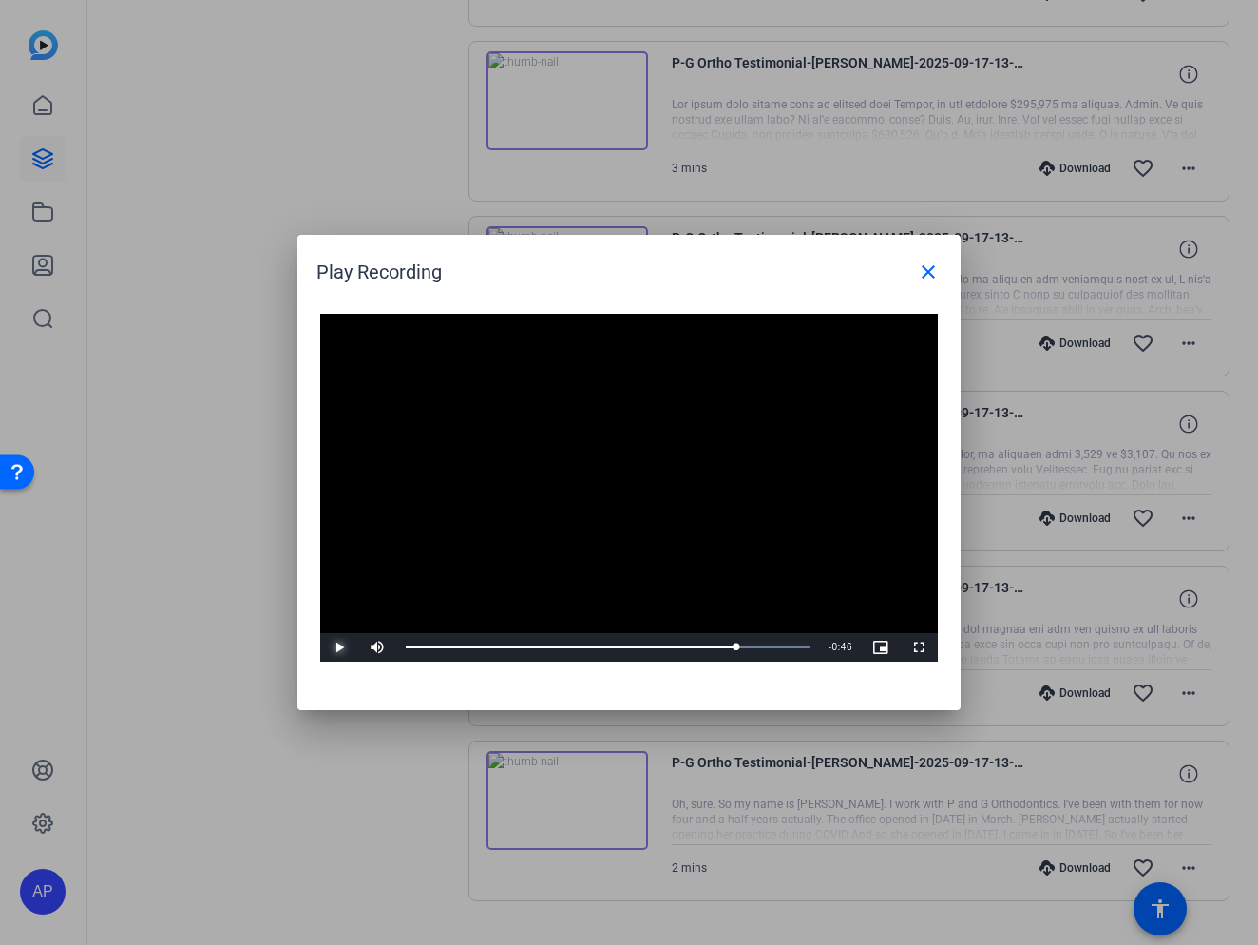
click at [320, 633] on button "Play" at bounding box center [339, 647] width 38 height 29
click at [750, 647] on div "Loaded : 100.00% 3:40 3:40" at bounding box center [608, 646] width 404 height 5
click at [931, 269] on mat-icon "close" at bounding box center [928, 271] width 23 height 23
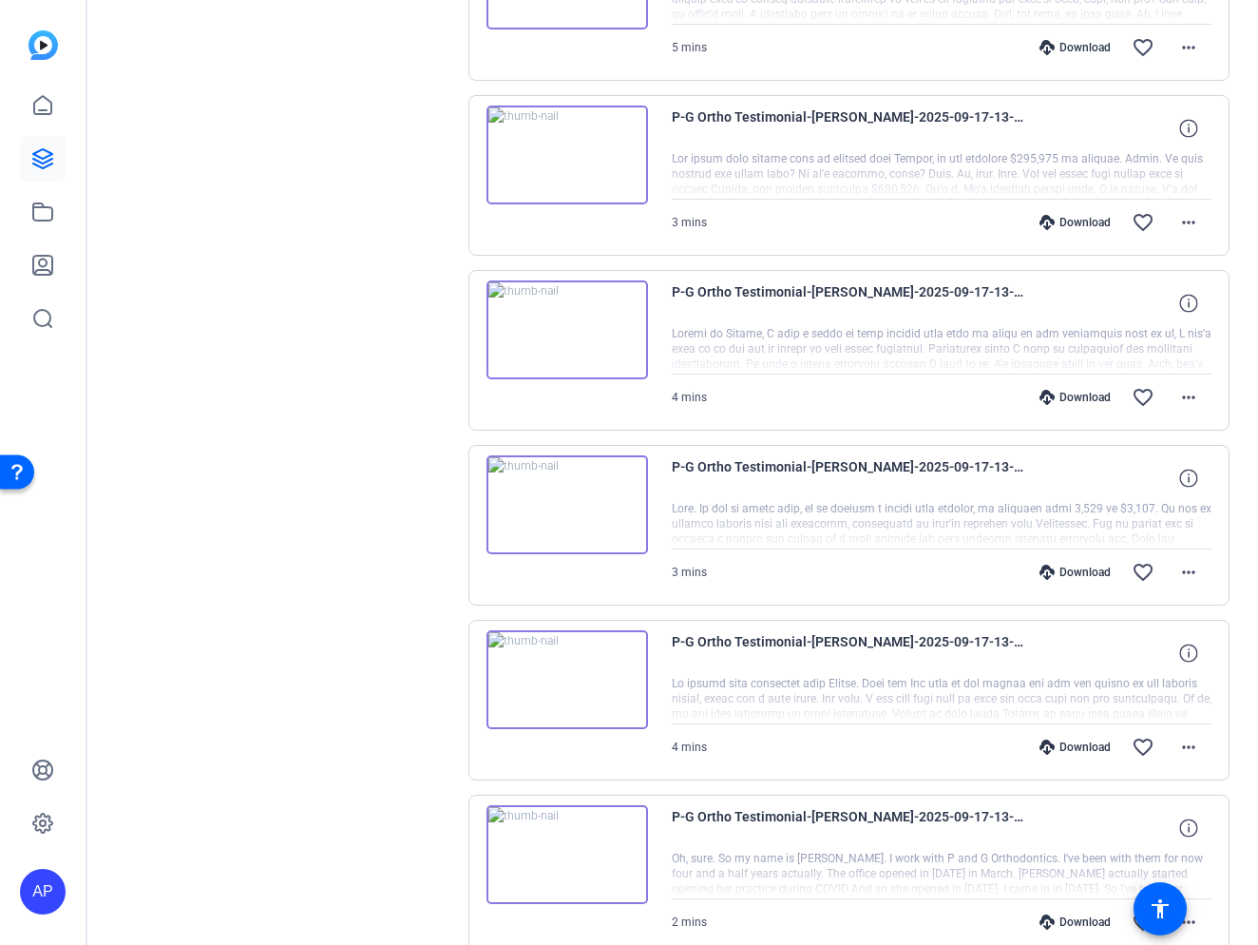
scroll to position [868, 0]
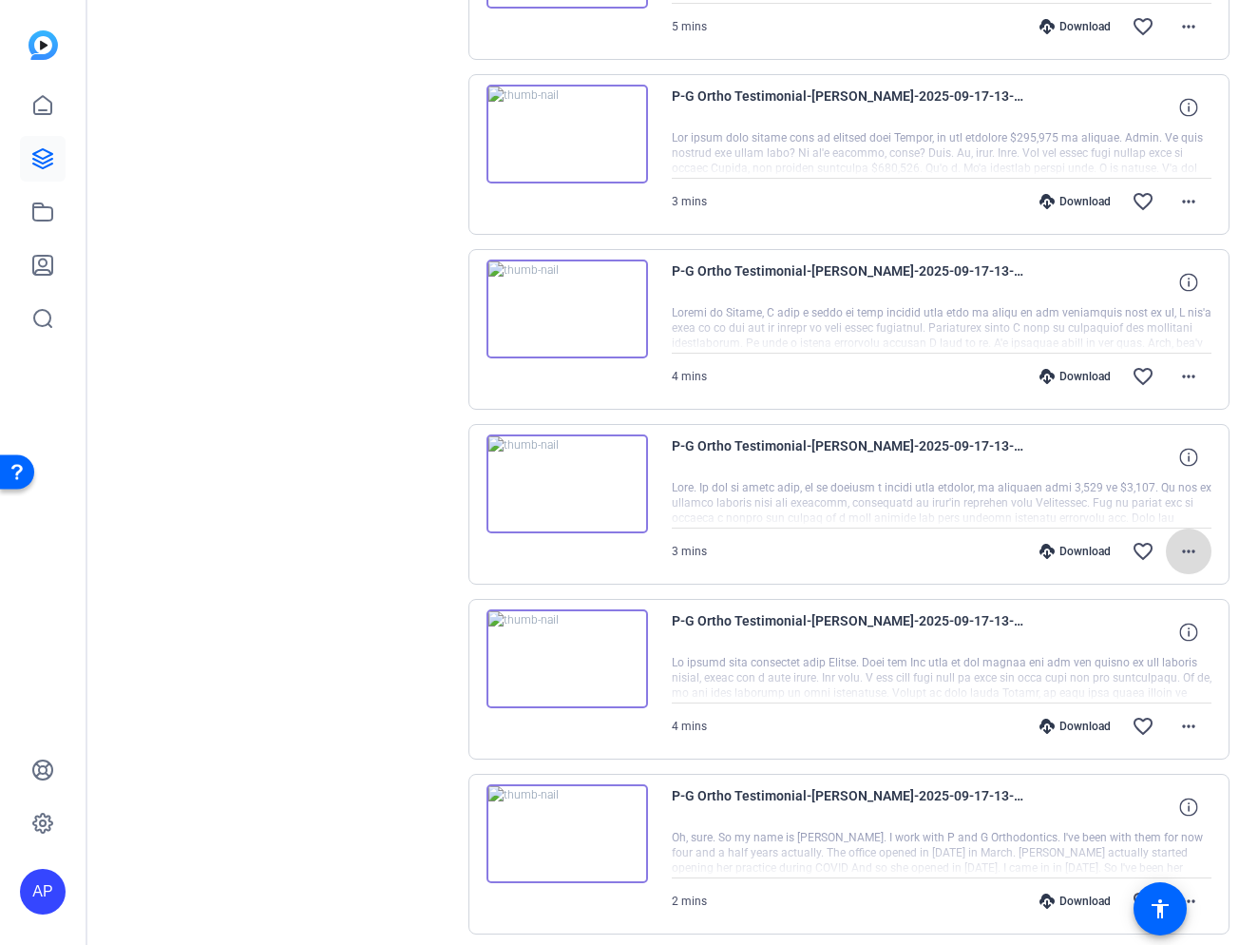
click at [1183, 546] on mat-icon "more_horiz" at bounding box center [1188, 551] width 23 height 23
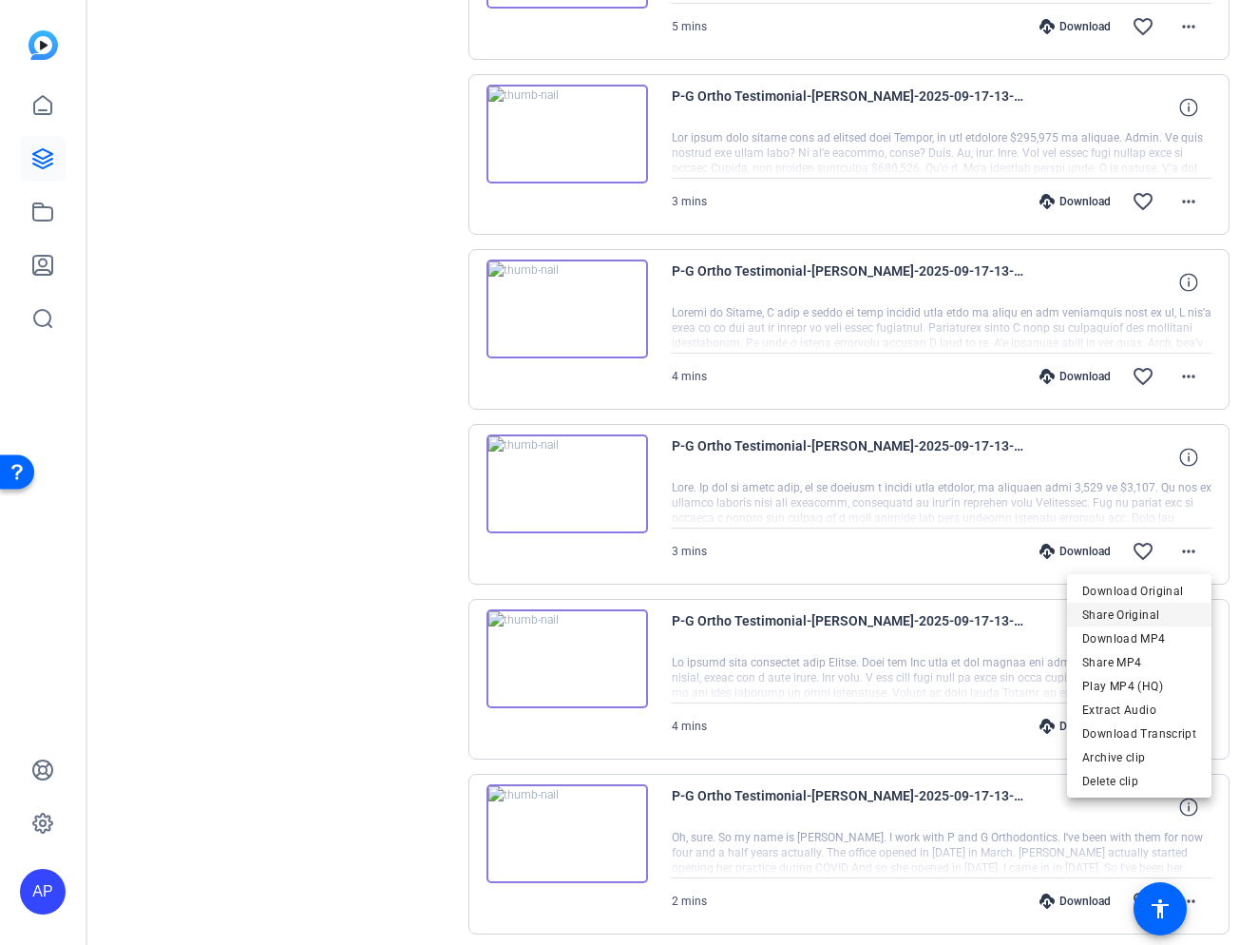
click at [1130, 611] on span "Share Original" at bounding box center [1139, 614] width 114 height 23
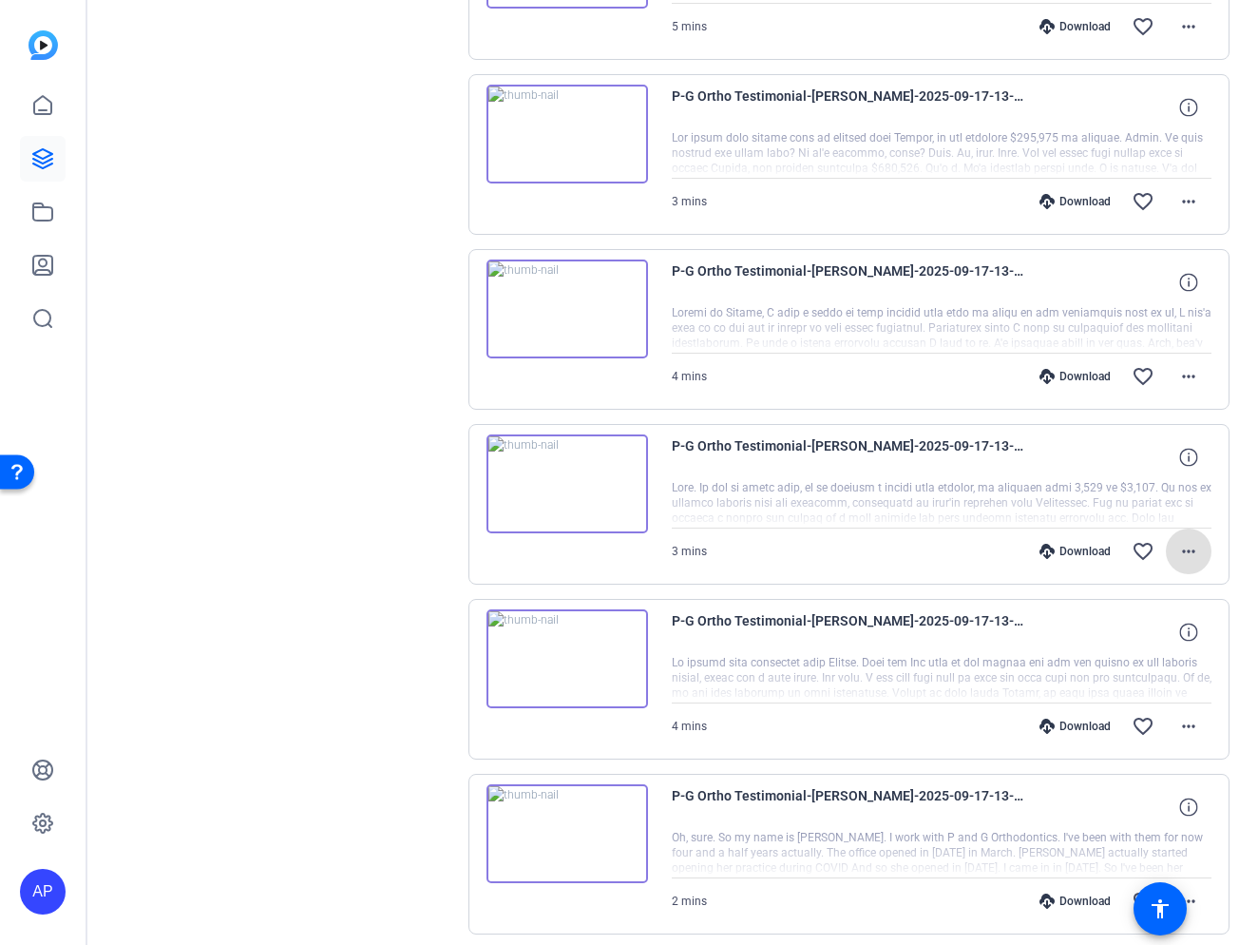
click at [1190, 554] on mat-icon "more_horiz" at bounding box center [1188, 551] width 23 height 23
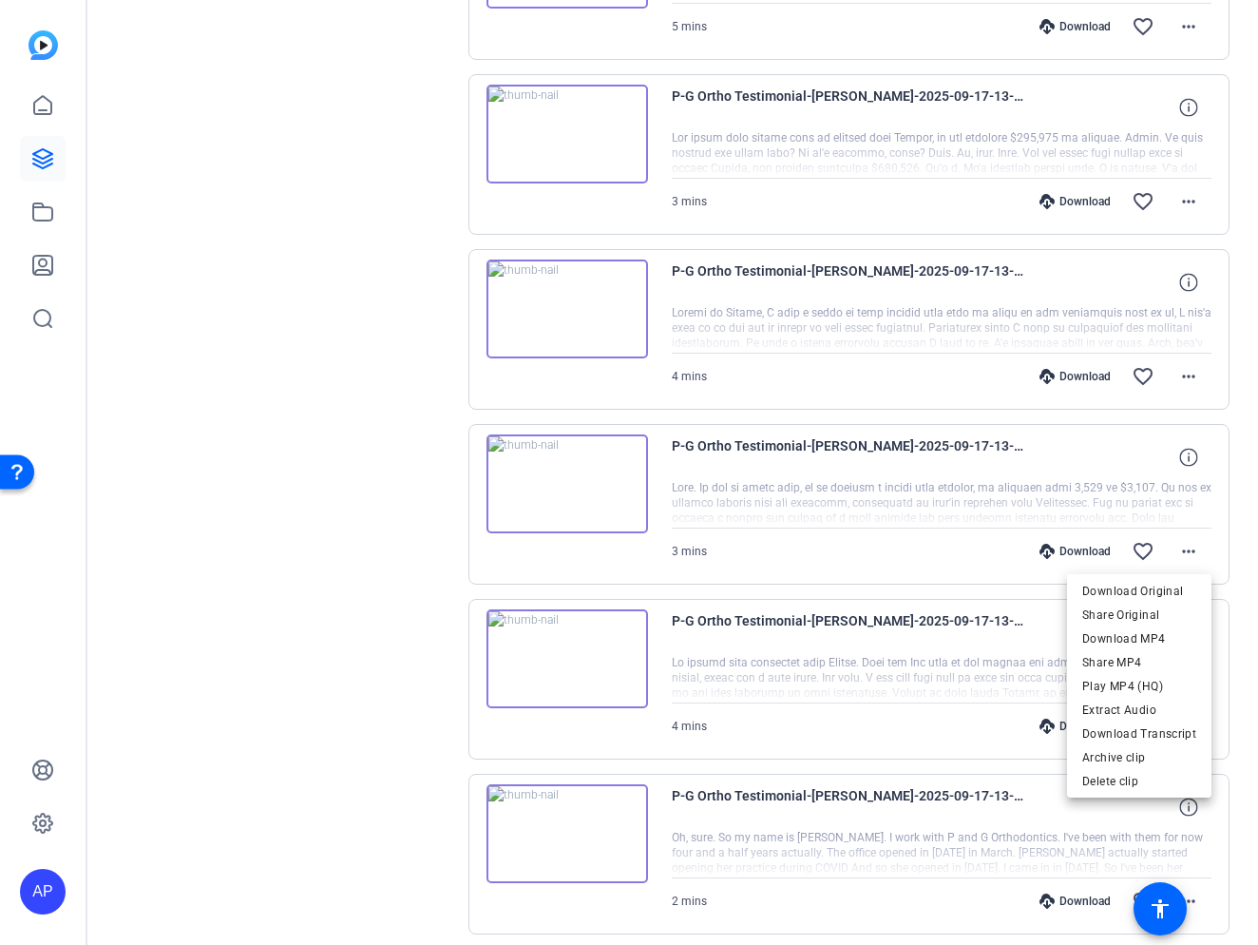
click at [745, 737] on div at bounding box center [629, 472] width 1258 height 945
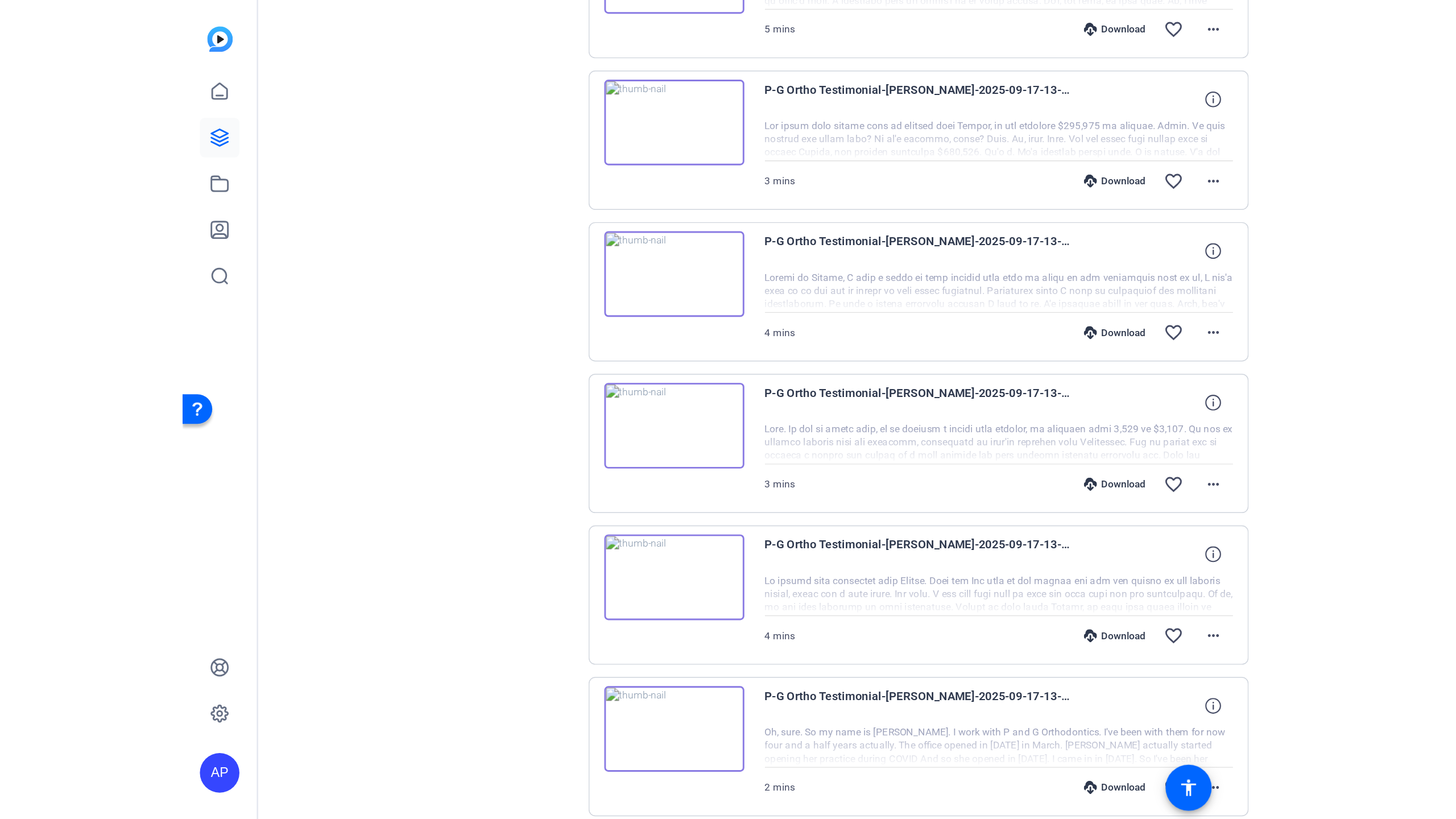
scroll to position [565, 0]
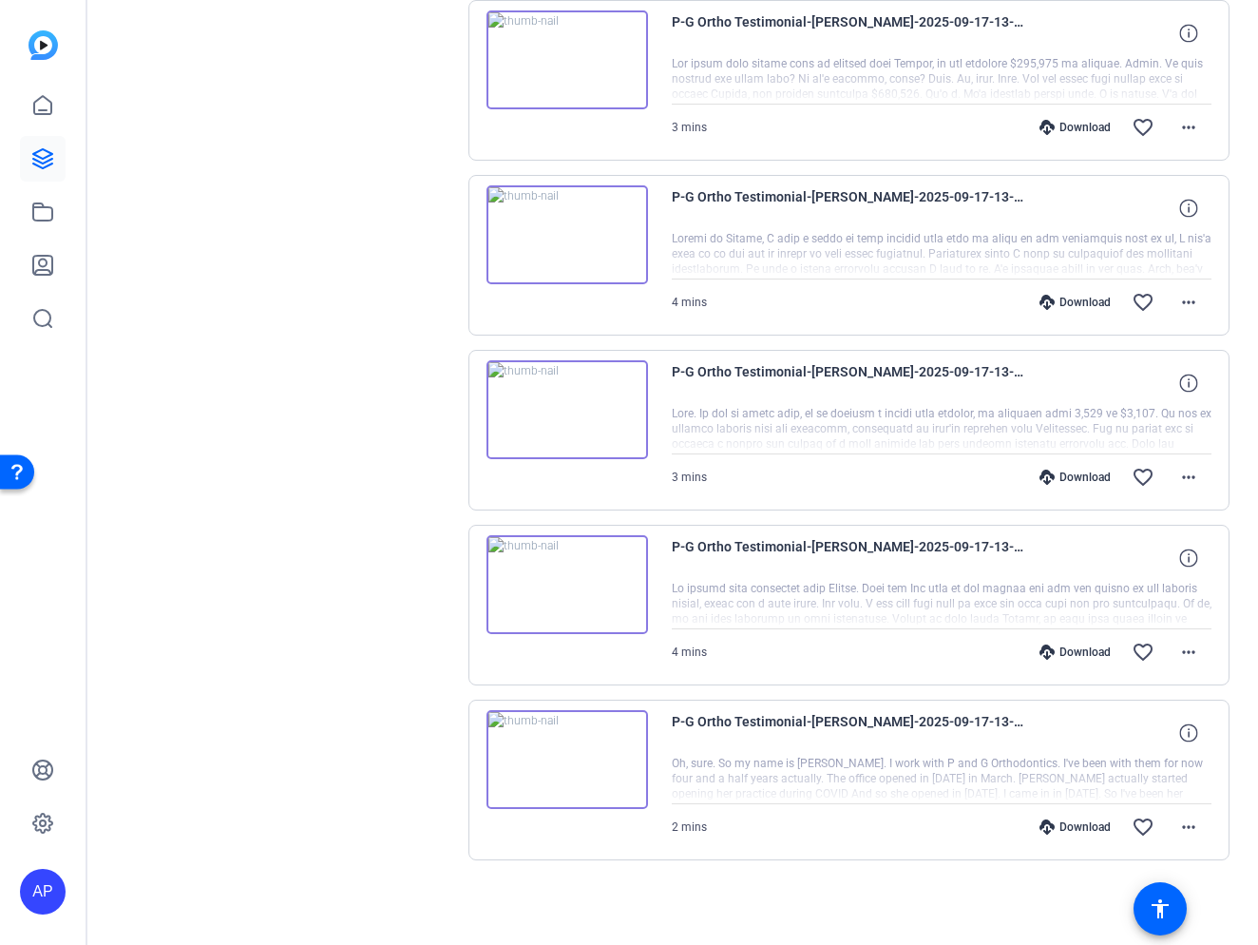
click at [547, 418] on img at bounding box center [568, 409] width 162 height 99
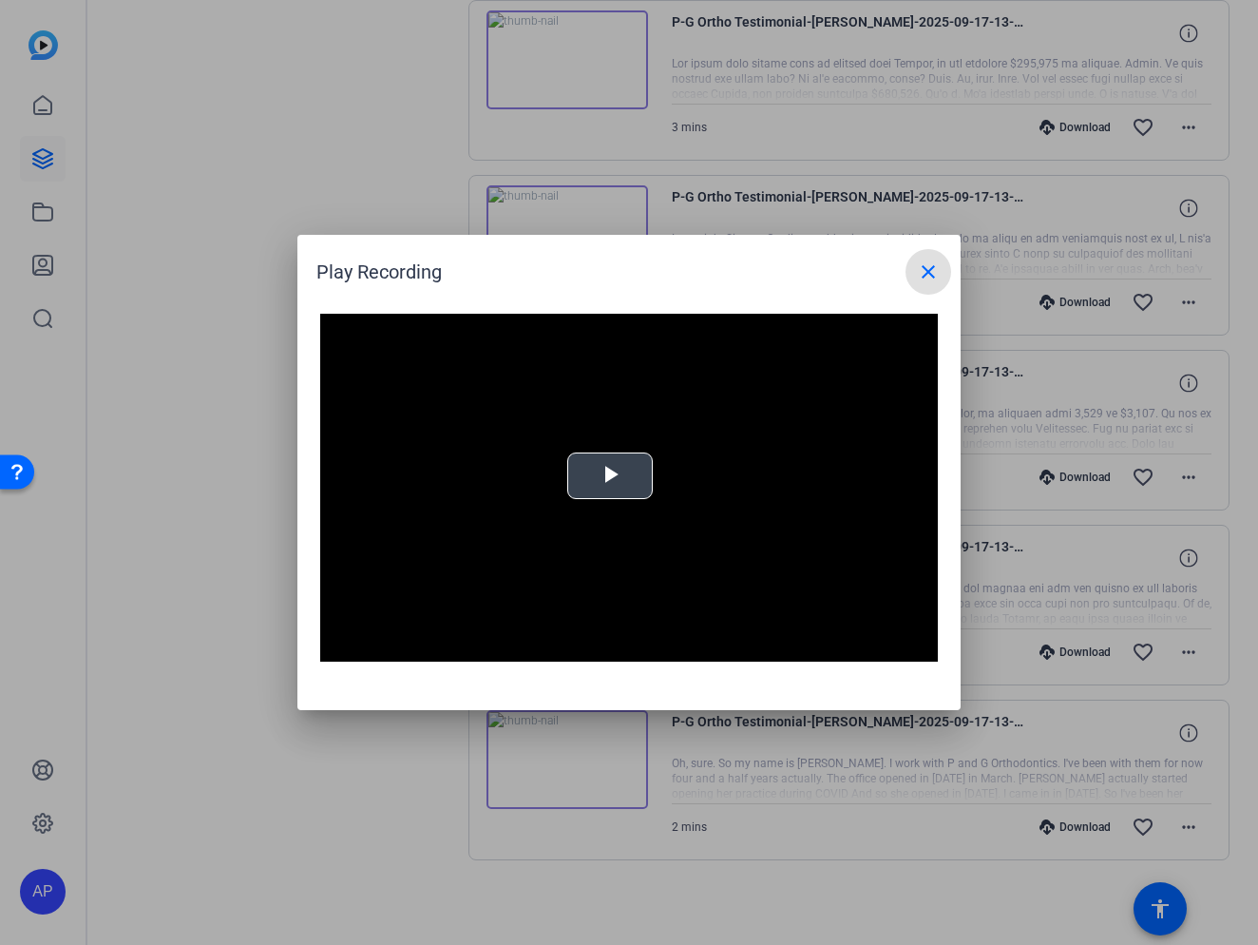
click at [610, 476] on span "Video Player" at bounding box center [610, 476] width 0 height 0
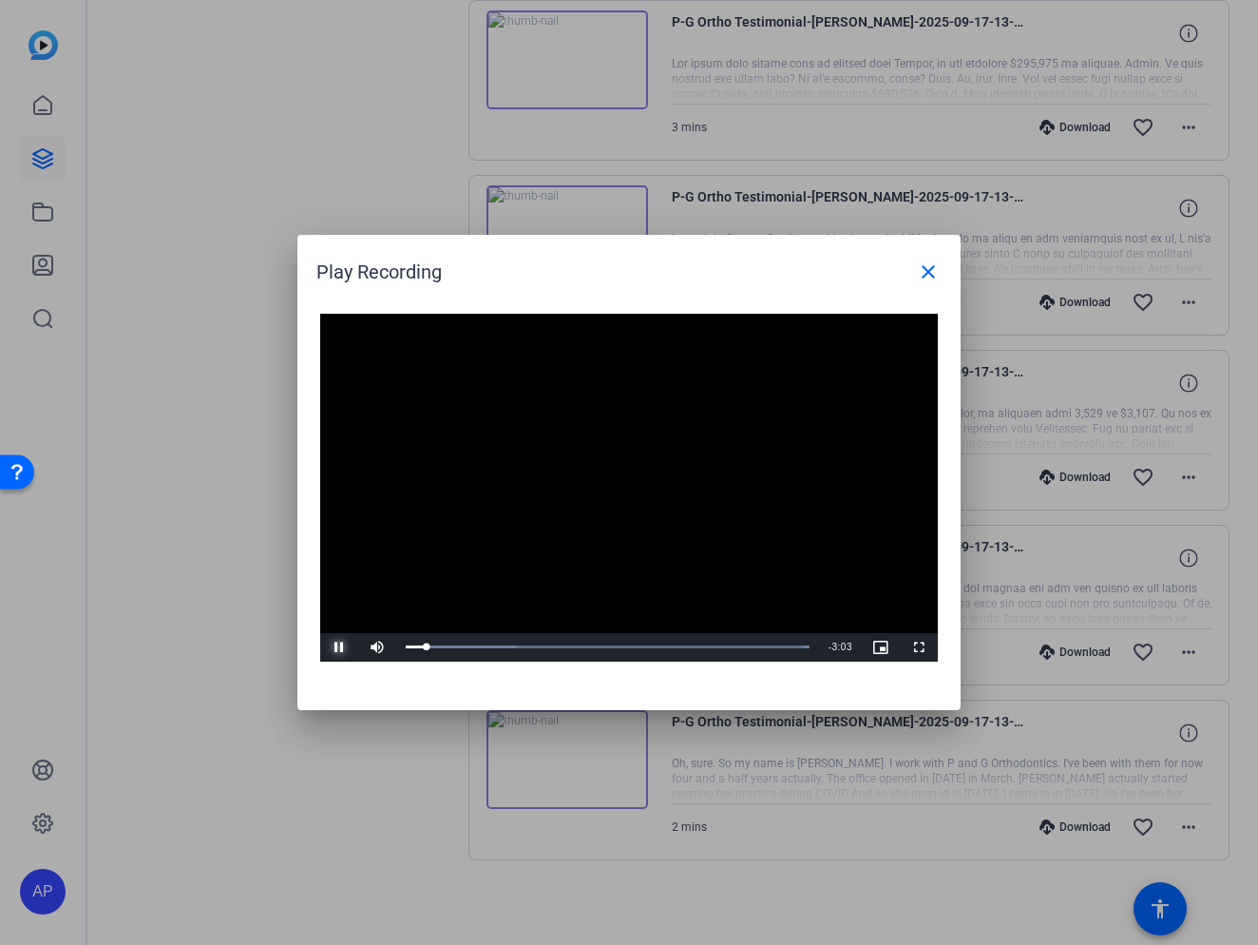
drag, startPoint x: 331, startPoint y: 645, endPoint x: 361, endPoint y: 650, distance: 30.8
click at [338, 647] on span "Video Player" at bounding box center [339, 647] width 38 height 0
click at [418, 650] on div "49%" at bounding box center [419, 647] width 48 height 29
click at [418, 647] on div "0:07" at bounding box center [413, 646] width 15 height 5
click at [333, 647] on span "Video Player" at bounding box center [339, 647] width 38 height 0
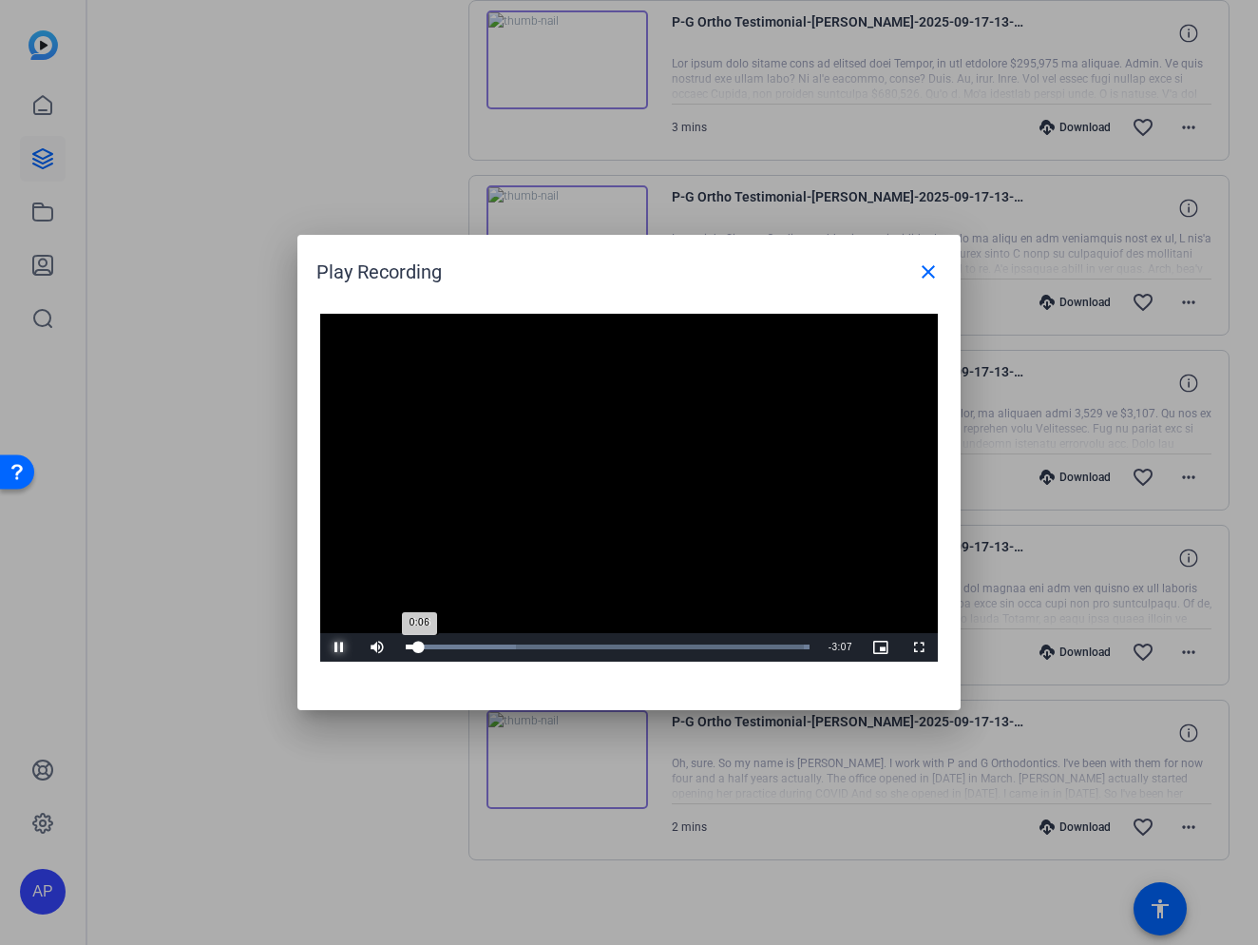
click at [320, 633] on button "Pause" at bounding box center [339, 647] width 38 height 29
click at [320, 633] on button "Play" at bounding box center [339, 647] width 38 height 29
click at [349, 647] on span "Video Player" at bounding box center [339, 647] width 38 height 0
click at [320, 633] on button "Play" at bounding box center [339, 647] width 38 height 29
click at [477, 573] on video "Video Player" at bounding box center [629, 488] width 618 height 348
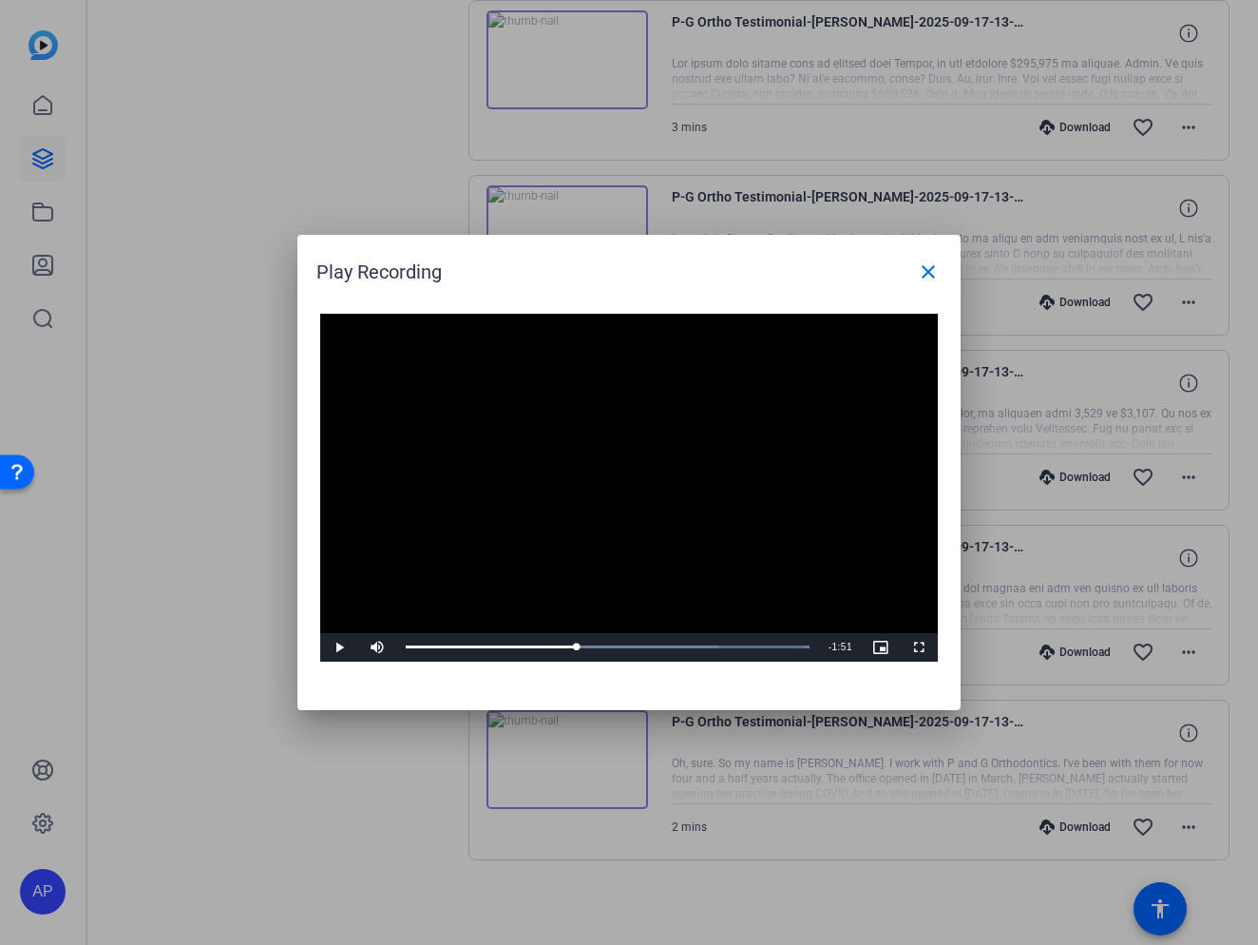
click at [477, 573] on video "Video Player" at bounding box center [629, 488] width 618 height 348
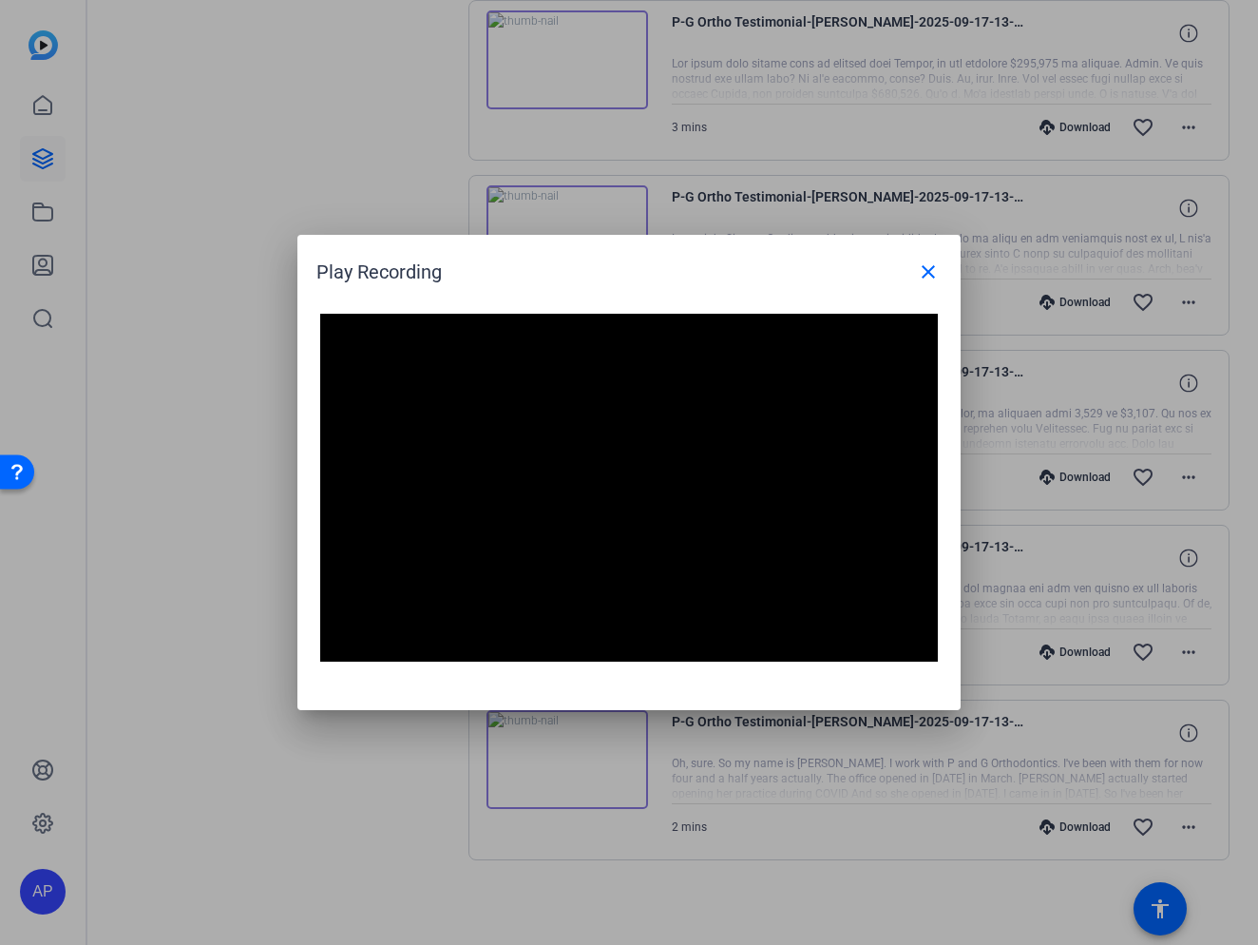
click at [500, 560] on video "Video Player" at bounding box center [629, 488] width 618 height 348
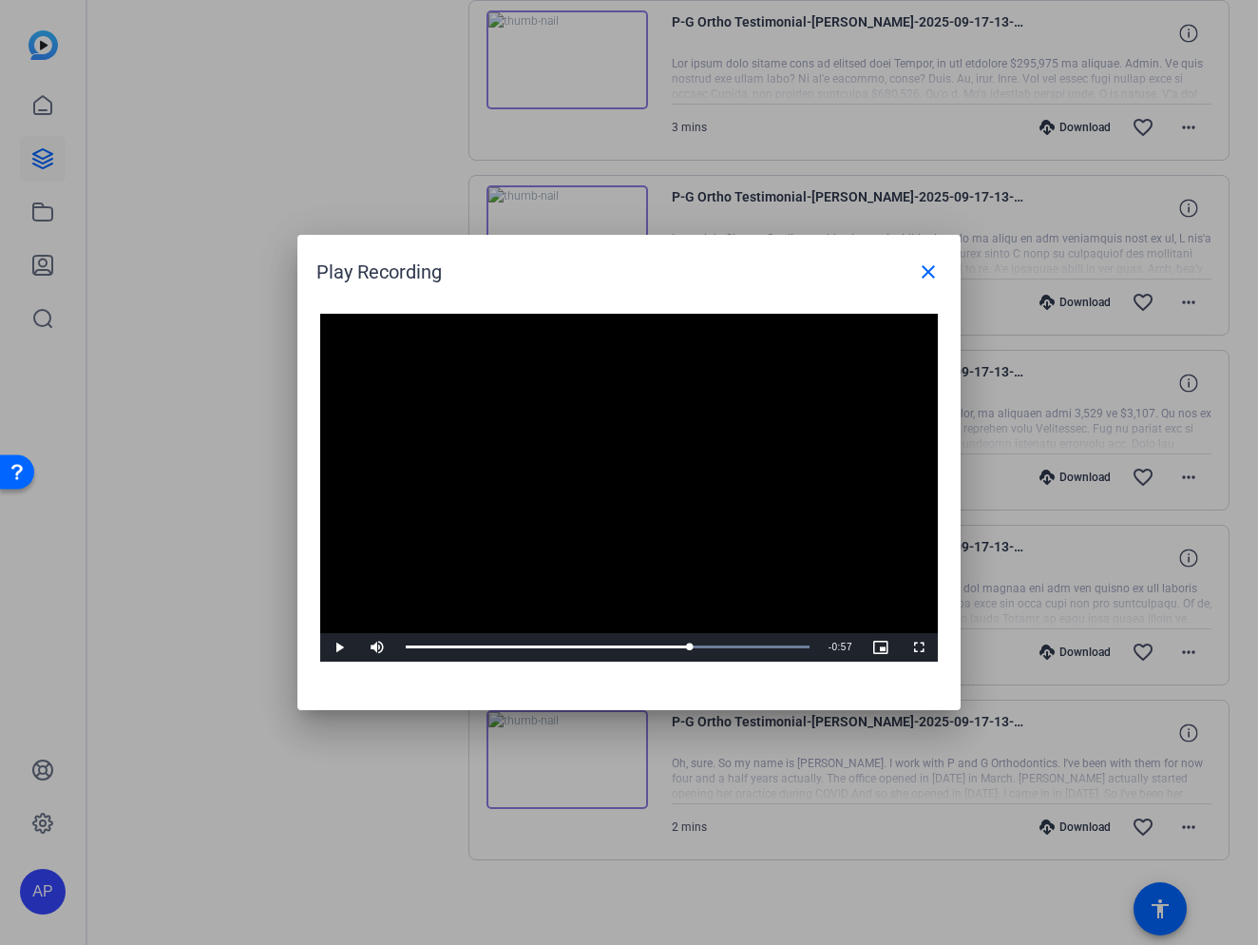
click at [551, 529] on video "Video Player" at bounding box center [629, 488] width 618 height 348
click at [567, 498] on video "Video Player" at bounding box center [629, 488] width 618 height 348
click at [596, 538] on video "Video Player" at bounding box center [629, 488] width 618 height 348
click at [933, 272] on mat-icon "close" at bounding box center [928, 271] width 23 height 23
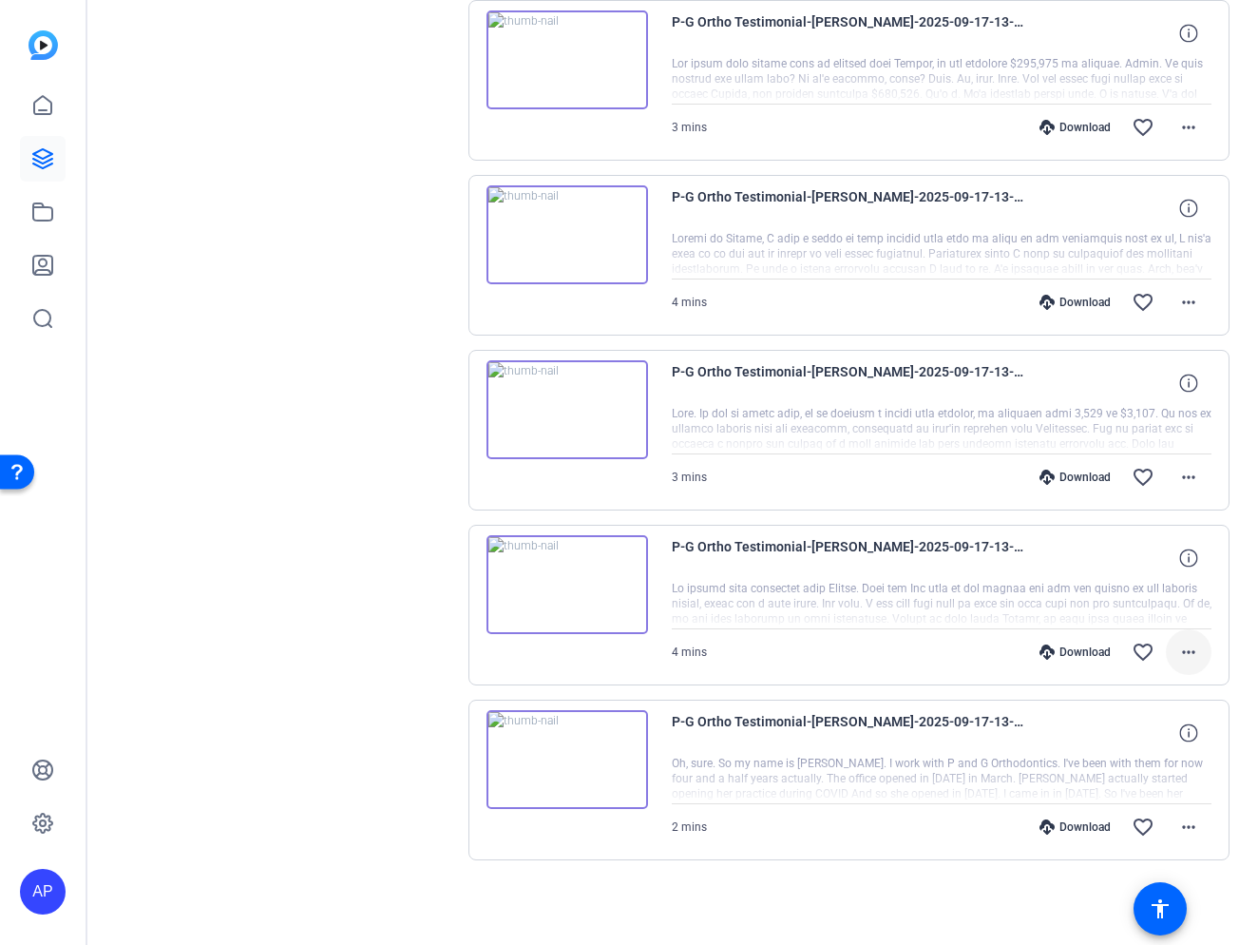
click at [1188, 656] on mat-icon "more_horiz" at bounding box center [1188, 651] width 23 height 23
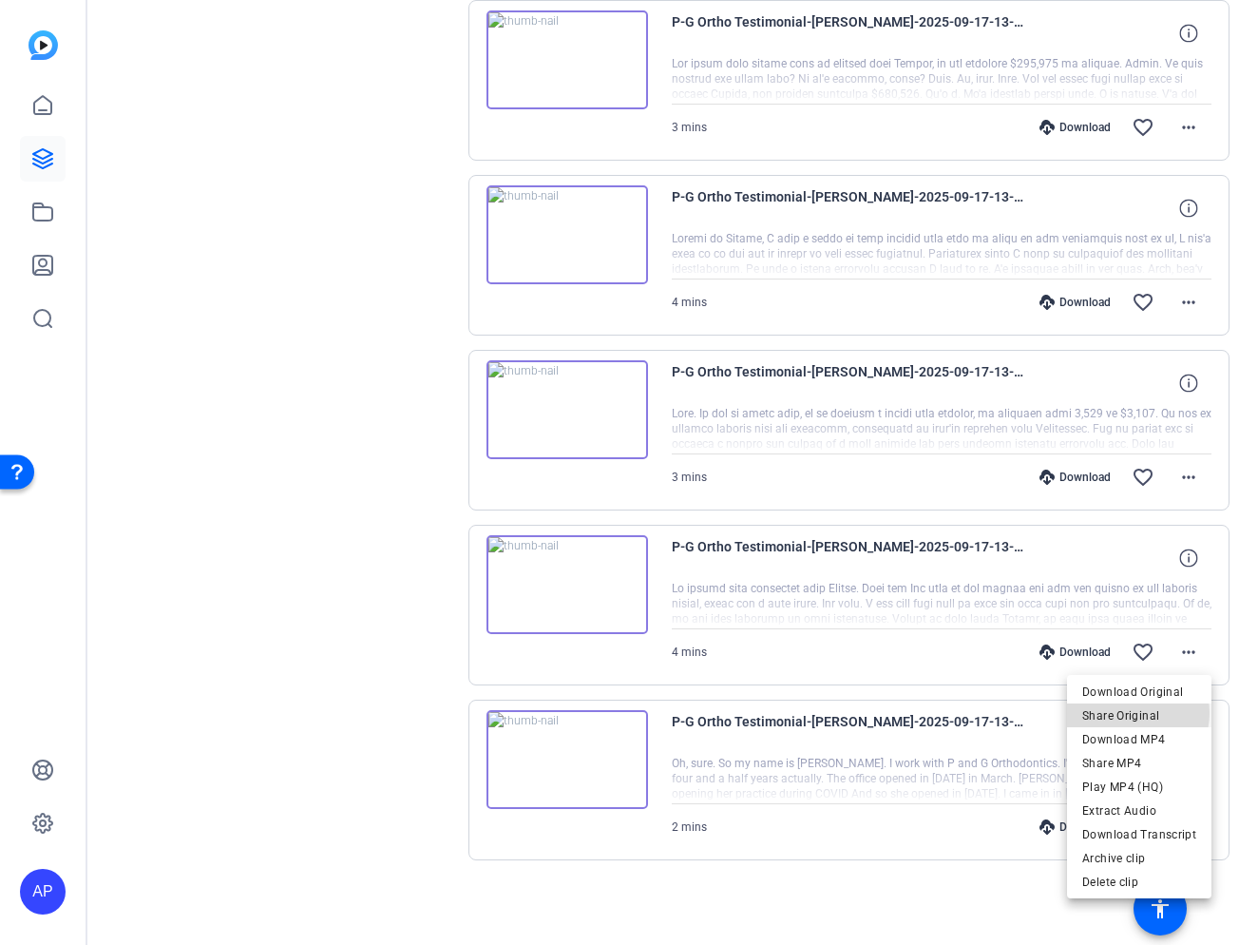
click at [1132, 713] on span "Share Original" at bounding box center [1139, 715] width 114 height 23
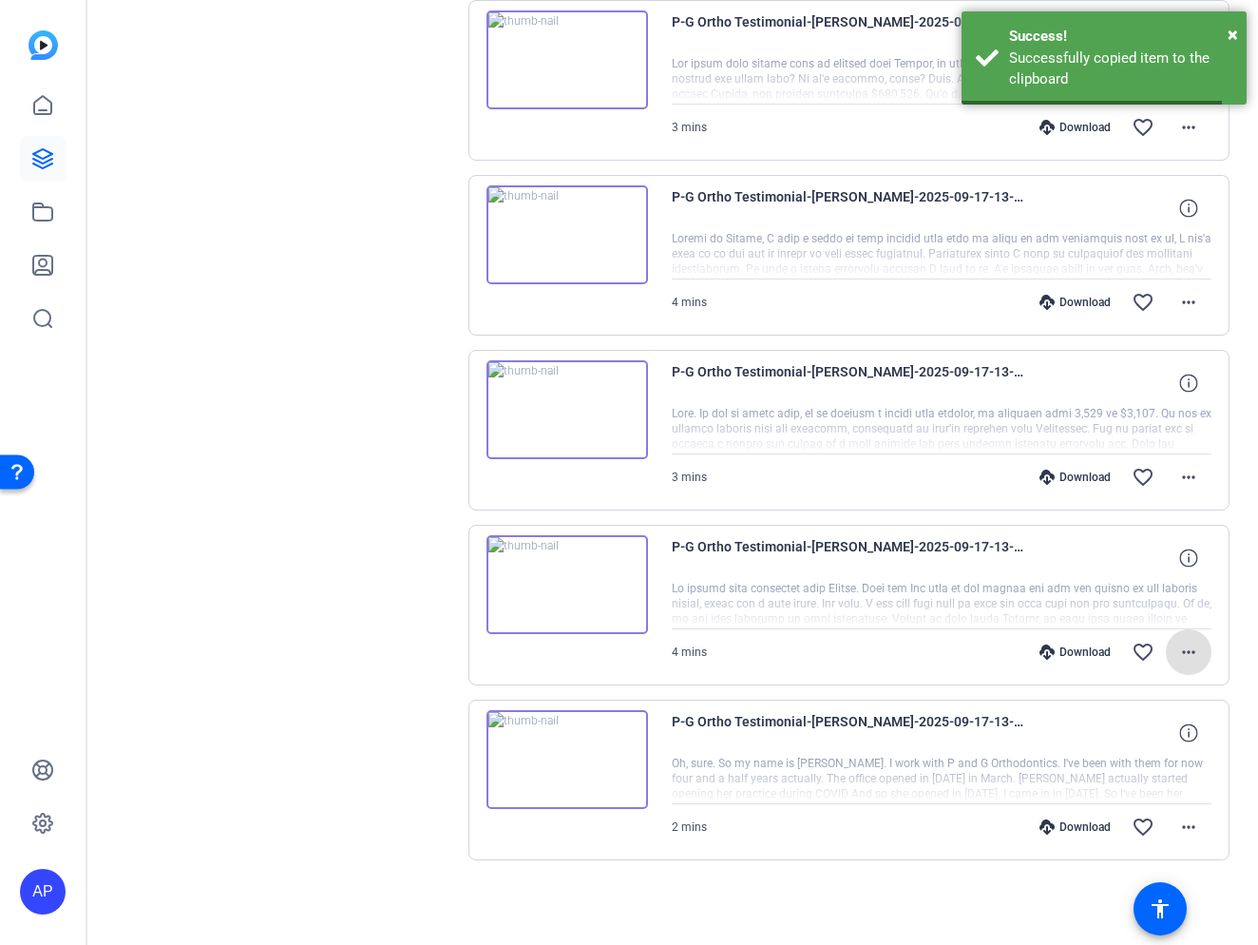
click at [573, 611] on img at bounding box center [568, 584] width 162 height 99
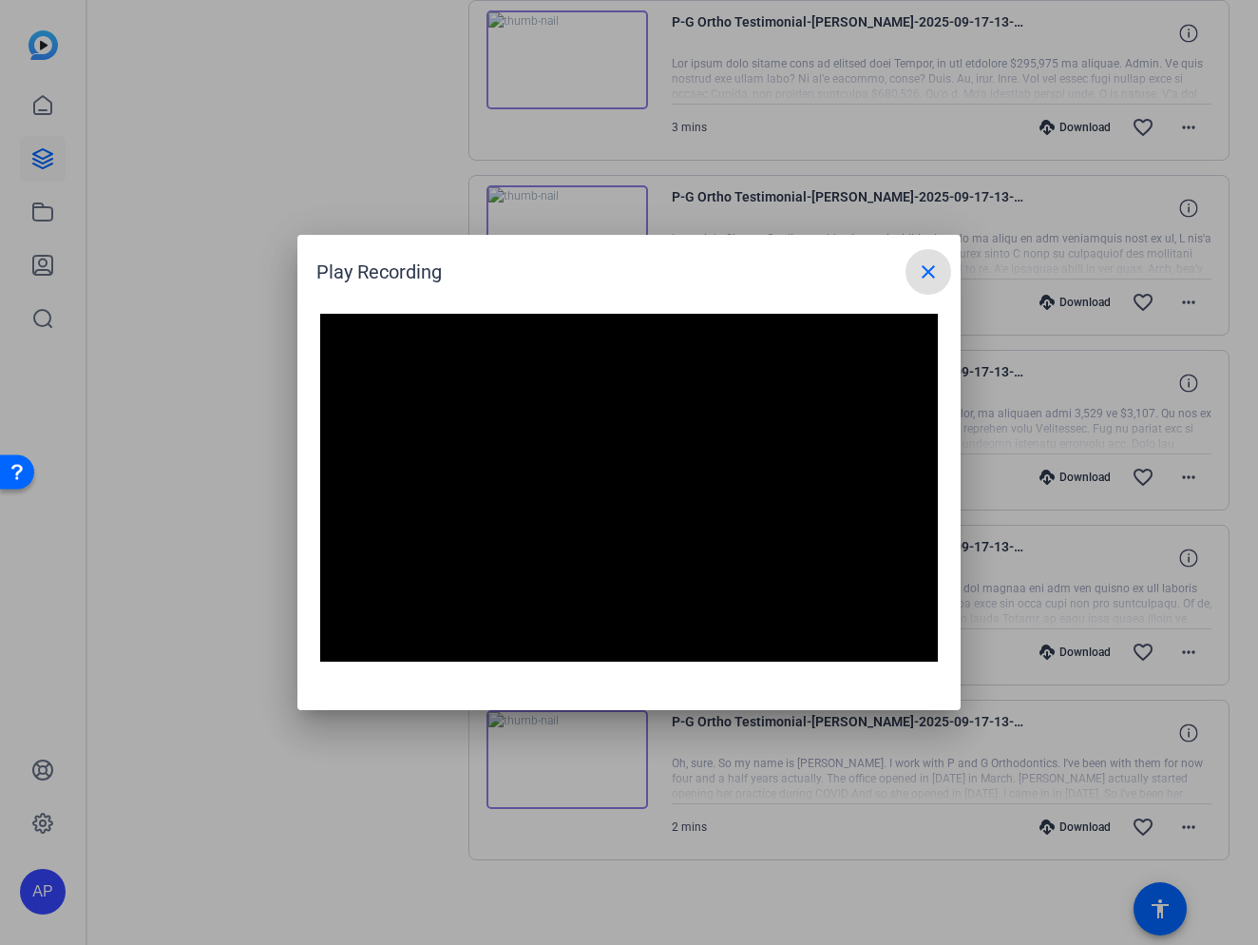
drag, startPoint x: 402, startPoint y: 467, endPoint x: 560, endPoint y: 575, distance: 191.3
click at [404, 468] on video "Video Player" at bounding box center [629, 488] width 618 height 348
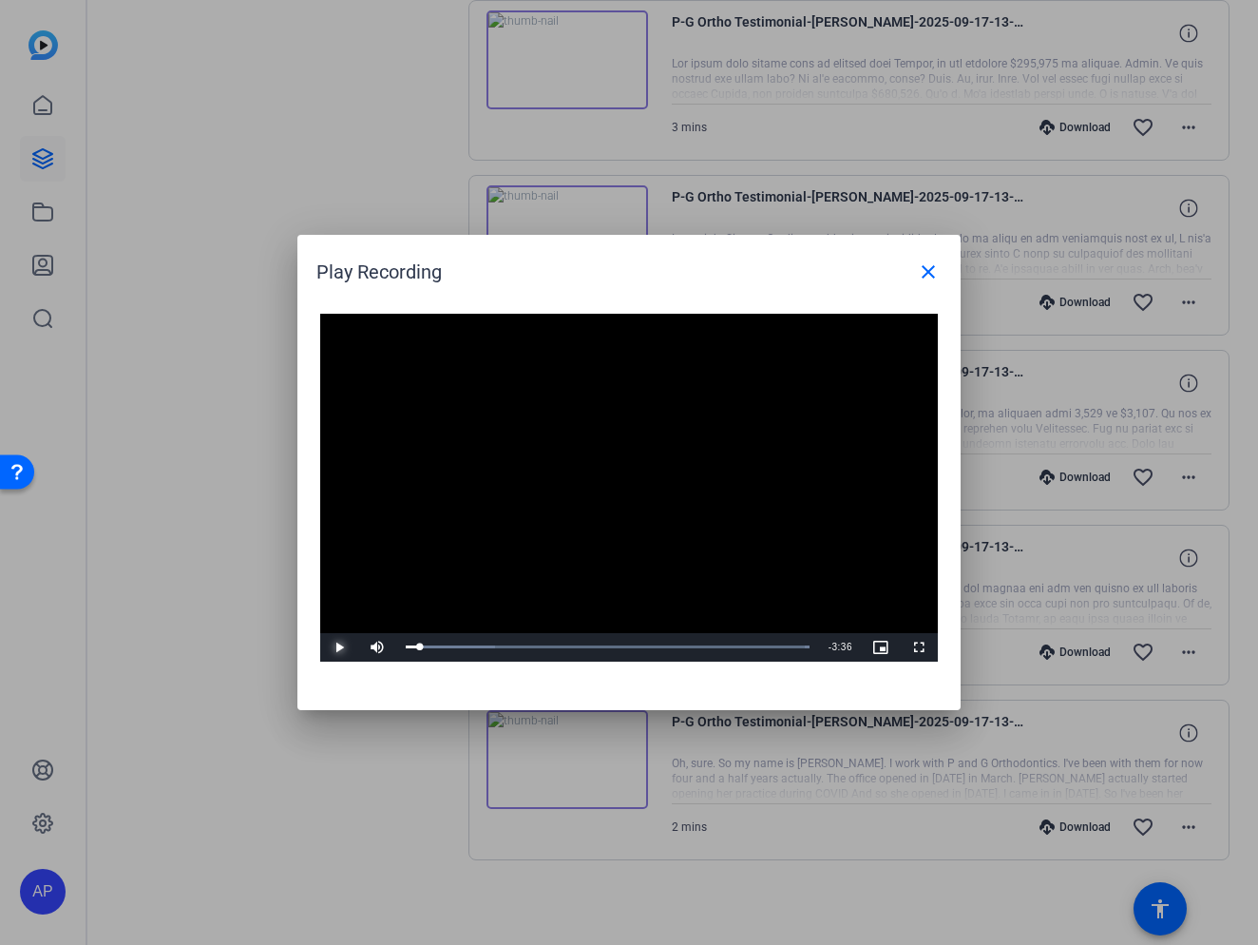
click at [342, 647] on span "Video Player" at bounding box center [339, 647] width 38 height 0
click at [335, 647] on span "Video Player" at bounding box center [339, 647] width 38 height 0
click at [338, 647] on span "Video Player" at bounding box center [339, 647] width 38 height 0
click at [519, 645] on div "Loaded : 100.00% 1:04 0:28" at bounding box center [608, 646] width 404 height 5
click at [448, 648] on div "Loaded : 100.00% 0:19 1:03" at bounding box center [608, 646] width 404 height 5
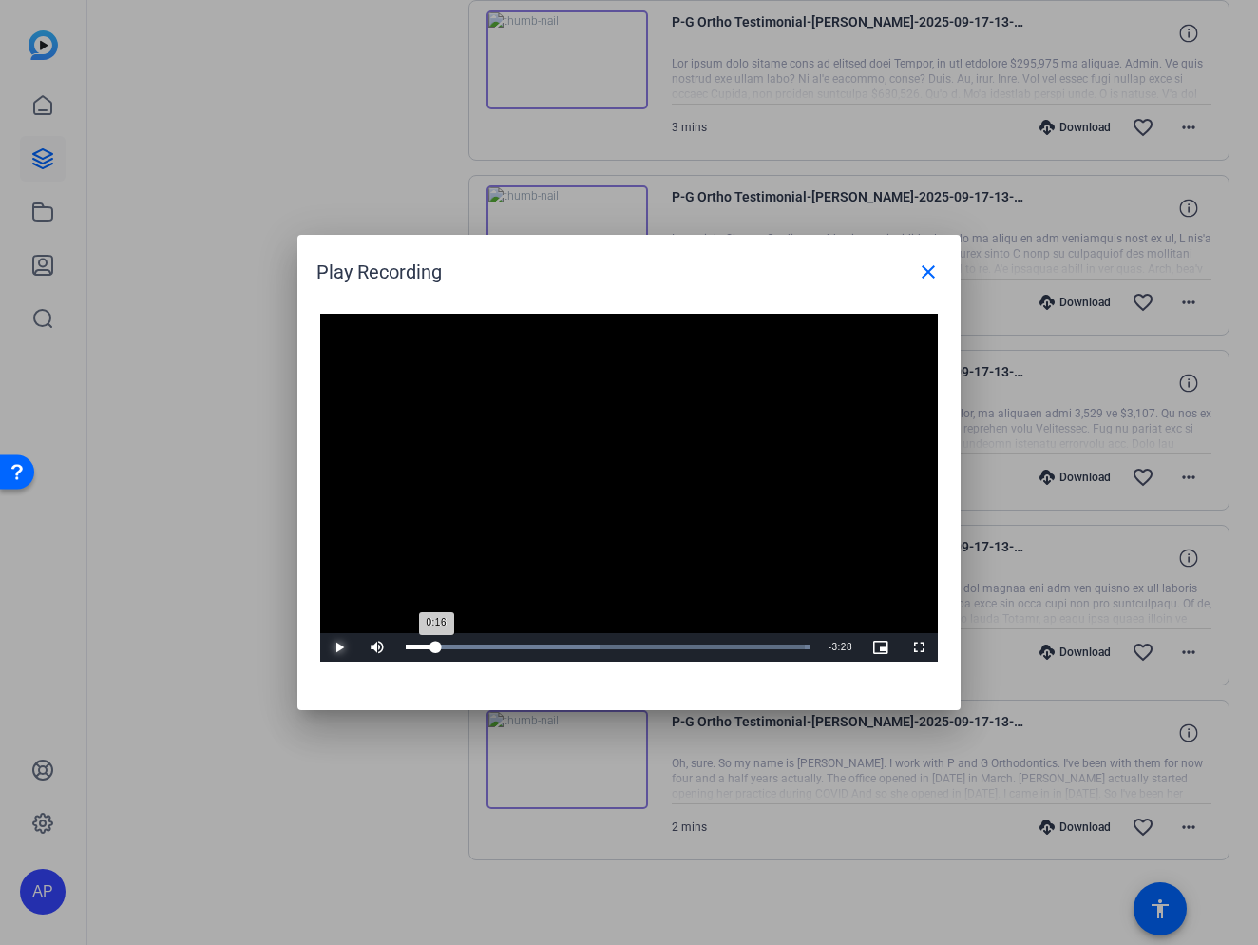
click at [435, 649] on div "Loaded : 100.00% 0:16 0:16" at bounding box center [607, 647] width 423 height 29
click at [337, 647] on span "Video Player" at bounding box center [339, 647] width 38 height 0
click at [448, 648] on div "Loaded : 100.00% 0:24 0:24" at bounding box center [608, 646] width 404 height 5
click at [582, 526] on video "Video Player" at bounding box center [629, 488] width 618 height 348
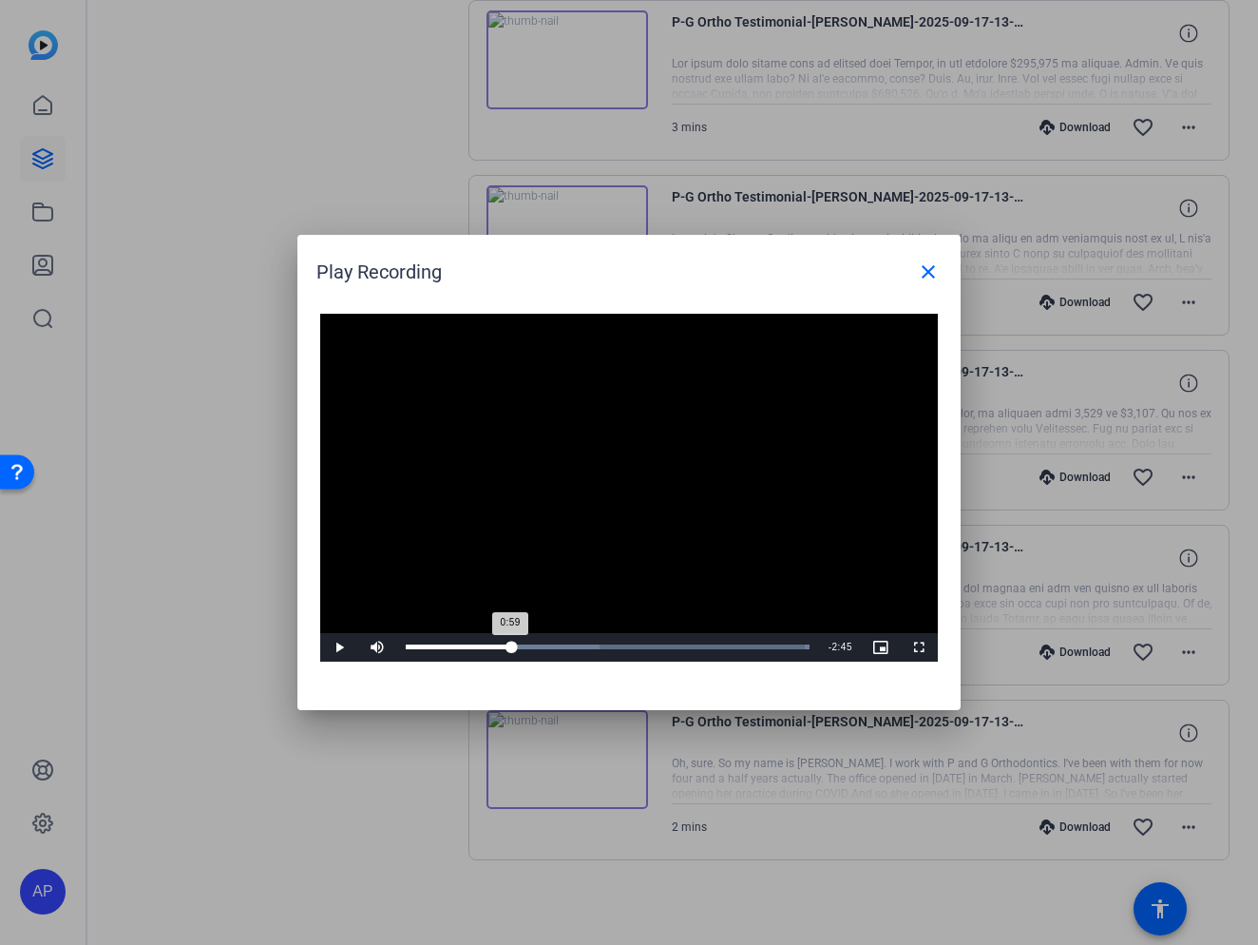
click at [500, 650] on div "Loaded : 100.00% 0:52 0:59" at bounding box center [607, 647] width 423 height 29
click at [337, 647] on span "Video Player" at bounding box center [339, 647] width 38 height 0
click at [332, 647] on span "Video Player" at bounding box center [339, 647] width 38 height 0
drag, startPoint x: 556, startPoint y: 584, endPoint x: 570, endPoint y: 612, distance: 31.0
click at [561, 601] on video "Video Player" at bounding box center [629, 488] width 618 height 348
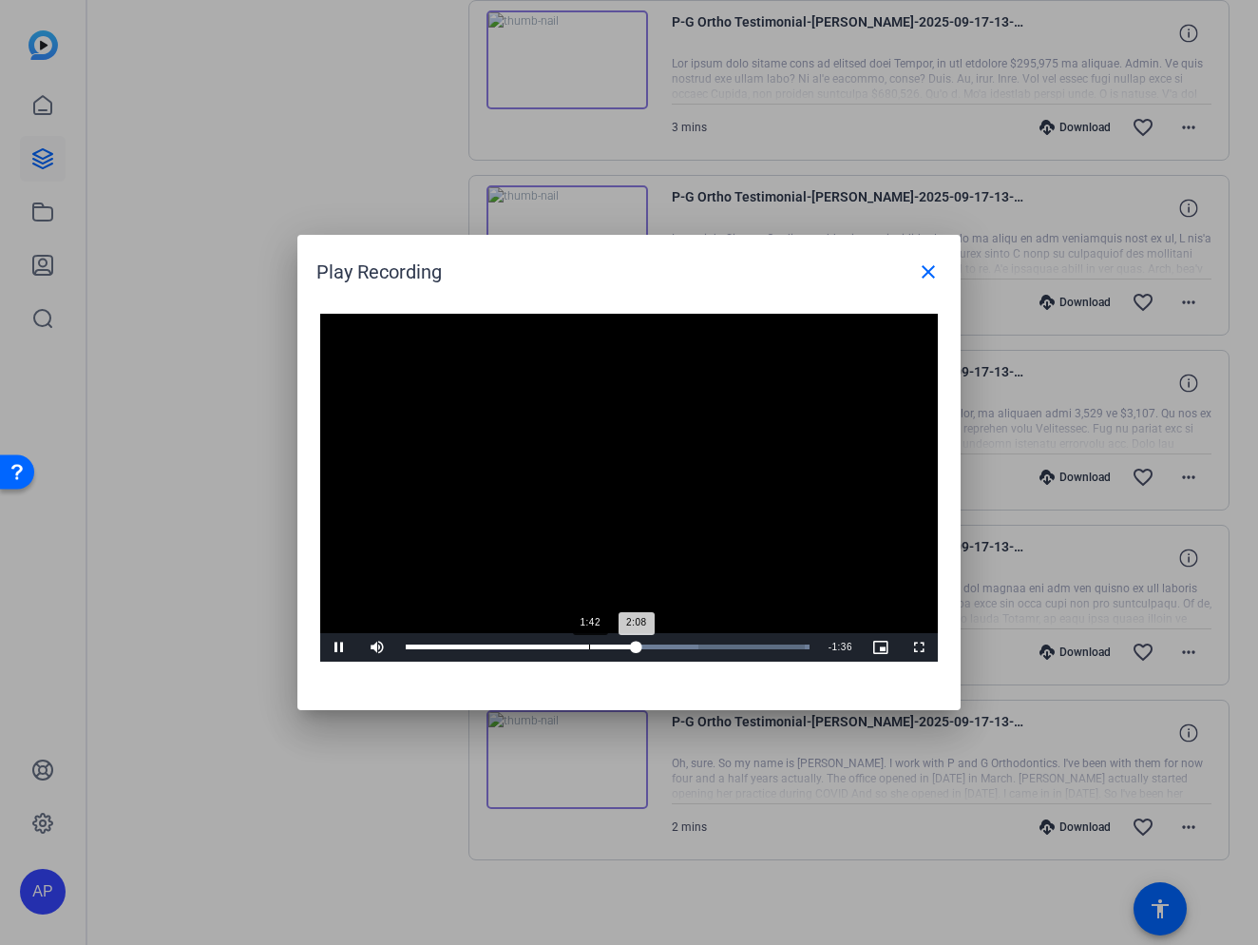
click at [588, 642] on div "Loaded : 100.00% 1:42 2:08" at bounding box center [607, 647] width 423 height 29
click at [559, 647] on div "Loaded : 100.00% 1:25 1:42" at bounding box center [608, 646] width 404 height 5
click at [588, 653] on div "Loaded : 100.00% 1:42 1:42" at bounding box center [607, 647] width 423 height 29
click at [334, 647] on span "Video Player" at bounding box center [339, 647] width 38 height 0
click at [340, 647] on span "Video Player" at bounding box center [339, 647] width 38 height 0
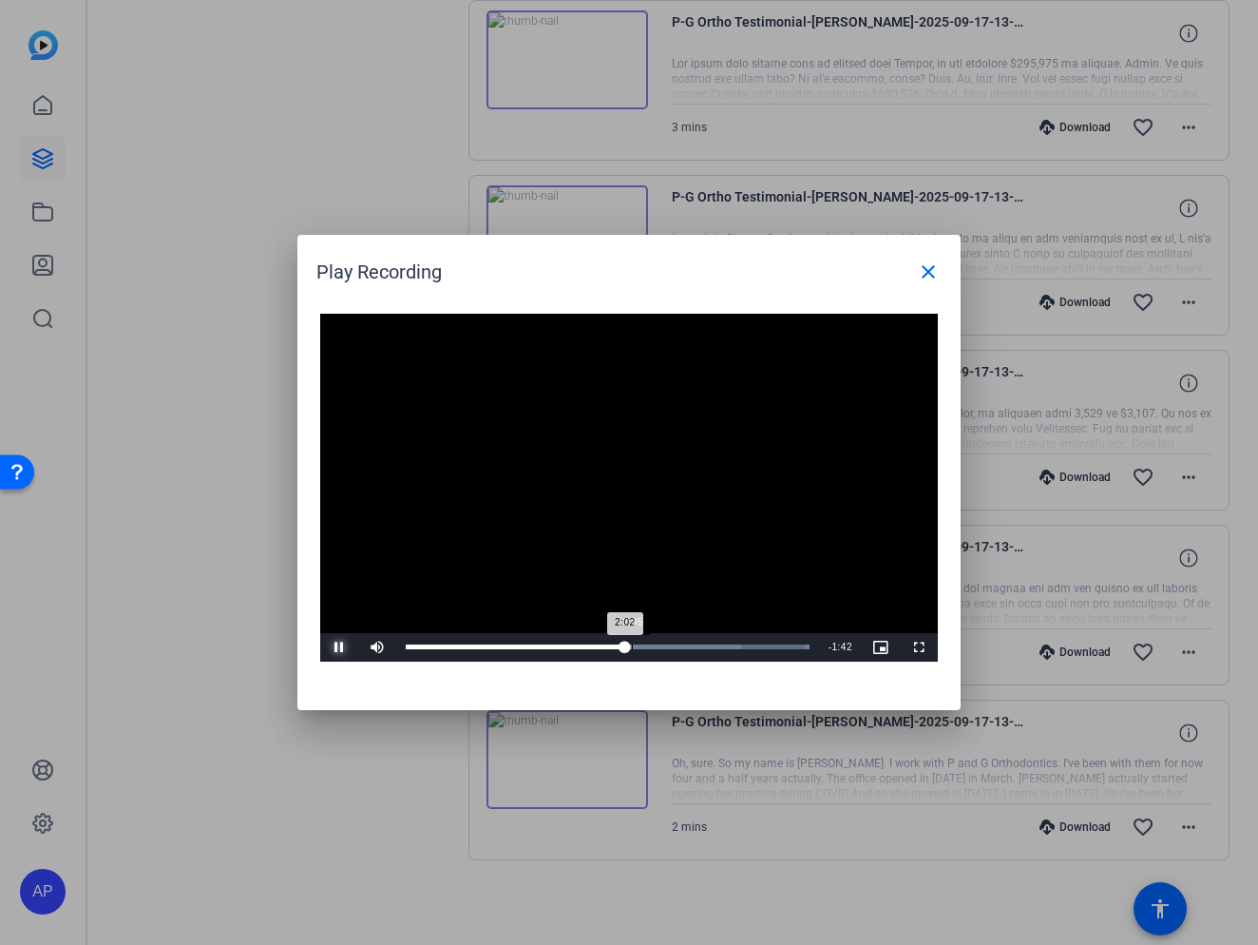
click at [320, 633] on button "Pause" at bounding box center [339, 647] width 38 height 29
click at [338, 647] on span "Video Player" at bounding box center [339, 647] width 38 height 0
drag, startPoint x: 330, startPoint y: 651, endPoint x: 372, endPoint y: 643, distance: 42.5
click at [338, 647] on span "Video Player" at bounding box center [339, 647] width 38 height 0
click at [337, 647] on span "Video Player" at bounding box center [339, 647] width 38 height 0
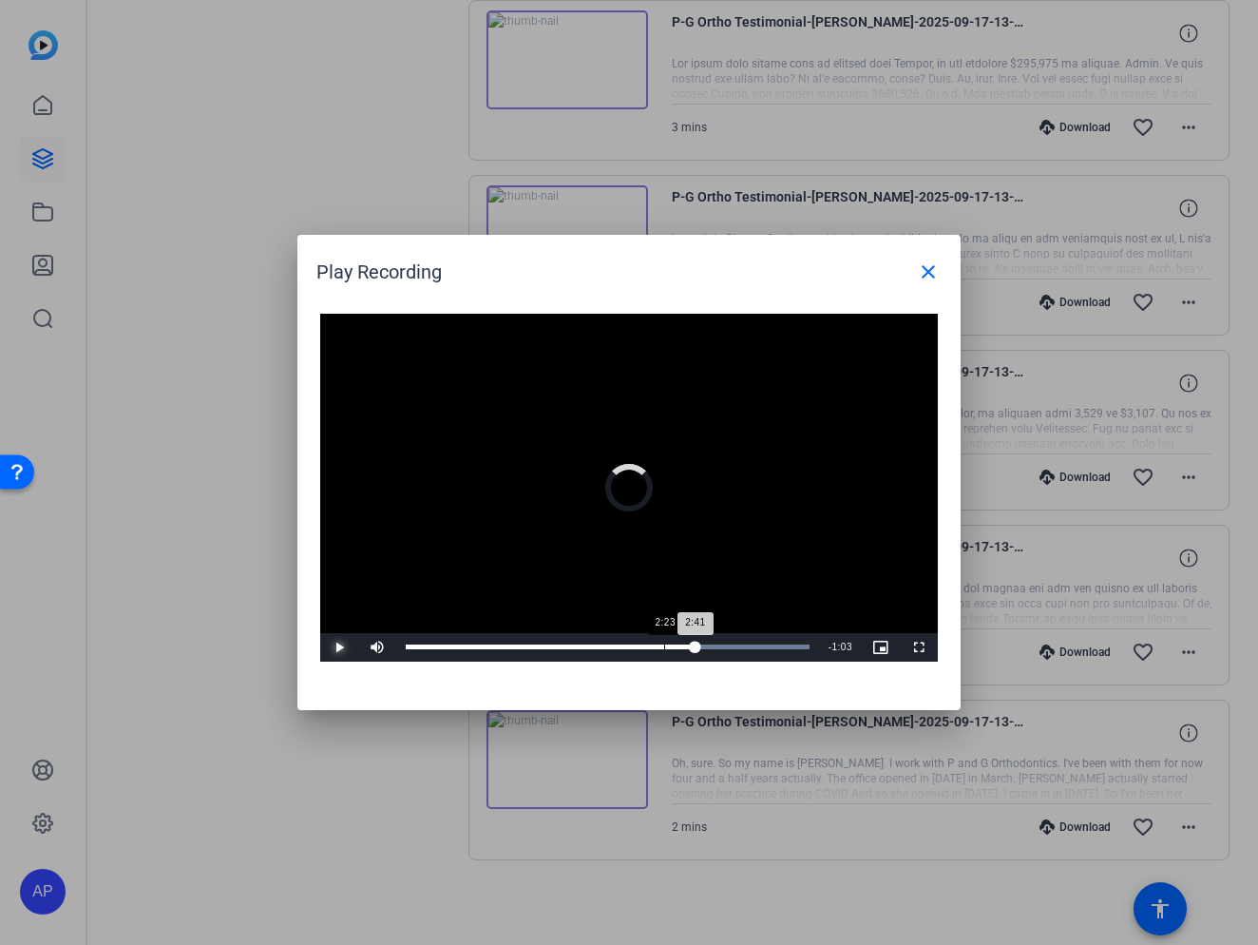
click at [664, 649] on div "Loaded : 100.00% 2:23 2:41" at bounding box center [607, 647] width 423 height 29
click at [703, 648] on div "Loaded : 100.00% 2:45 3:01" at bounding box center [608, 646] width 404 height 5
click at [689, 648] on div "Loaded : 100.00% 2:37 2:46" at bounding box center [608, 646] width 404 height 5
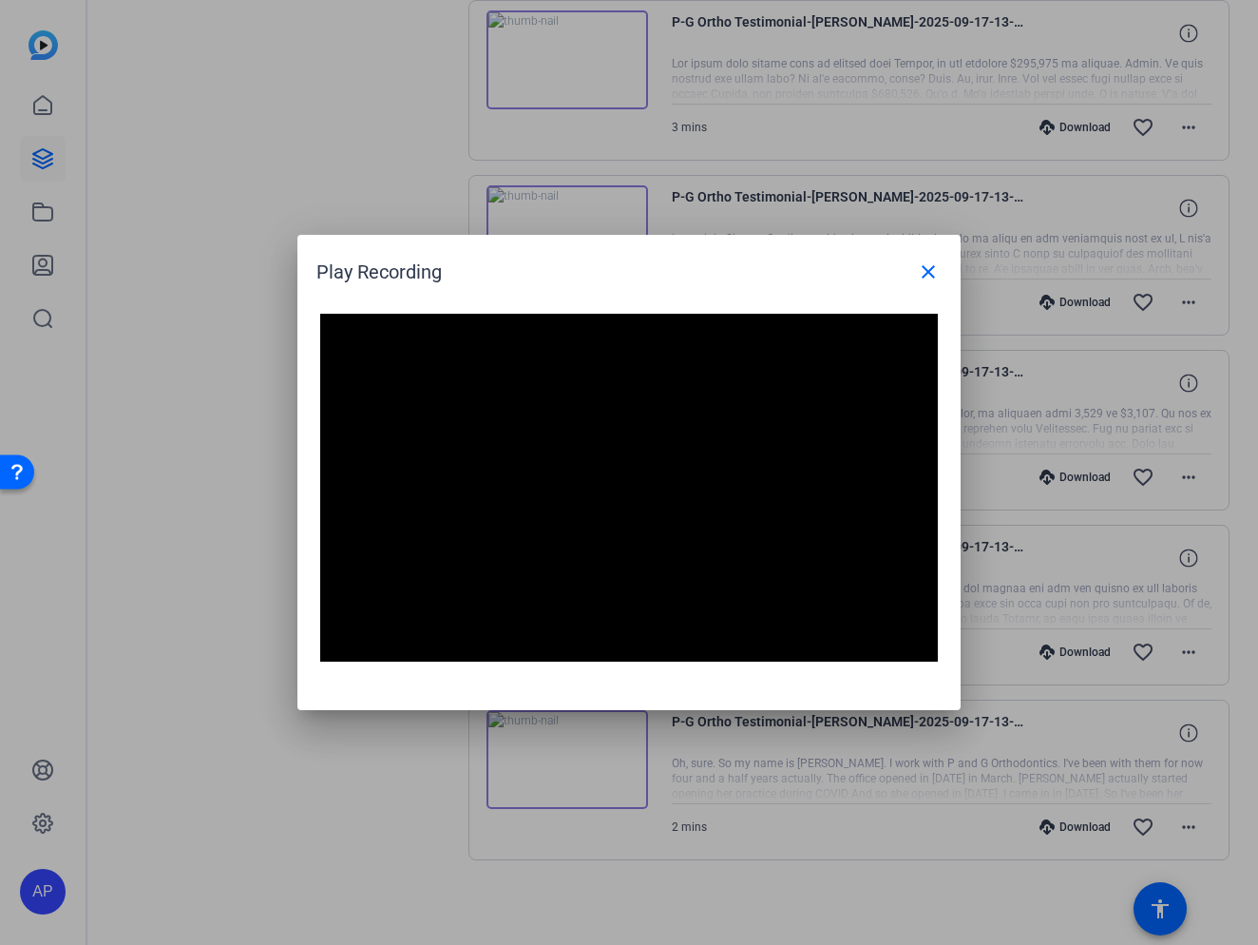
click at [671, 547] on video "Video Player" at bounding box center [629, 488] width 618 height 348
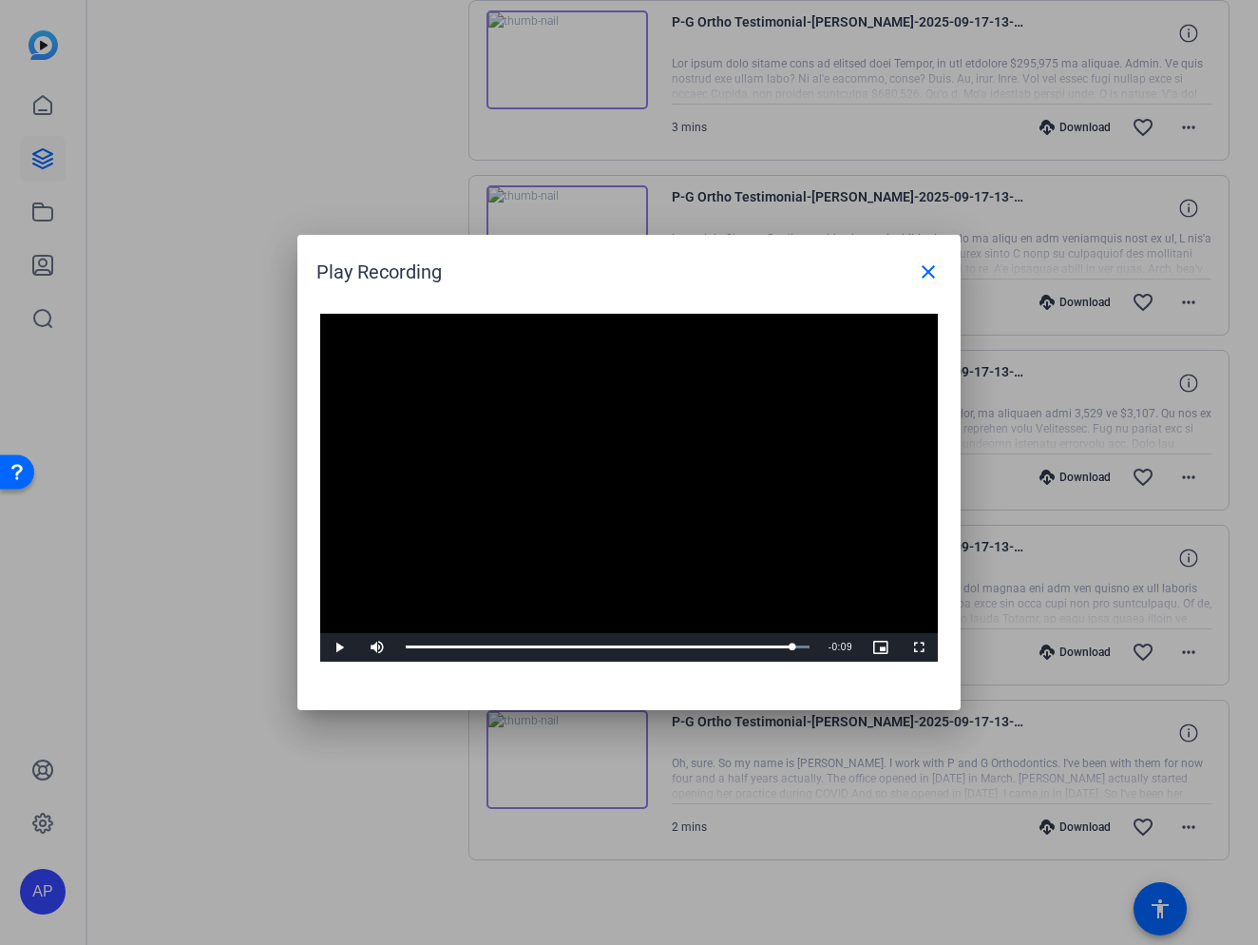
click at [539, 563] on video "Video Player" at bounding box center [629, 488] width 618 height 348
click at [921, 270] on mat-icon "close" at bounding box center [928, 271] width 23 height 23
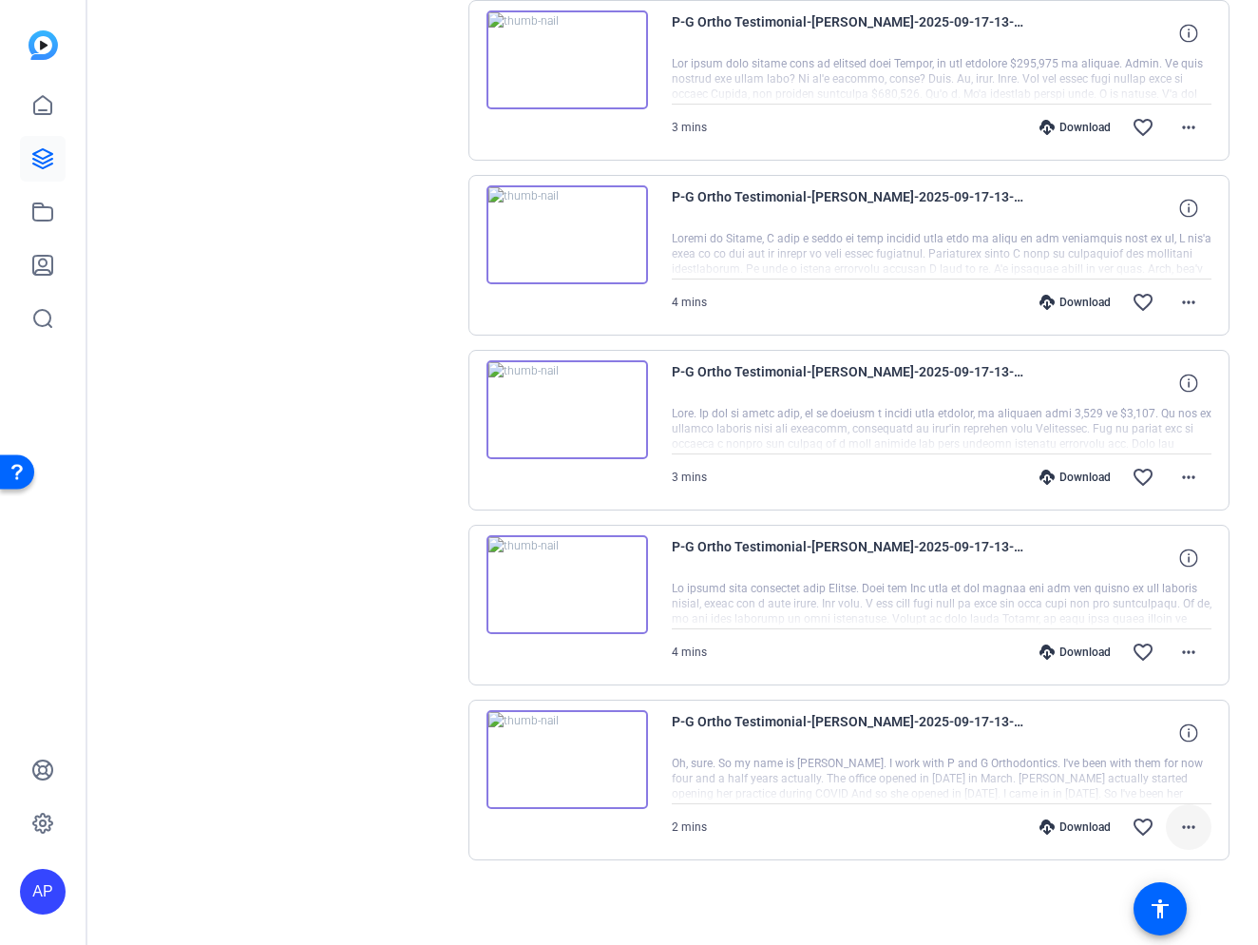
click at [1194, 819] on mat-icon "more_horiz" at bounding box center [1188, 826] width 23 height 23
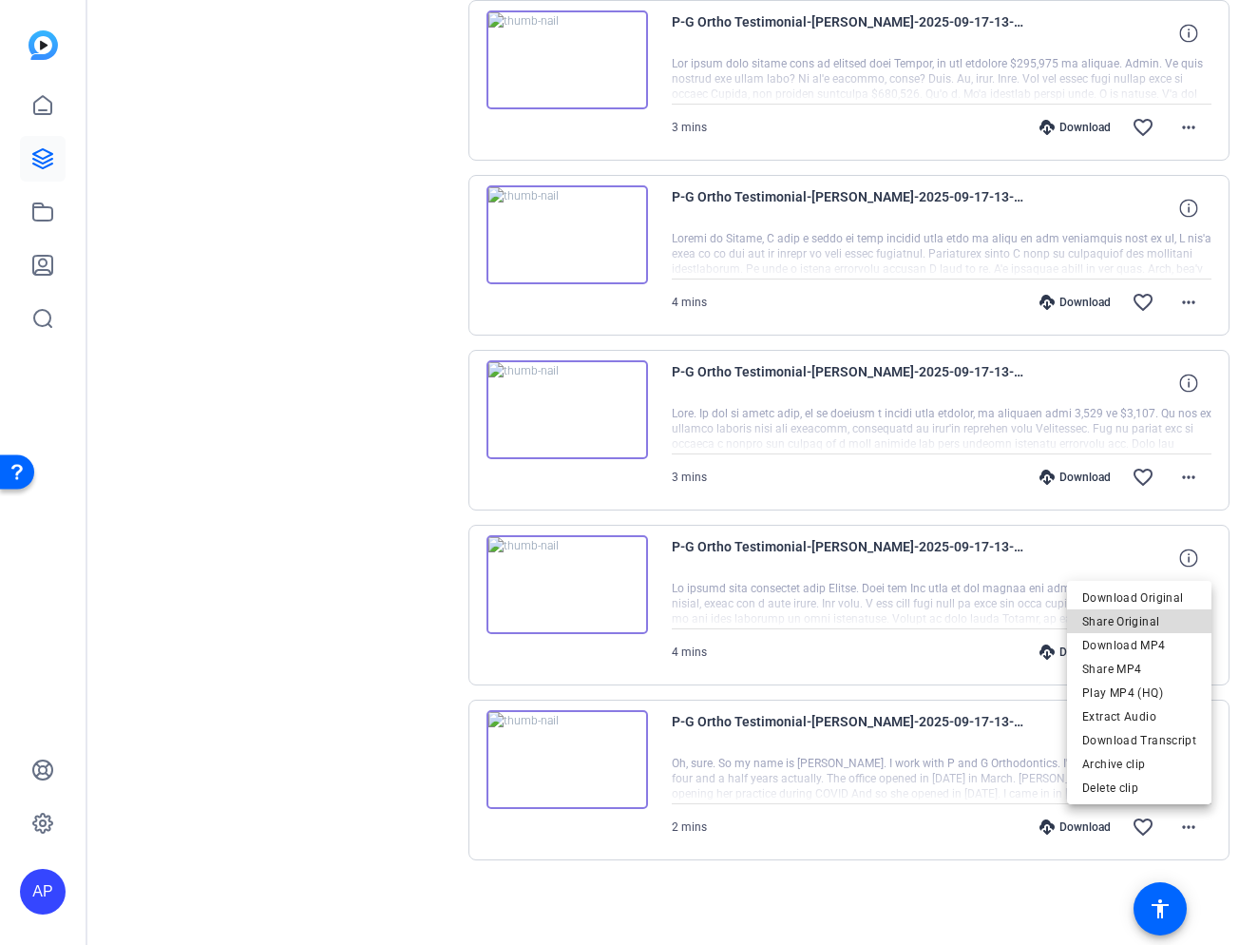
click at [1162, 623] on span "Share Original" at bounding box center [1139, 621] width 114 height 23
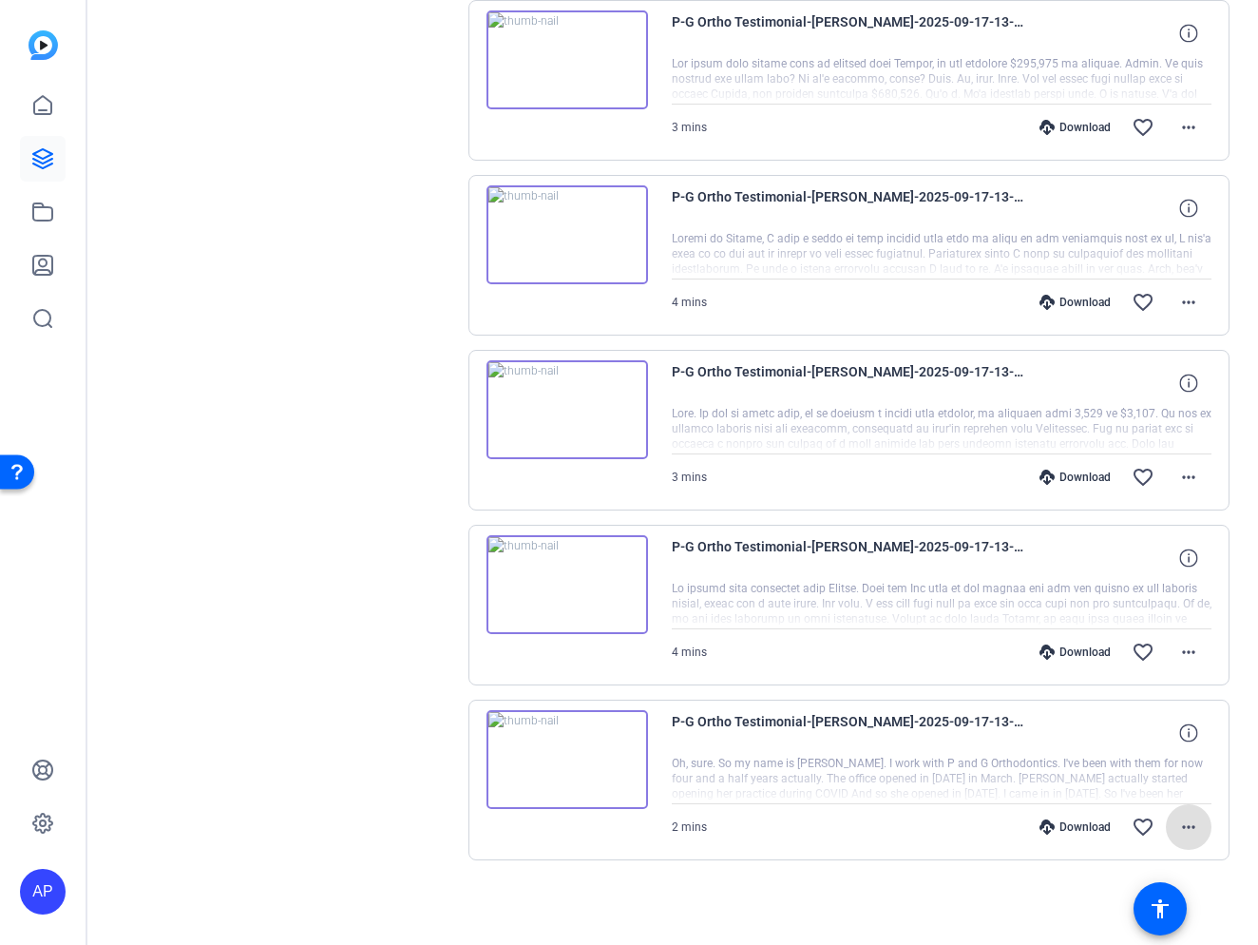
click at [573, 773] on img at bounding box center [568, 759] width 162 height 99
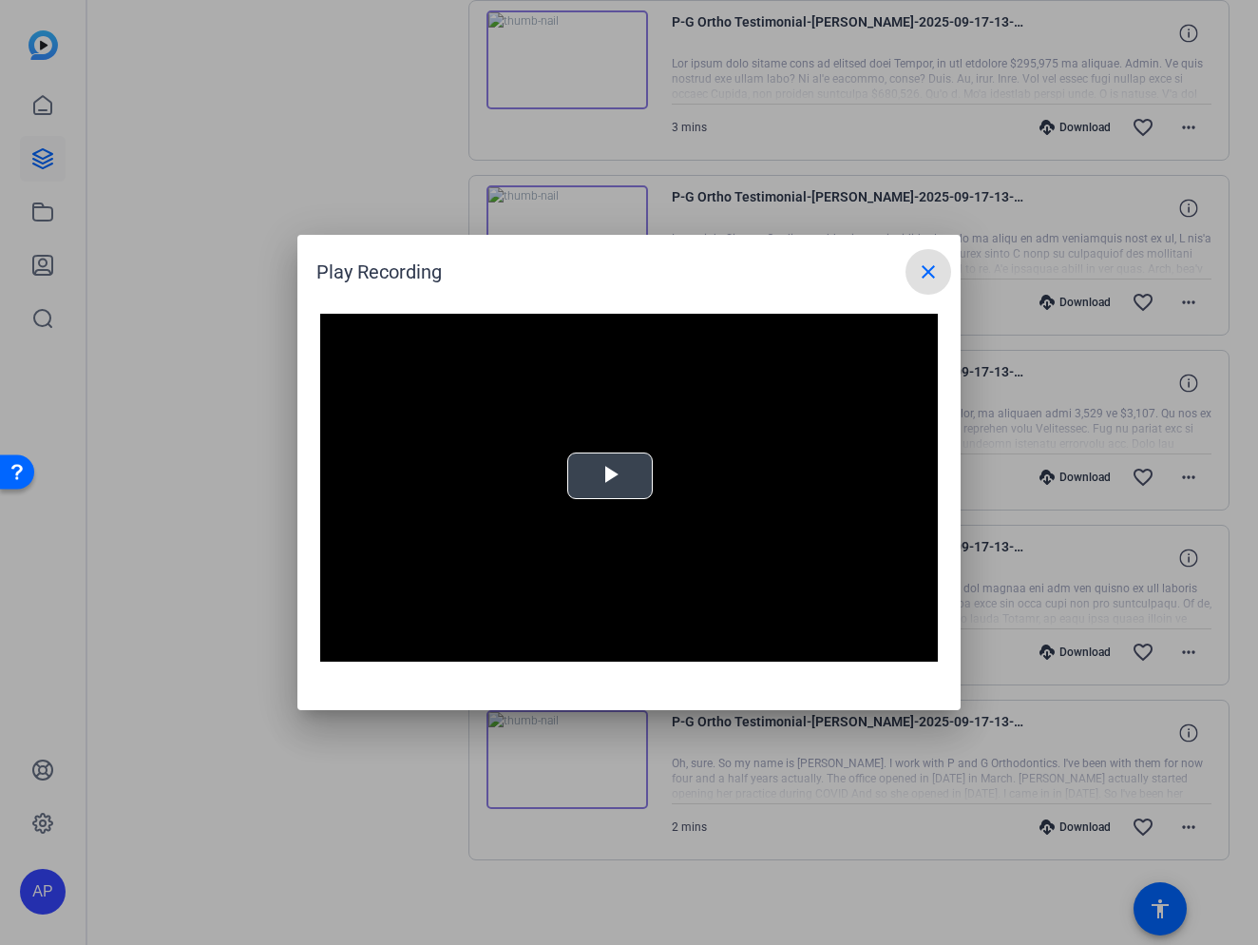
click at [610, 476] on span "Video Player" at bounding box center [610, 476] width 0 height 0
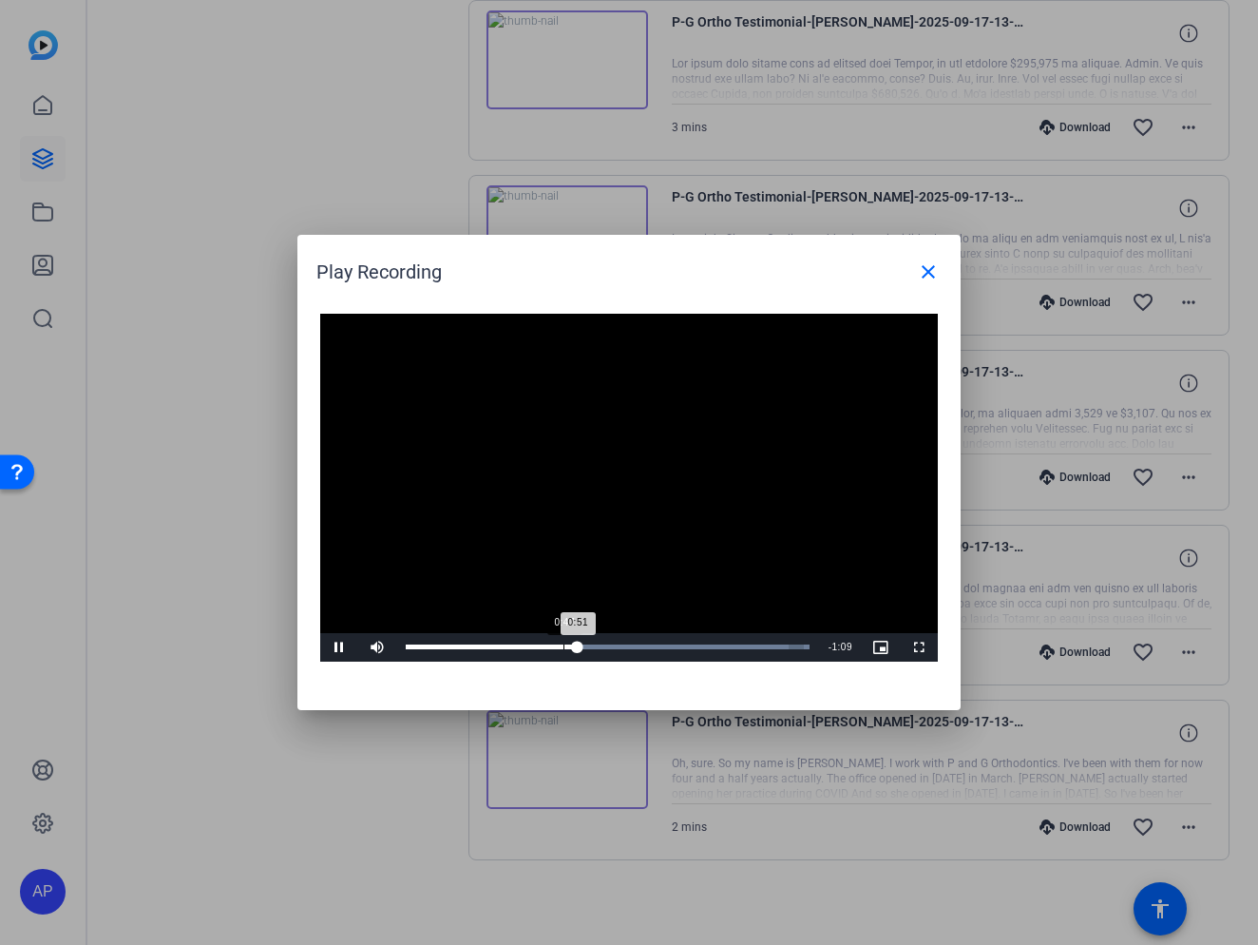
click at [563, 645] on div "Loaded : 100.00% 0:47 0:51" at bounding box center [608, 646] width 404 height 5
click at [335, 647] on span "Video Player" at bounding box center [339, 647] width 38 height 0
click at [320, 633] on button "Play" at bounding box center [339, 647] width 38 height 29
drag, startPoint x: 669, startPoint y: 579, endPoint x: 651, endPoint y: 574, distance: 18.7
click at [661, 578] on video "Video Player" at bounding box center [629, 488] width 618 height 348
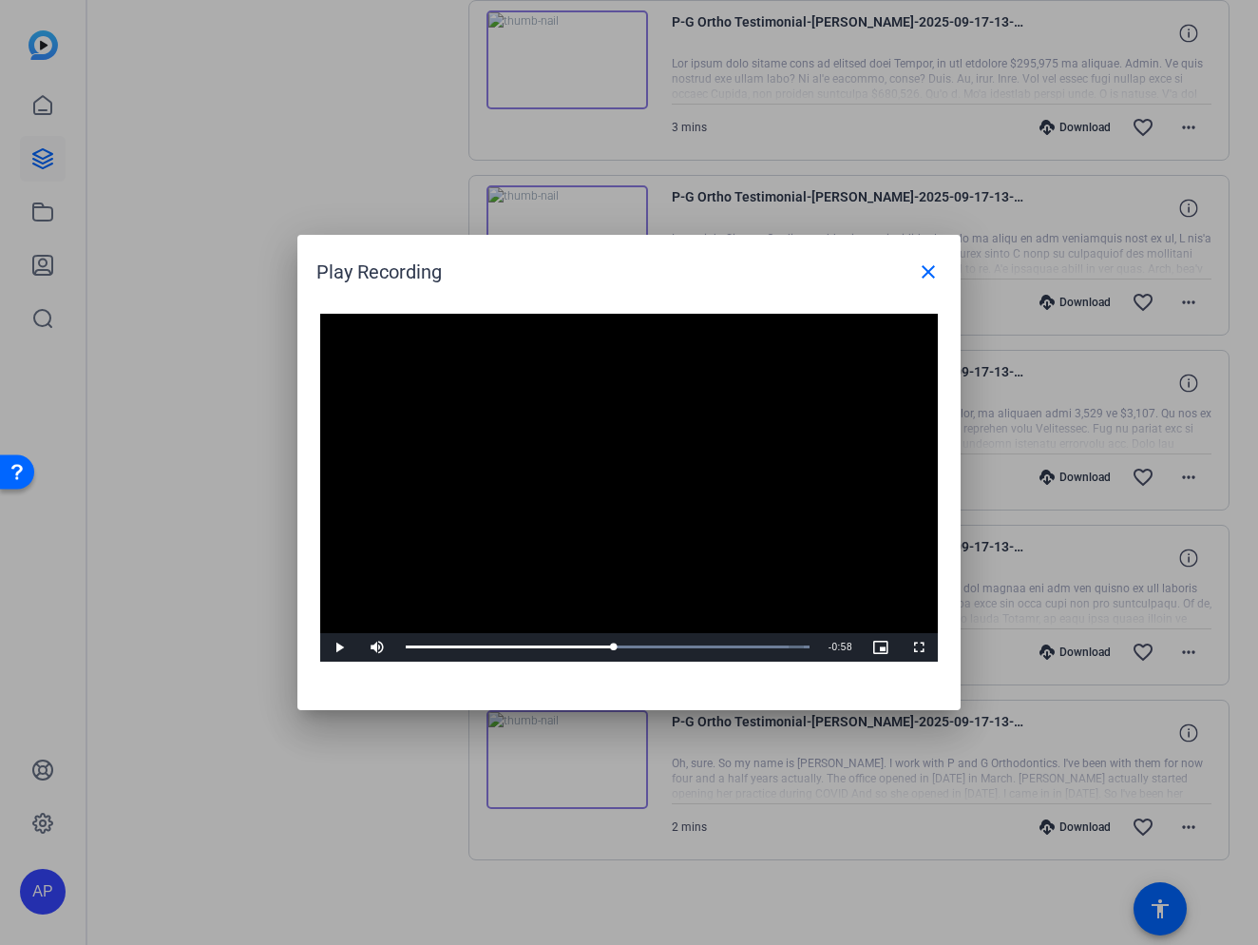
click at [566, 610] on video "Video Player" at bounding box center [629, 488] width 618 height 348
click at [644, 644] on div "Loaded : 100.00% 1:11 1:08" at bounding box center [608, 646] width 404 height 5
click at [608, 642] on div "Loaded : 100.00% 1:00 1:00" at bounding box center [607, 647] width 423 height 29
click at [564, 620] on video "Video Player" at bounding box center [629, 488] width 618 height 348
click at [603, 655] on div "Loaded : 100.00% 0:56 1:18" at bounding box center [607, 647] width 423 height 29
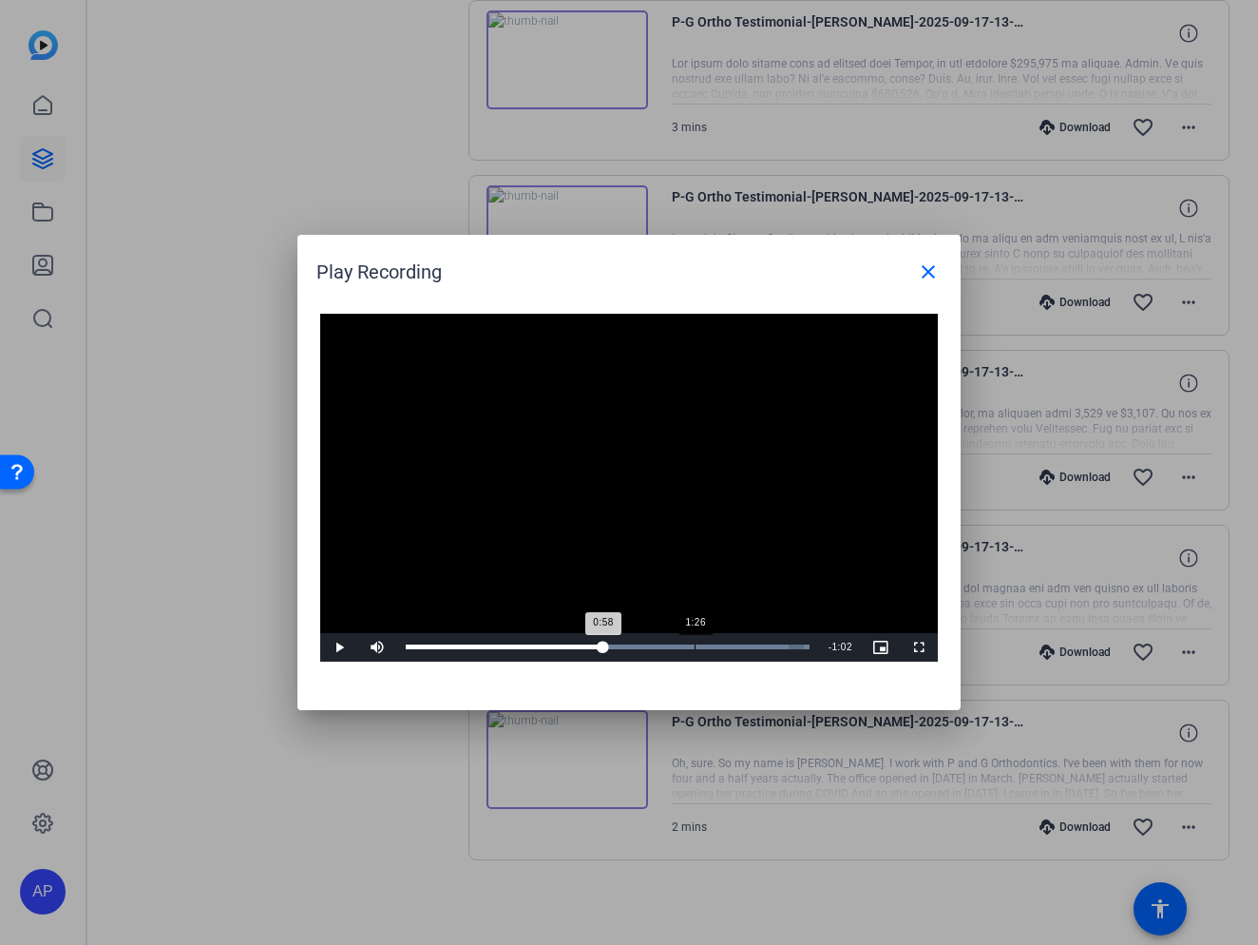
drag, startPoint x: 695, startPoint y: 652, endPoint x: 678, endPoint y: 646, distance: 17.1
click at [684, 648] on div "Loaded : 100.00% 1:26 0:58" at bounding box center [607, 647] width 423 height 29
click at [662, 646] on div "Loaded : 100.00% 1:16 1:25" at bounding box center [608, 646] width 404 height 5
click at [336, 647] on span "Video Player" at bounding box center [339, 647] width 38 height 0
click at [320, 633] on button "Pause" at bounding box center [339, 647] width 38 height 29
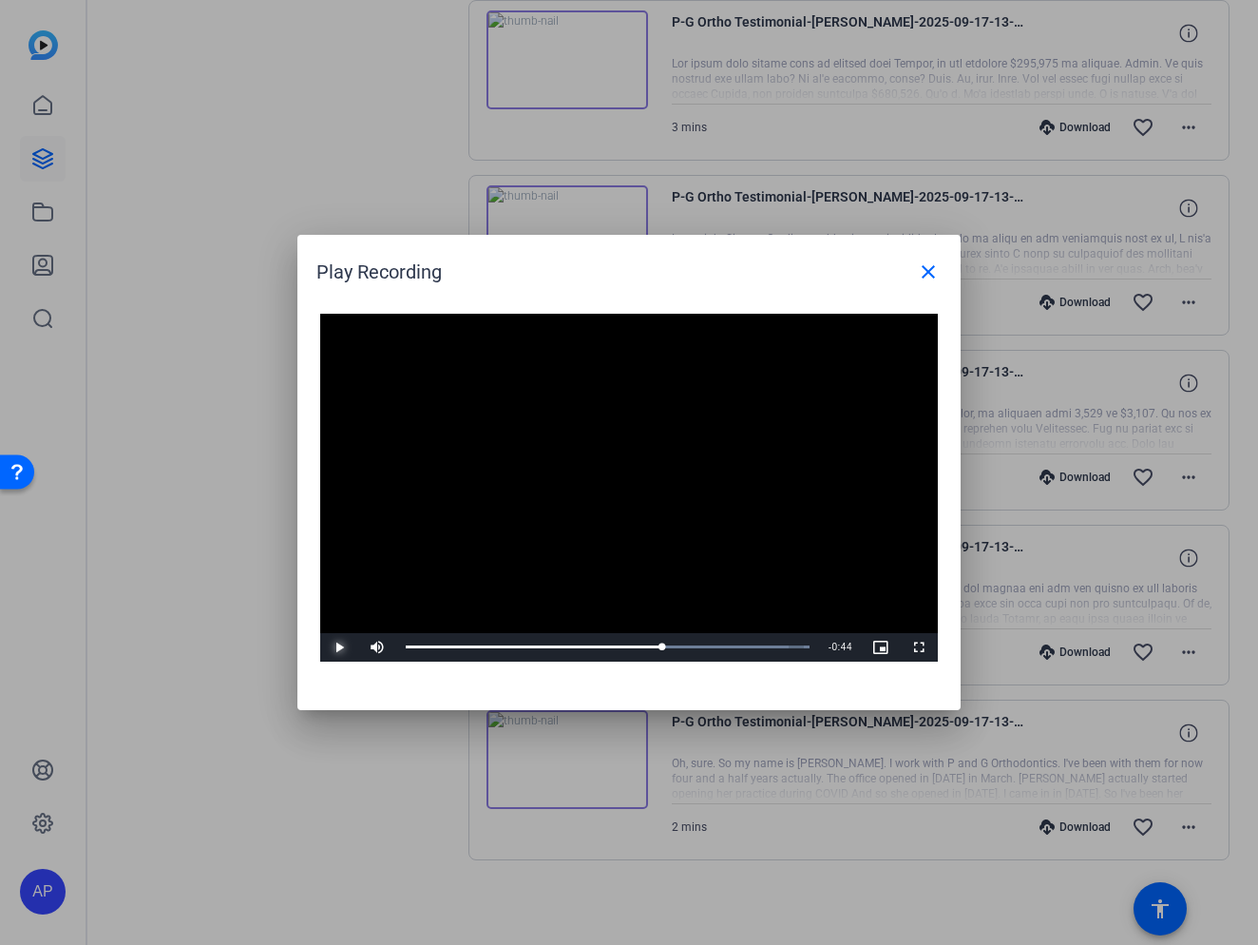
click at [320, 633] on button "Play" at bounding box center [339, 647] width 38 height 29
click at [336, 647] on span "Video Player" at bounding box center [339, 647] width 38 height 0
click at [326, 647] on span "Video Player" at bounding box center [339, 647] width 38 height 0
click at [715, 591] on video "Video Player" at bounding box center [629, 488] width 618 height 348
click at [338, 647] on span "Video Player" at bounding box center [339, 647] width 38 height 0
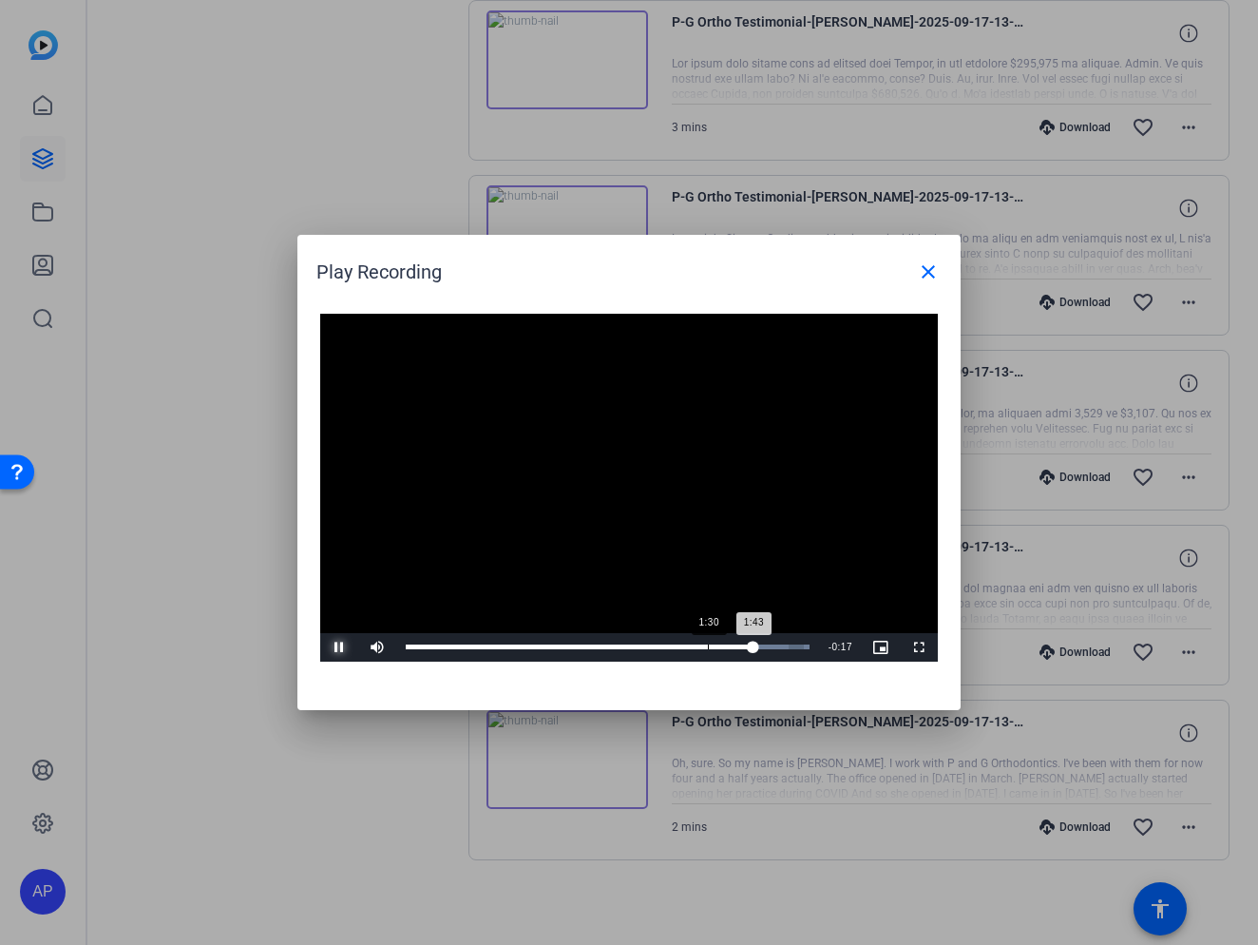
click at [320, 633] on button "Pause" at bounding box center [339, 647] width 38 height 29
click at [331, 647] on span "Video Player" at bounding box center [339, 647] width 38 height 0
click at [938, 277] on mat-icon "close" at bounding box center [928, 271] width 23 height 23
